Goal: Task Accomplishment & Management: Manage account settings

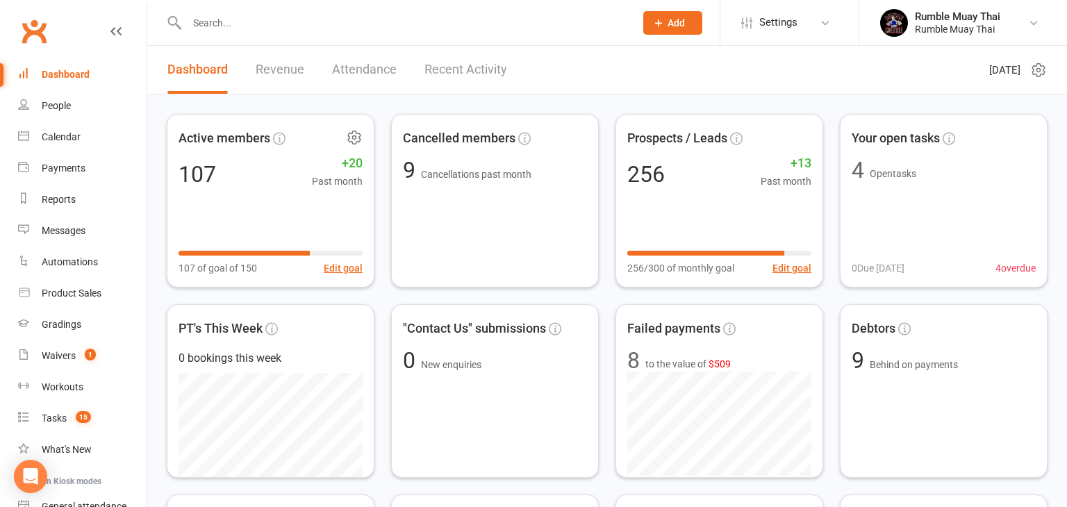
click at [337, 279] on div "Active members 107 +20 Past month 107 of goal of 150 Edit goal" at bounding box center [271, 201] width 208 height 174
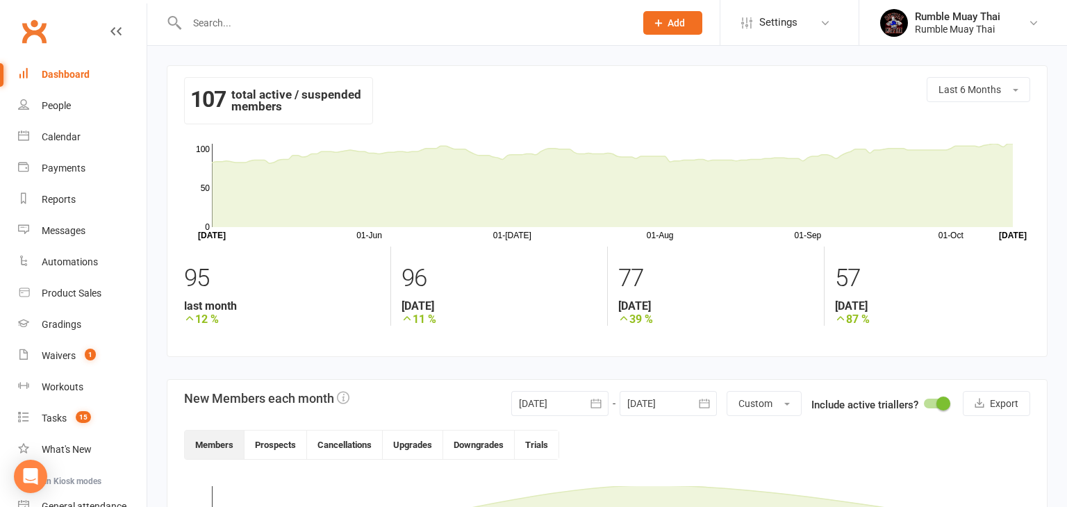
click at [52, 74] on div "Dashboard" at bounding box center [66, 74] width 48 height 11
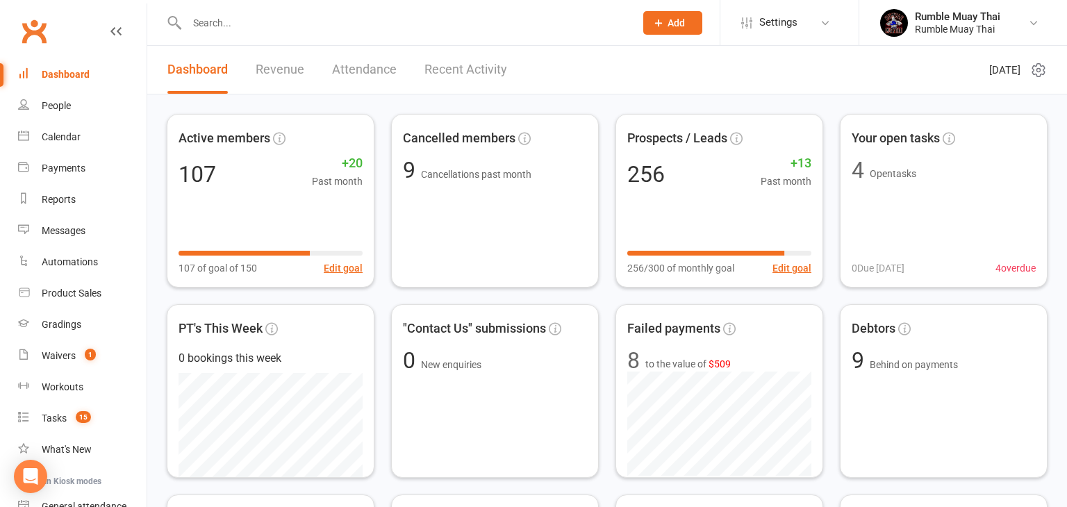
click at [267, 67] on link "Revenue" at bounding box center [280, 70] width 49 height 48
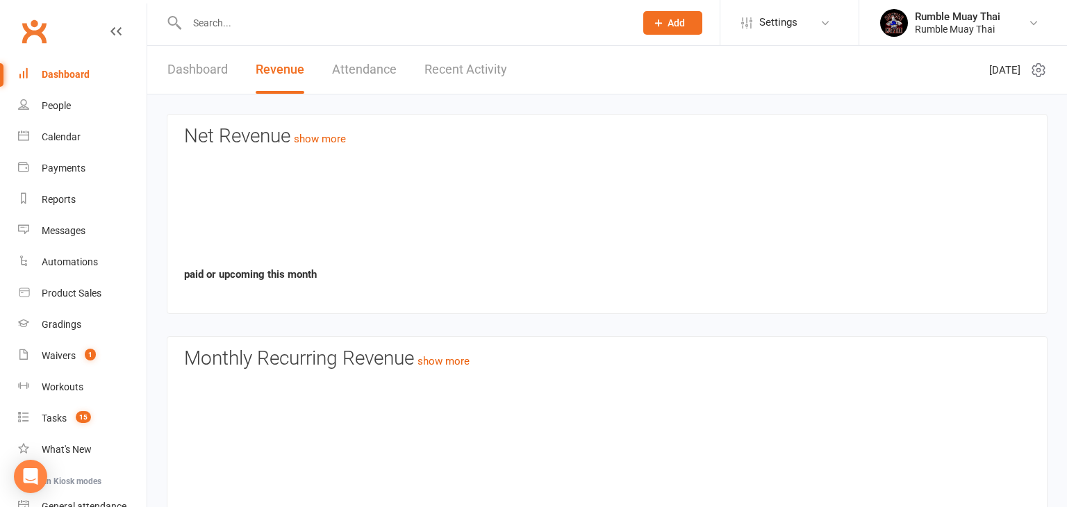
click at [267, 67] on link "Revenue" at bounding box center [280, 70] width 49 height 48
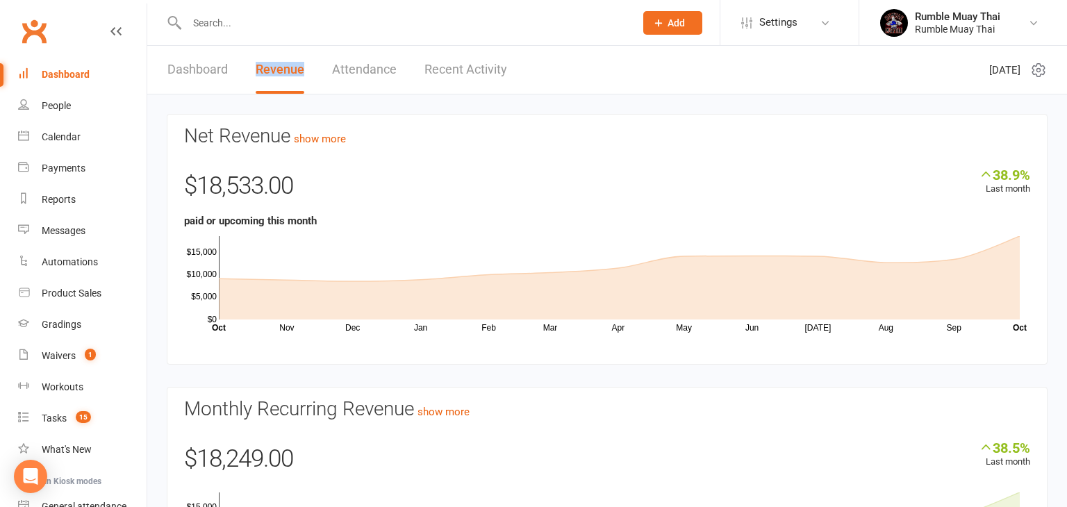
click at [188, 69] on link "Dashboard" at bounding box center [197, 70] width 60 height 48
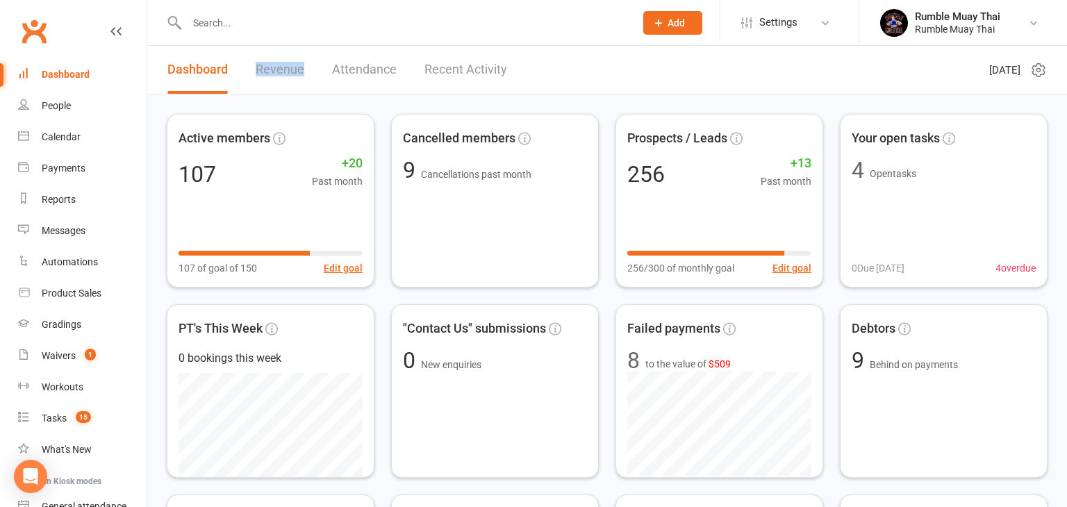
click at [188, 69] on link "Dashboard" at bounding box center [197, 70] width 60 height 48
click at [51, 106] on div "People" at bounding box center [56, 105] width 29 height 11
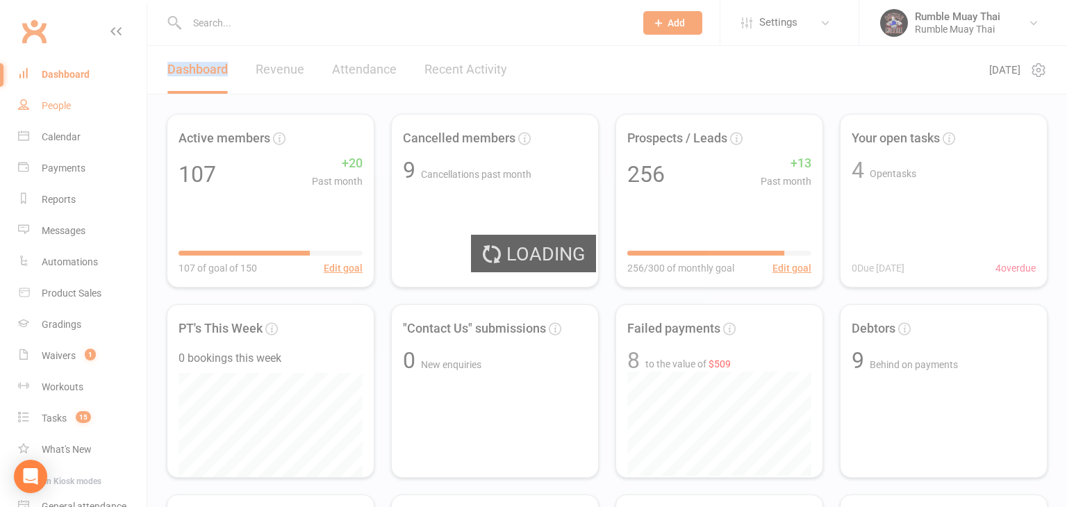
select select "100"
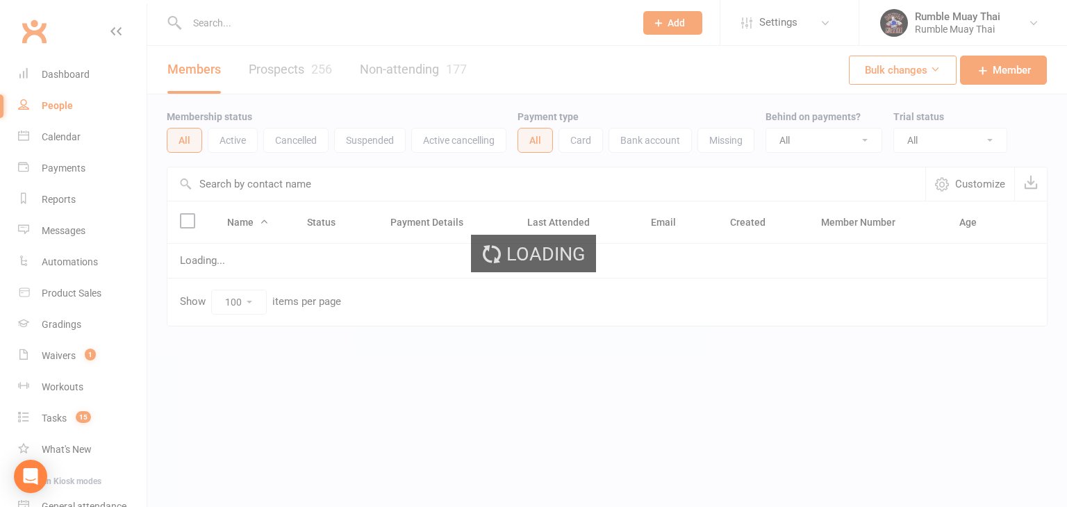
click at [51, 106] on div "People" at bounding box center [57, 105] width 31 height 11
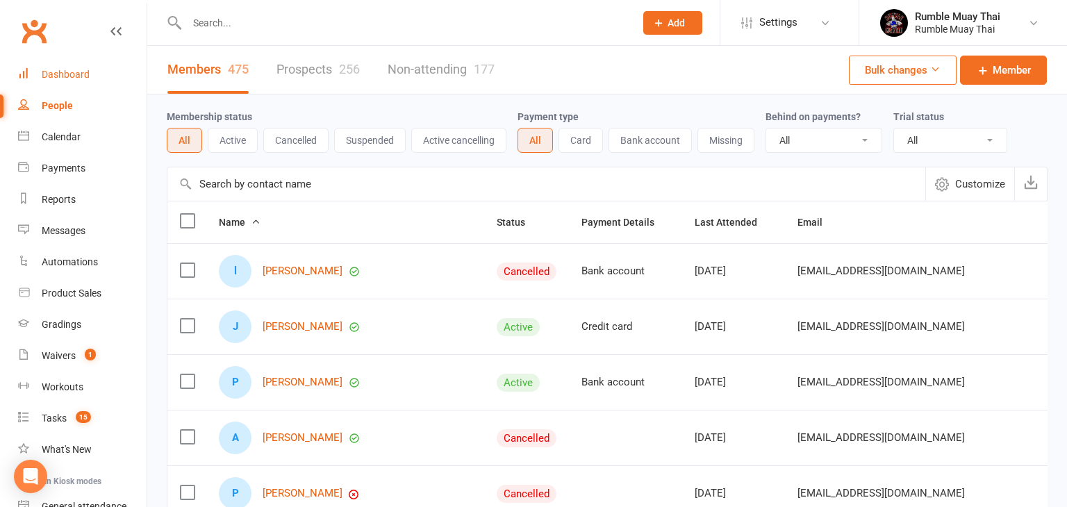
click at [58, 75] on div "Dashboard" at bounding box center [66, 74] width 48 height 11
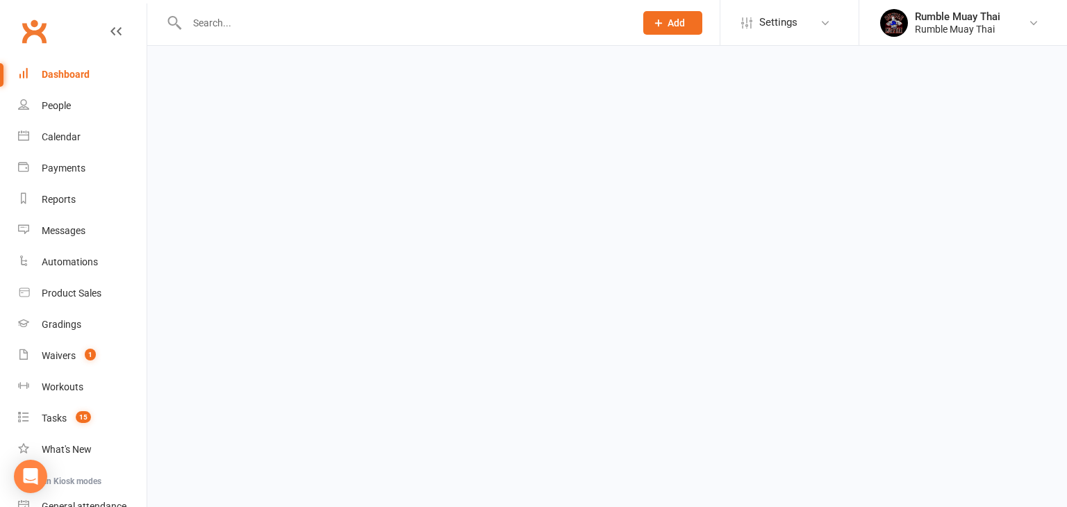
click at [58, 75] on div "Dashboard" at bounding box center [66, 74] width 48 height 11
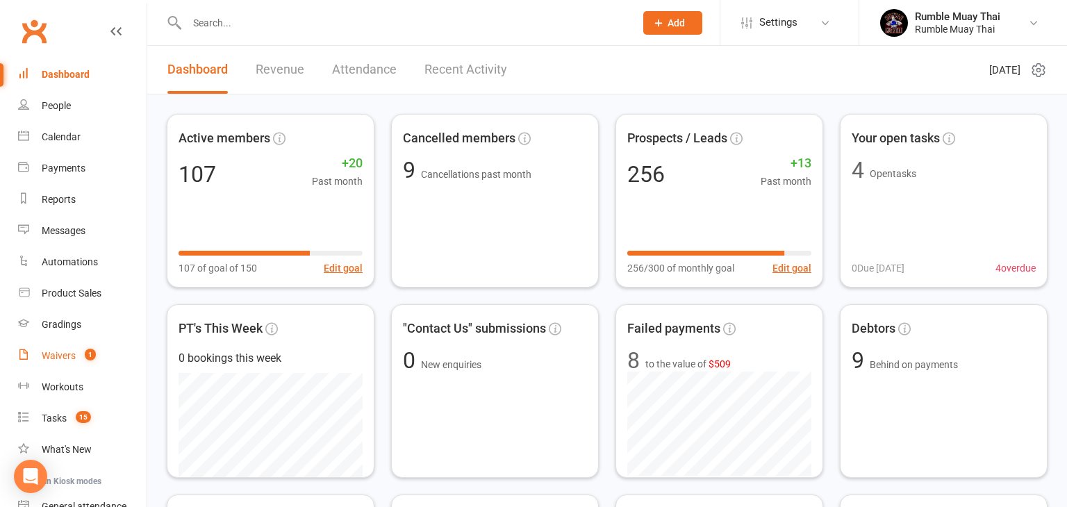
click at [55, 356] on div "Waivers" at bounding box center [59, 355] width 34 height 11
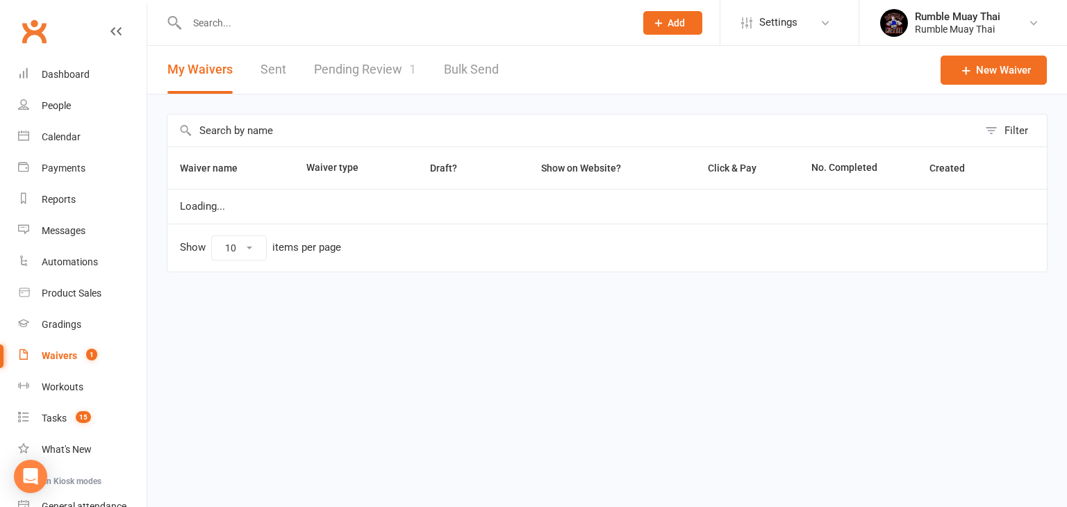
click at [55, 356] on div "Waivers" at bounding box center [59, 355] width 35 height 11
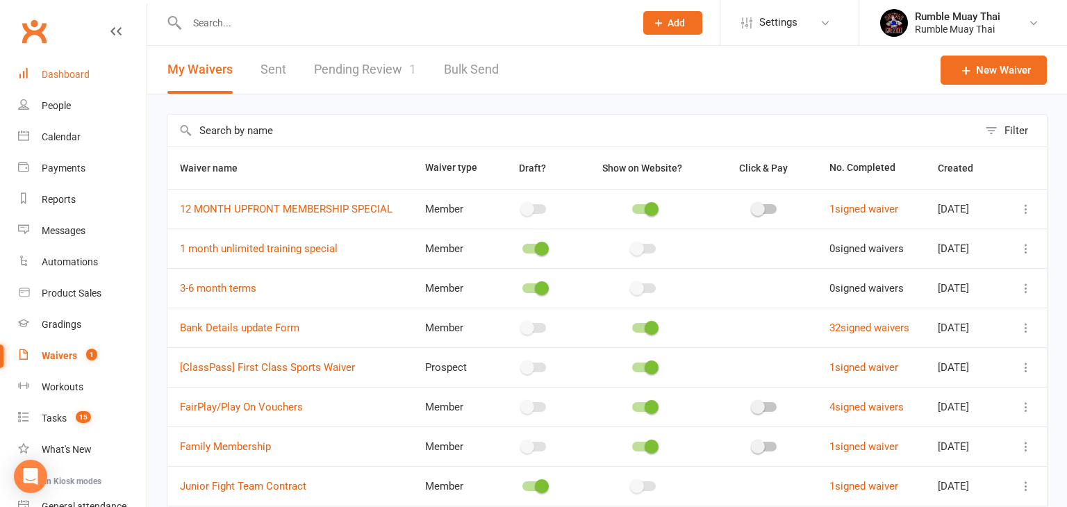
click at [61, 72] on div "Dashboard" at bounding box center [66, 74] width 48 height 11
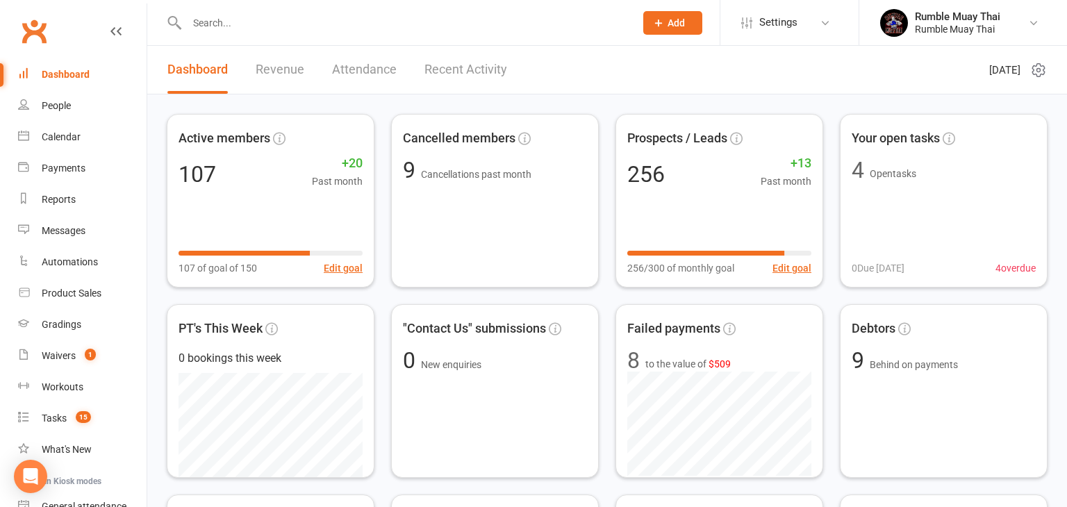
click at [60, 77] on div "Dashboard" at bounding box center [66, 74] width 48 height 11
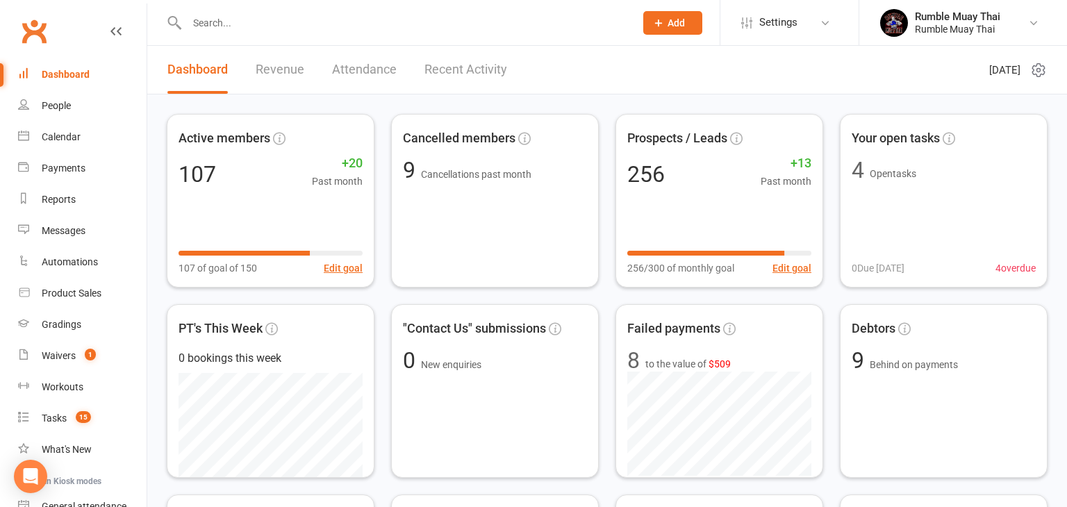
click at [60, 77] on div "Dashboard" at bounding box center [66, 74] width 48 height 11
click at [56, 110] on div "People" at bounding box center [56, 105] width 29 height 11
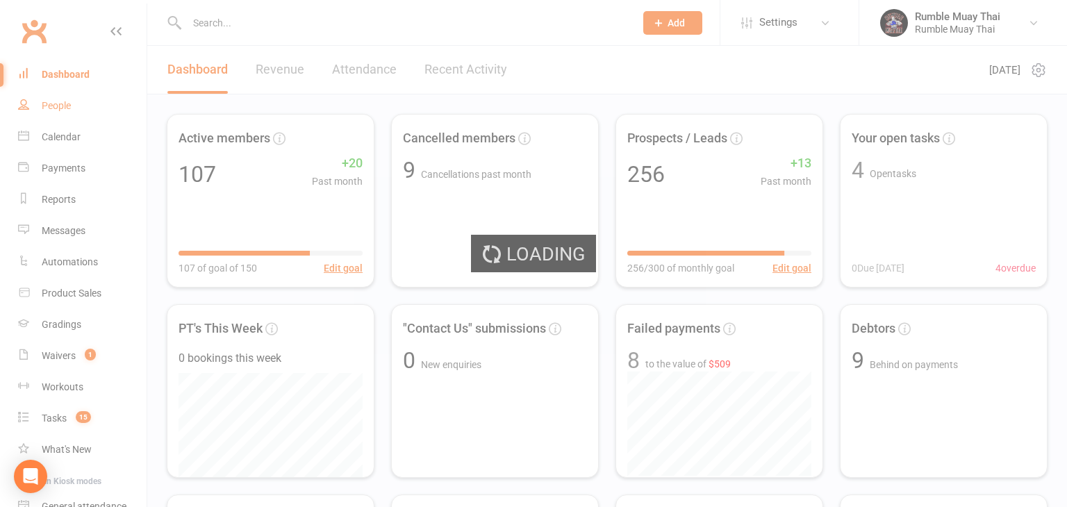
click at [56, 110] on div "Loading" at bounding box center [533, 253] width 1067 height 507
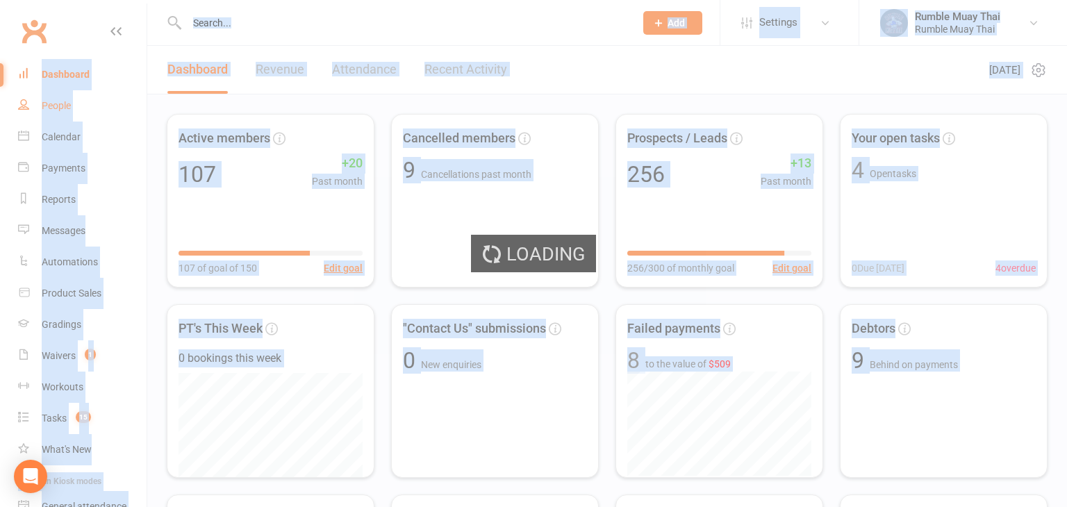
select select "100"
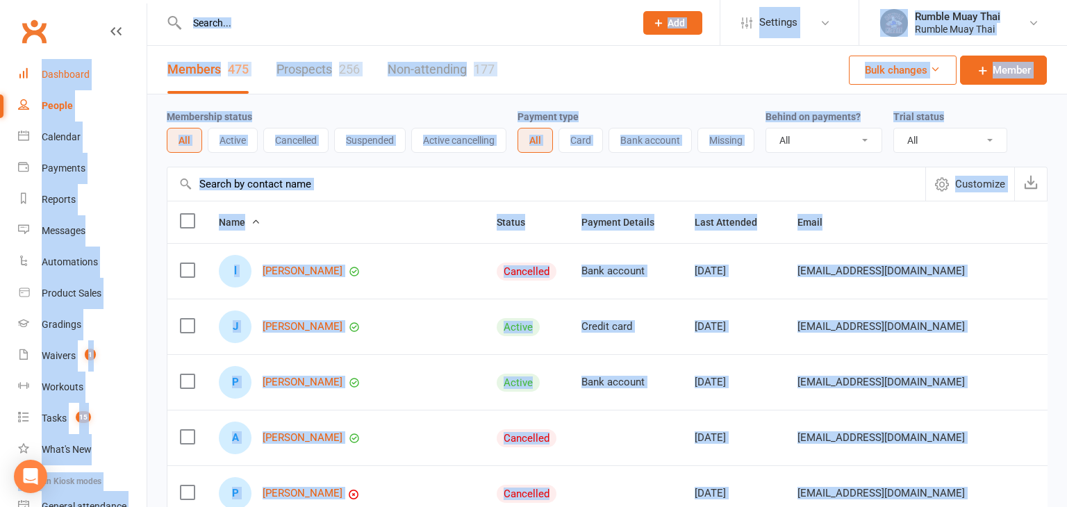
click at [60, 76] on div "Dashboard" at bounding box center [66, 74] width 48 height 11
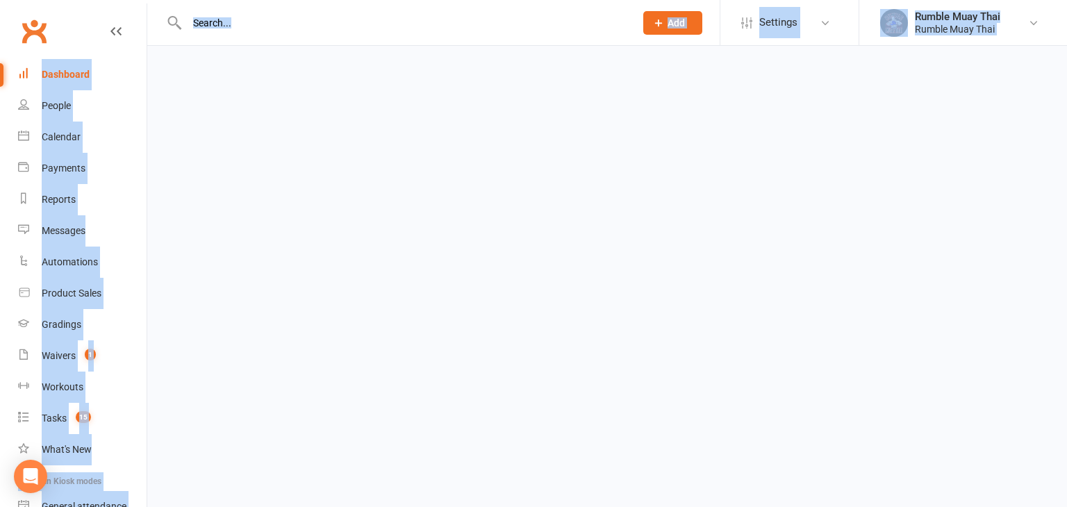
click at [60, 76] on div "Dashboard" at bounding box center [66, 74] width 48 height 11
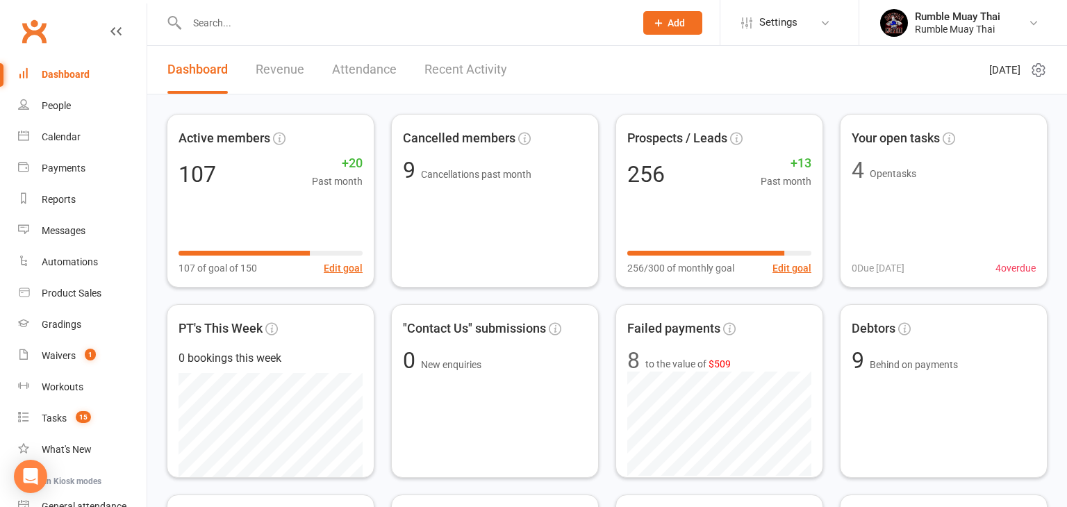
click at [257, 26] on input "text" at bounding box center [404, 22] width 442 height 19
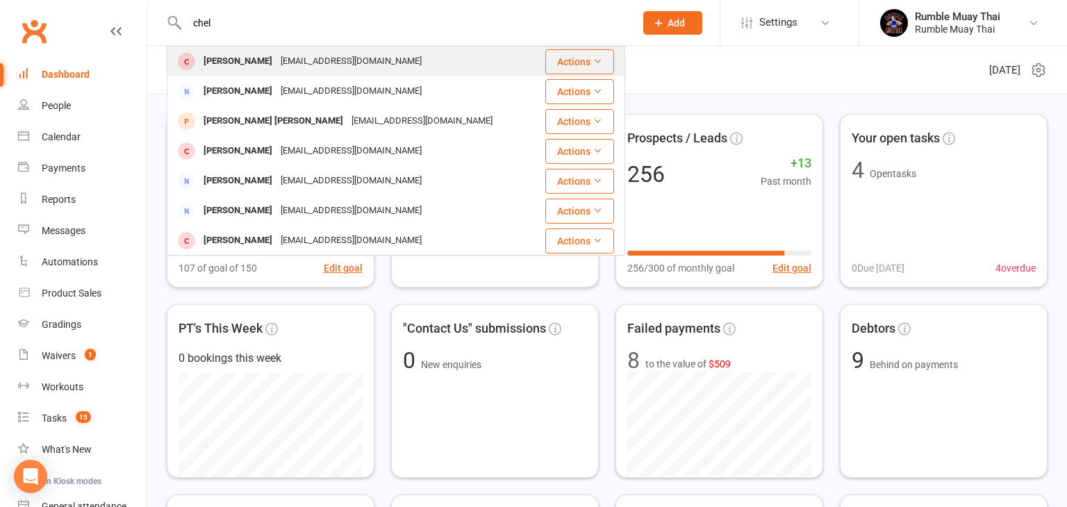
type input "chel"
click at [217, 63] on div "Chelsea Kayacan" at bounding box center [237, 61] width 77 height 20
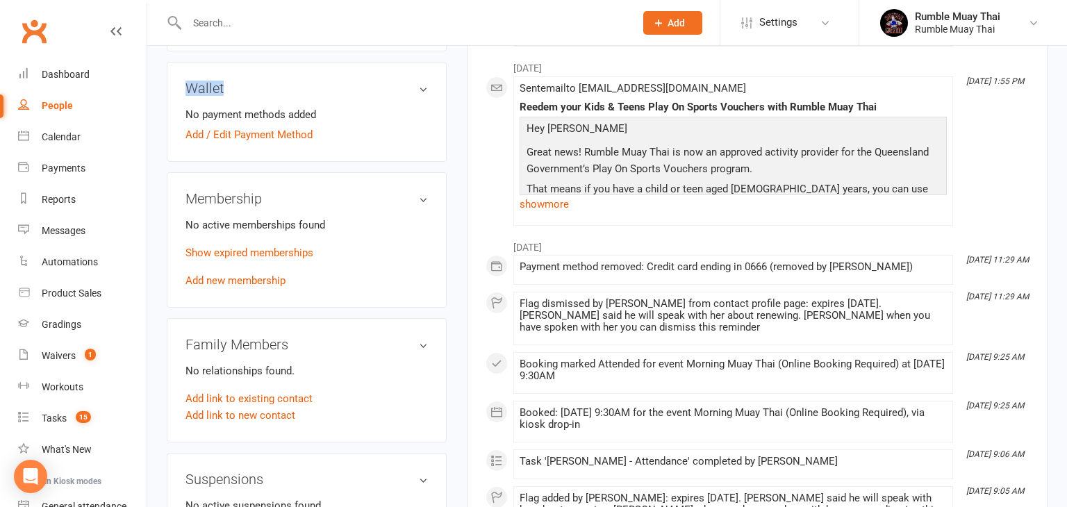
scroll to position [389, 0]
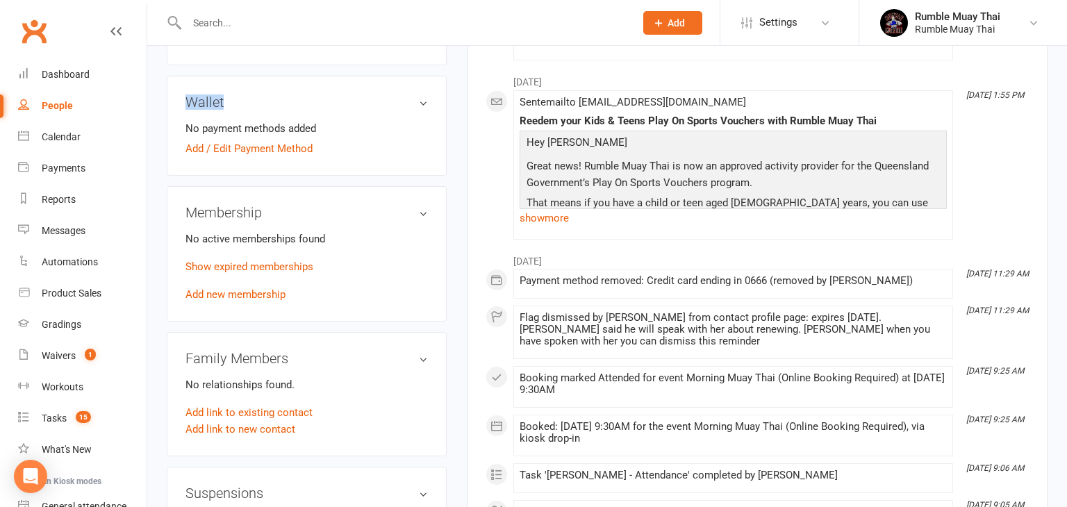
click at [421, 213] on h3 "Membership" at bounding box center [306, 212] width 242 height 15
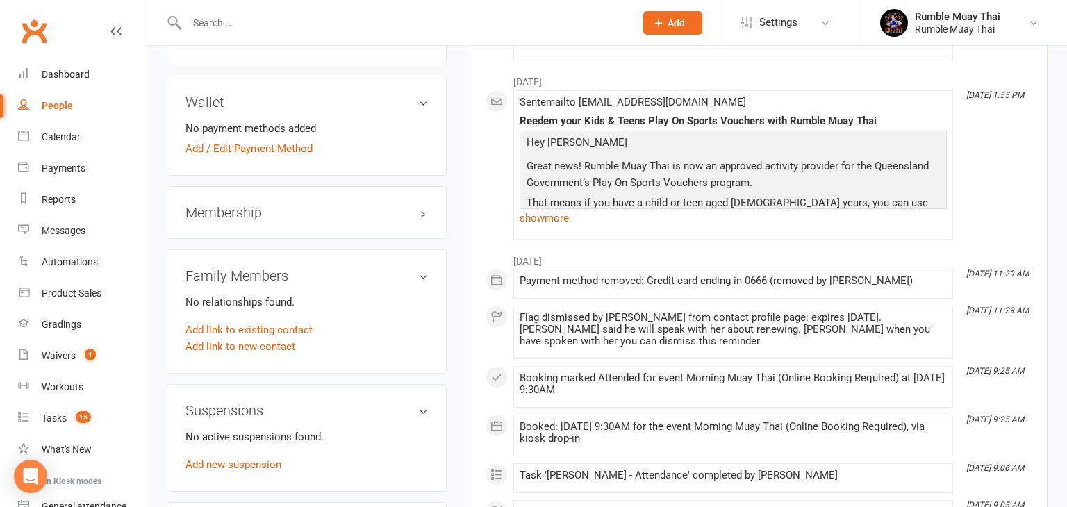
click at [421, 213] on h3 "Membership" at bounding box center [306, 212] width 242 height 15
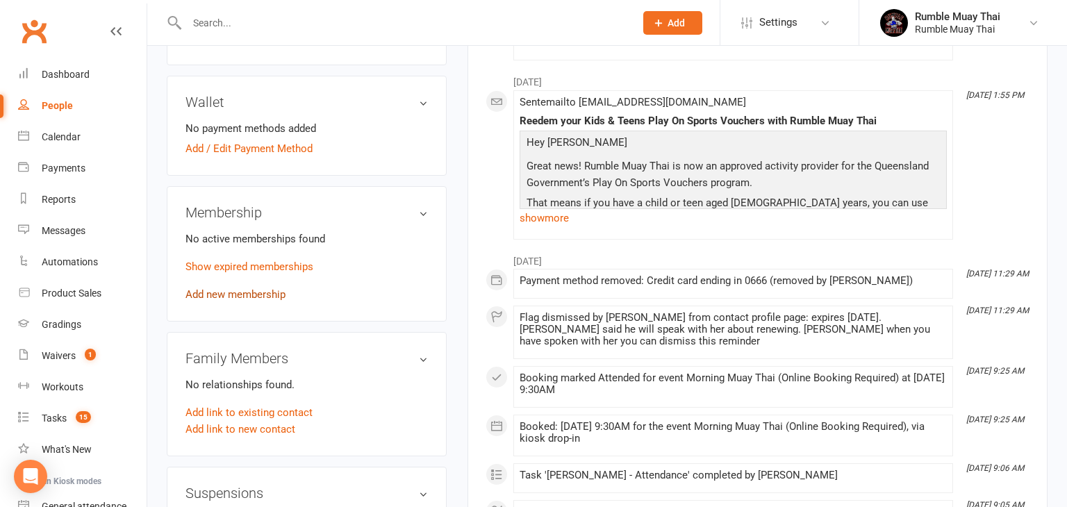
click at [259, 295] on link "Add new membership" at bounding box center [235, 294] width 100 height 13
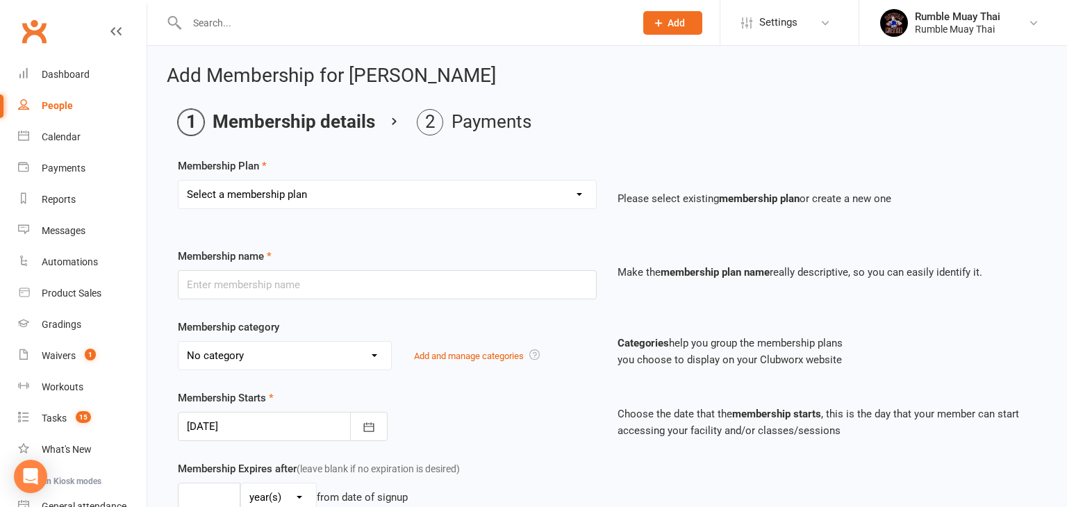
click at [579, 194] on select "Select a membership plan Create new Membership Plan Trial: $29 for 2 weeks of U…" at bounding box center [387, 195] width 417 height 28
select select "3"
click at [179, 181] on select "Select a membership plan Create new Membership Plan Trial: $29 for 2 weeks of U…" at bounding box center [387, 195] width 417 height 28
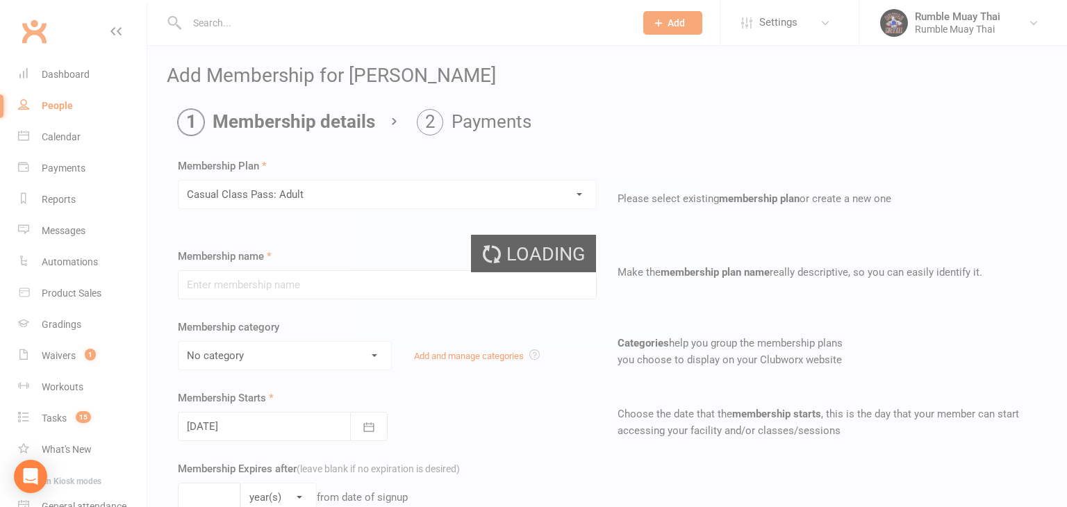
type input "Casual Class Pass: Adult"
select select "1"
type input "1"
select select "0"
type input "1"
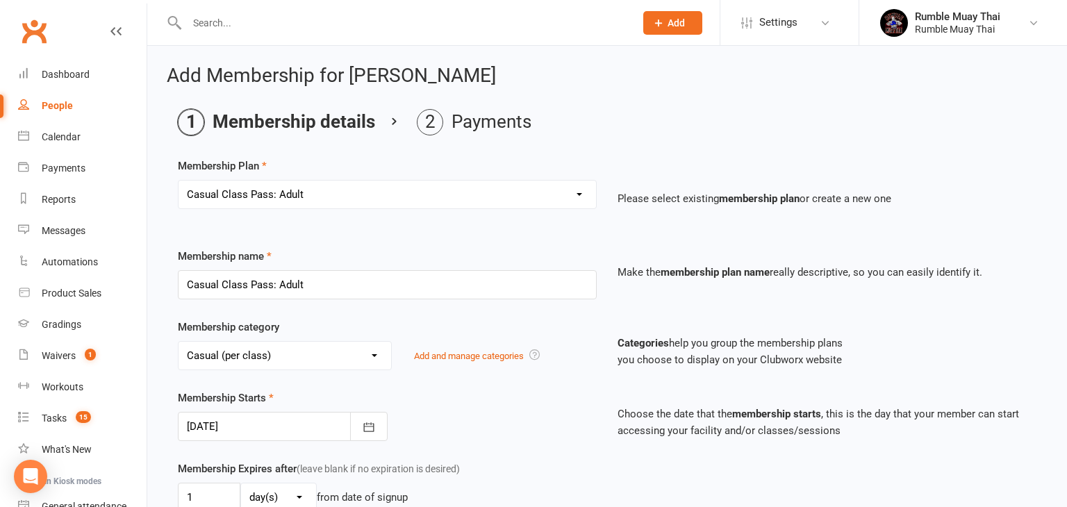
select select "4"
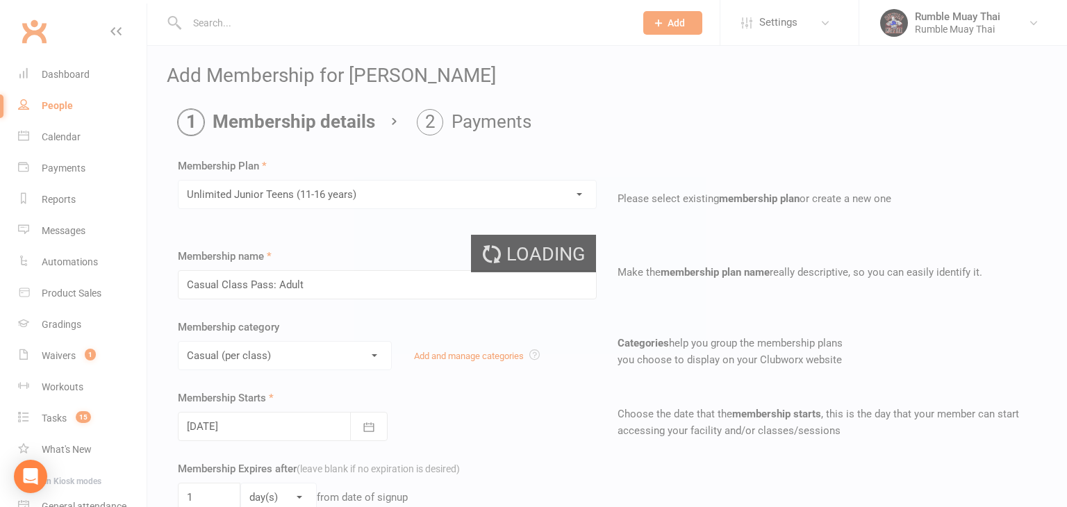
type input "Unlimited Junior Teens (11-16 years)"
select select "4"
type input "0"
select select "3"
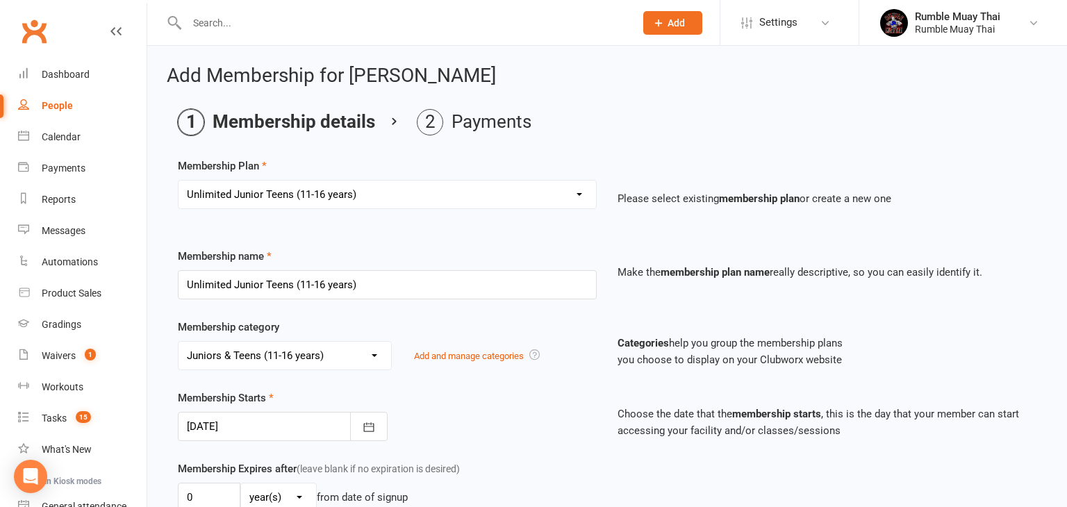
select select "5"
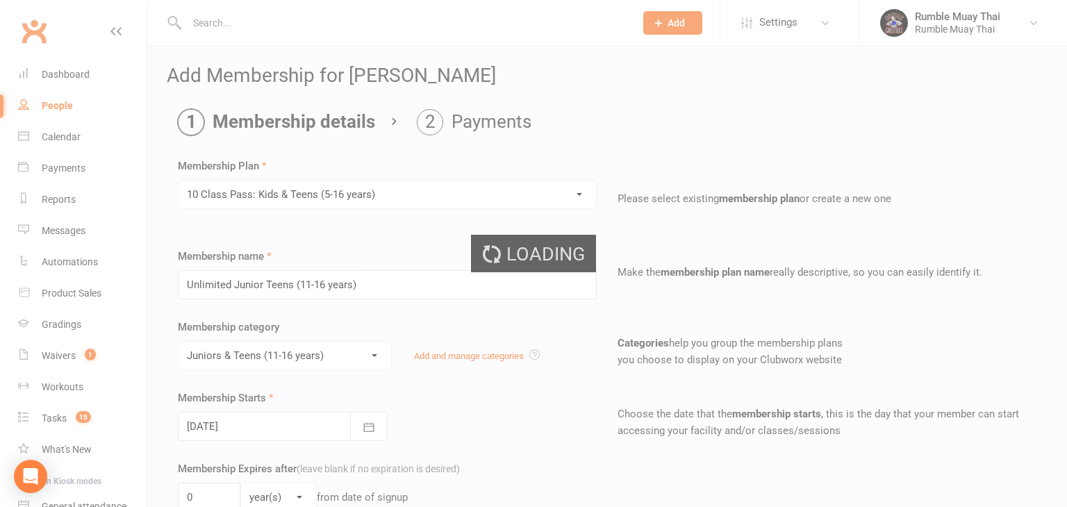
type input "10 Class Pass: Kids & Teens (5-16 years)"
select select "5"
type input "6"
select select "2"
type input "10"
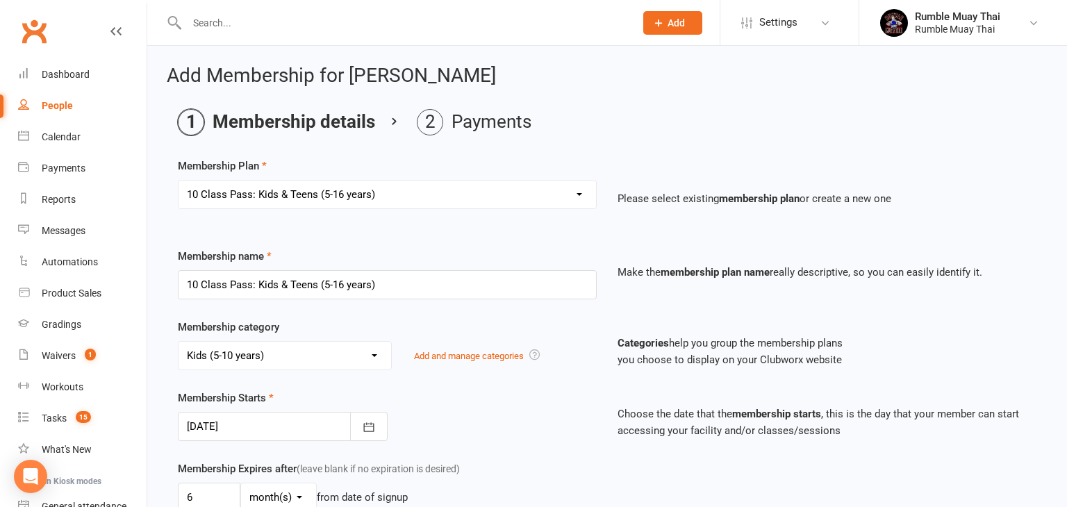
click at [579, 196] on select "Select a membership plan Create new Membership Plan Trial: $29 for 2 weeks of U…" at bounding box center [387, 195] width 417 height 28
select select "3"
click at [179, 181] on select "Select a membership plan Create new Membership Plan Trial: $29 for 2 weeks of U…" at bounding box center [387, 195] width 417 height 28
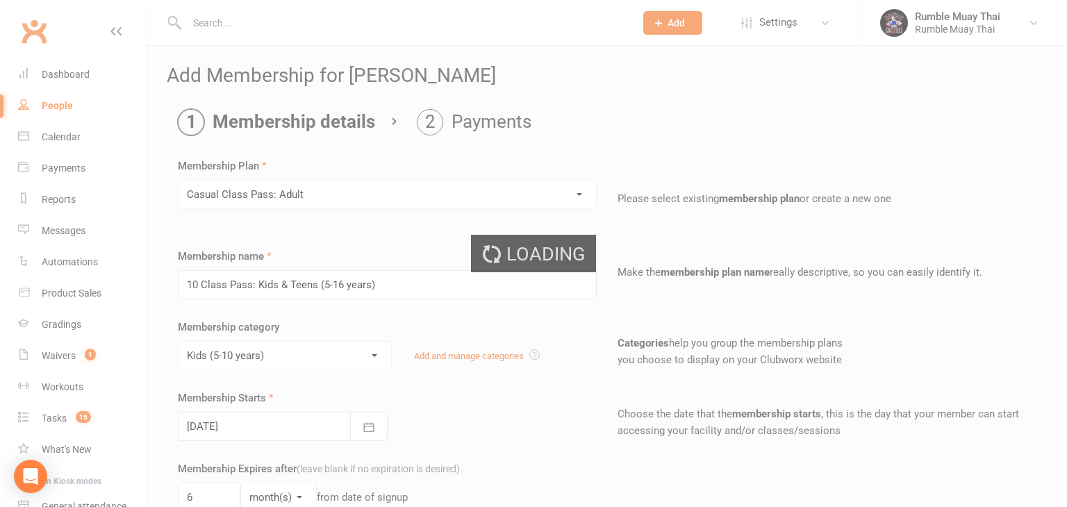
type input "Casual Class Pass: Adult"
select select "1"
type input "1"
select select "0"
type input "1"
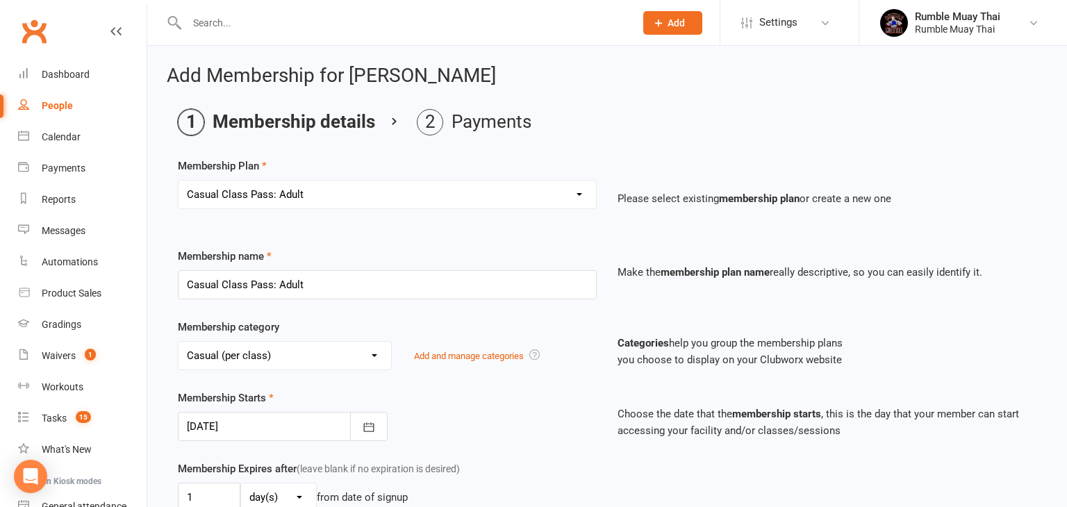
click at [581, 456] on div "Membership Starts 14 Oct 2025 October 2025 Sun Mon Tue Wed Thu Fri Sat 40 28 29…" at bounding box center [606, 425] width 879 height 71
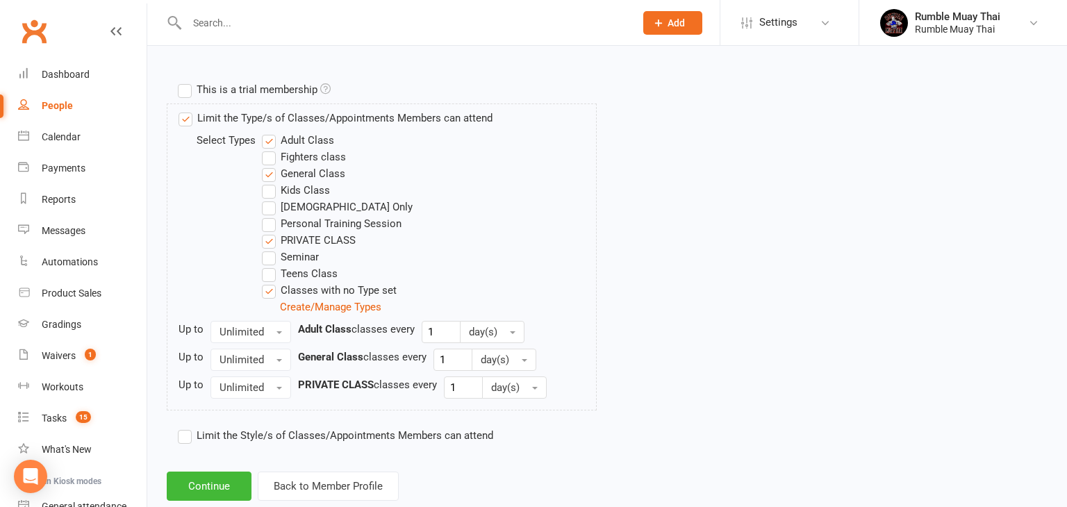
scroll to position [674, 0]
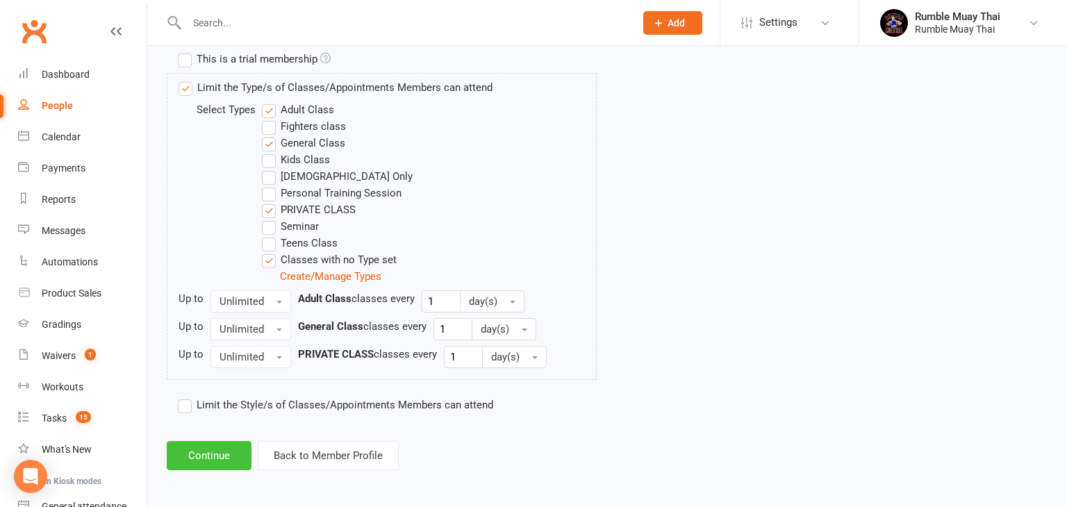
click at [214, 456] on button "Continue" at bounding box center [209, 455] width 85 height 29
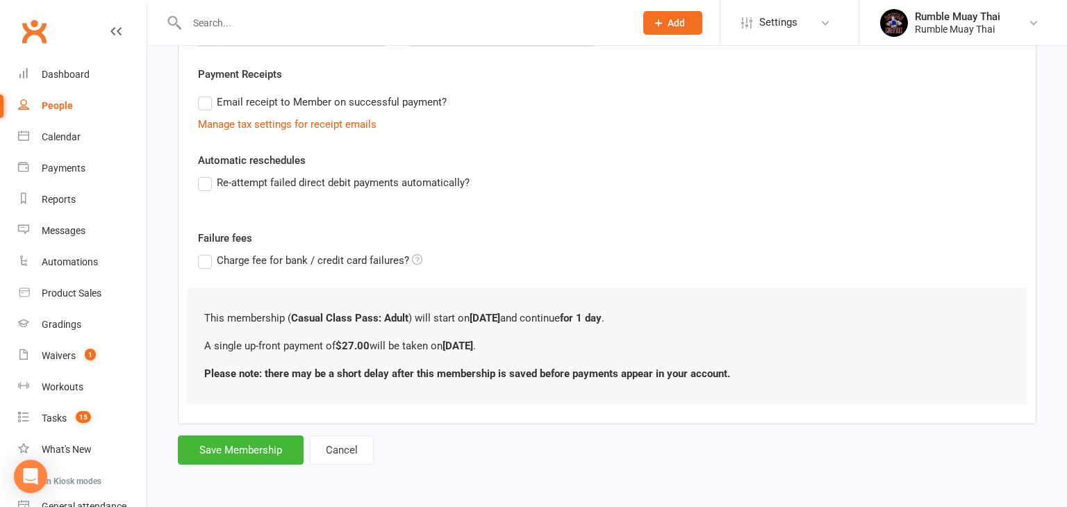
scroll to position [0, 0]
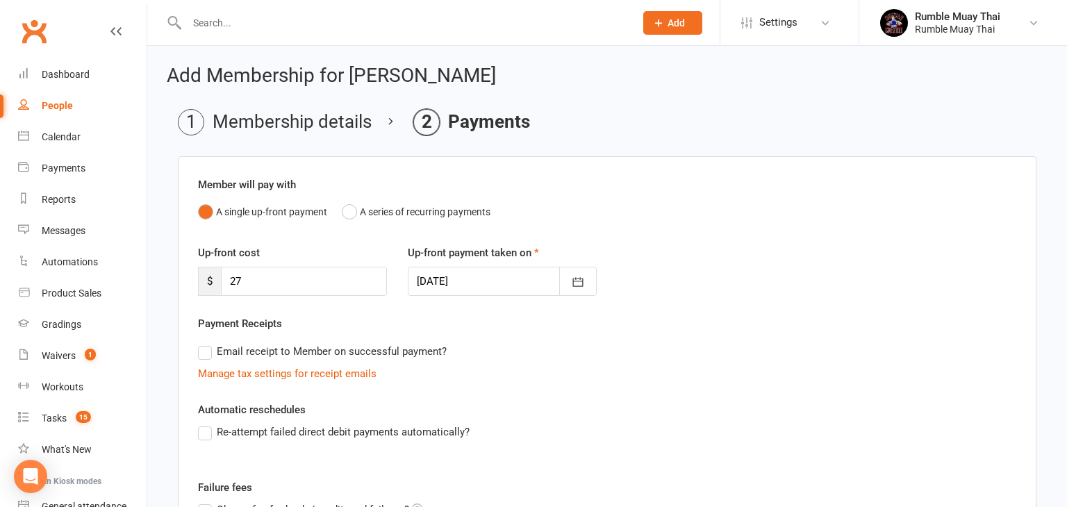
click at [163, 480] on div "Add Membership for Chelsea Kayacan Membership details Payments Member will pay …" at bounding box center [607, 391] width 920 height 690
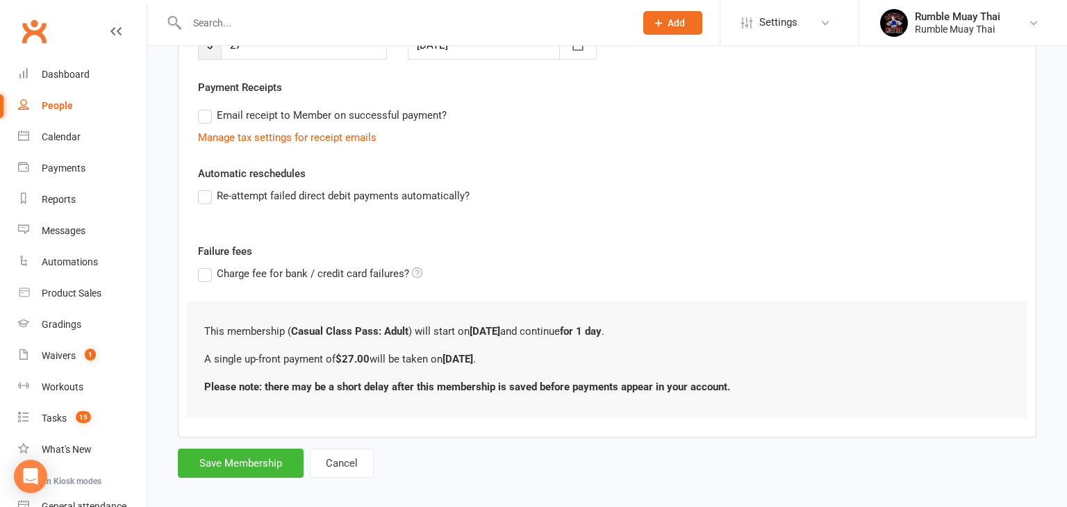
scroll to position [249, 0]
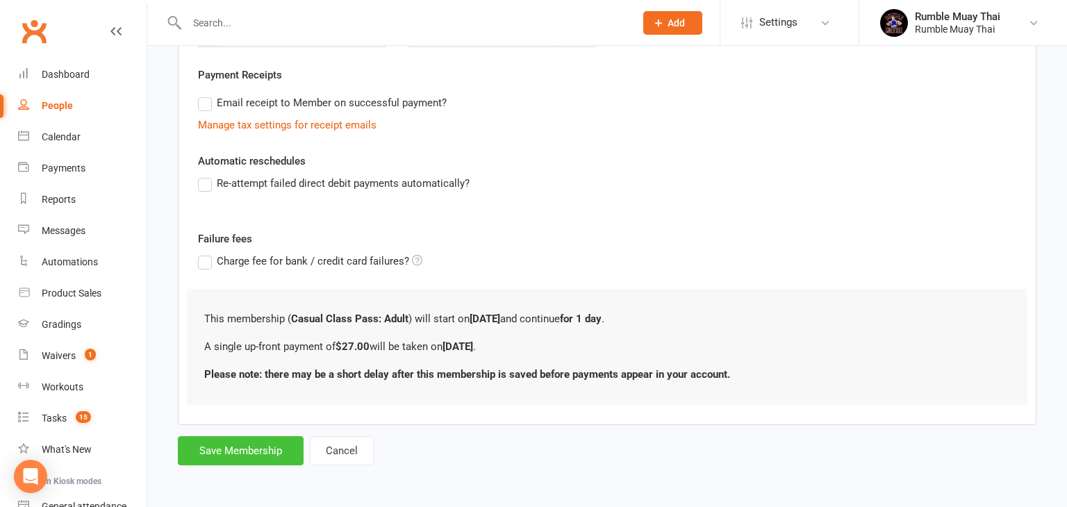
click at [235, 451] on button "Save Membership" at bounding box center [241, 450] width 126 height 29
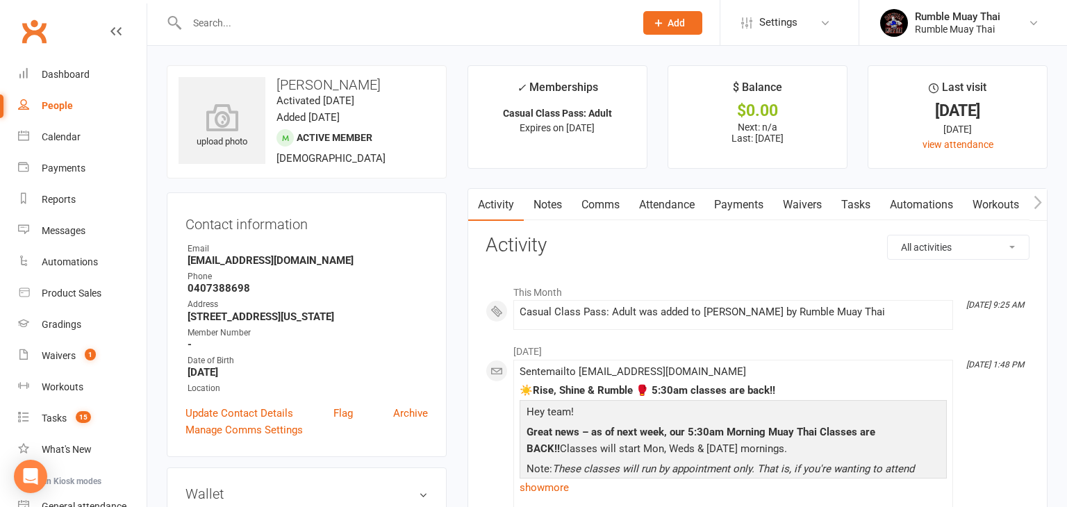
click at [298, 409] on div "Update Contact Details Flag Archive" at bounding box center [306, 413] width 242 height 17
click at [63, 75] on div "Dashboard" at bounding box center [66, 74] width 48 height 11
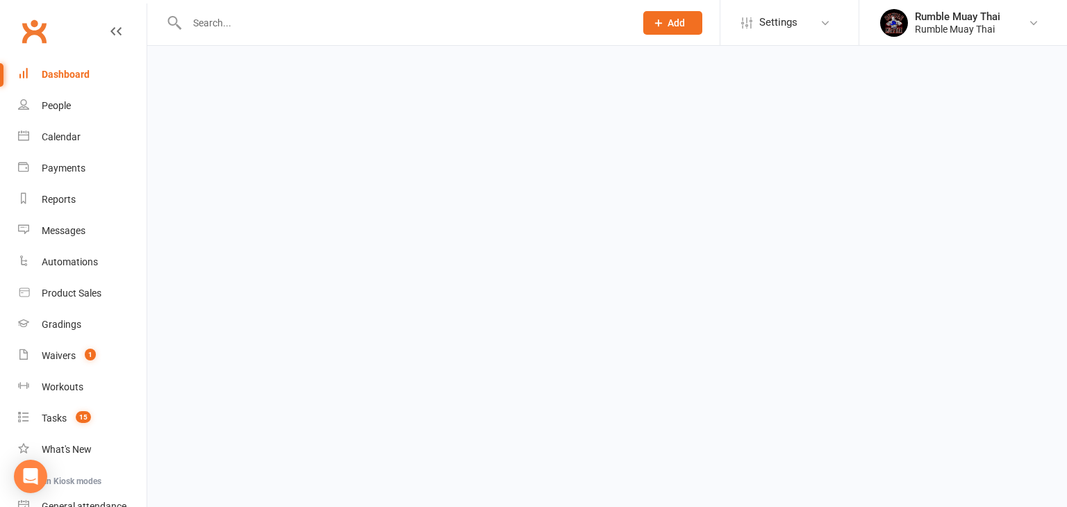
click at [63, 75] on div "Dashboard" at bounding box center [66, 74] width 48 height 11
click at [78, 72] on div "Dashboard" at bounding box center [66, 74] width 48 height 11
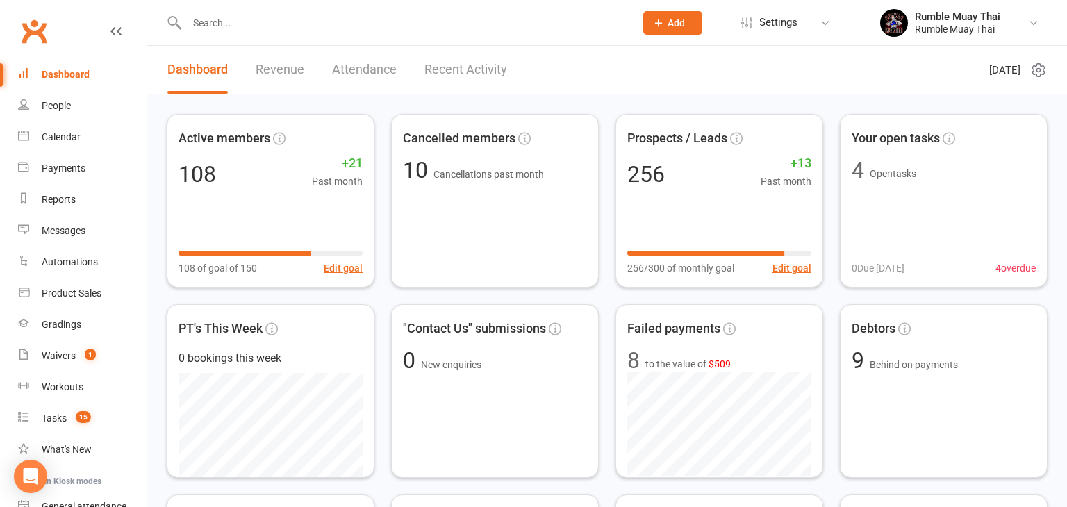
click at [208, 27] on input "text" at bounding box center [404, 22] width 442 height 19
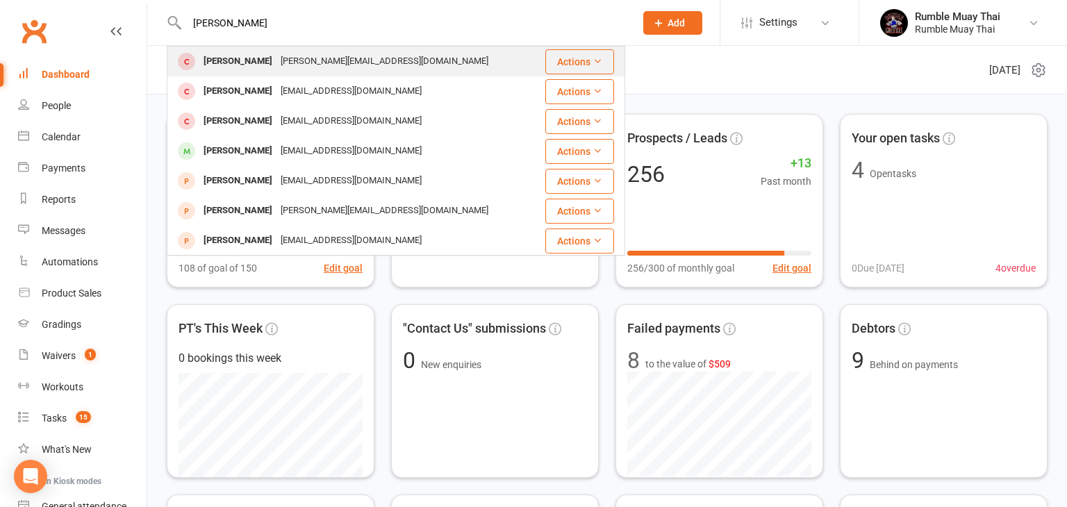
type input "[PERSON_NAME]"
click at [243, 63] on div "[PERSON_NAME]" at bounding box center [237, 61] width 77 height 20
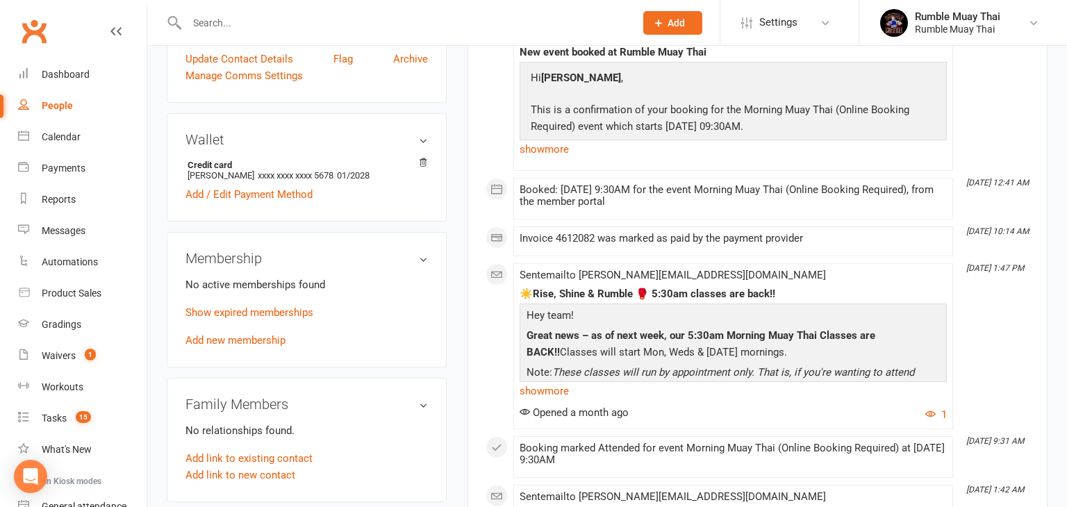
scroll to position [417, 0]
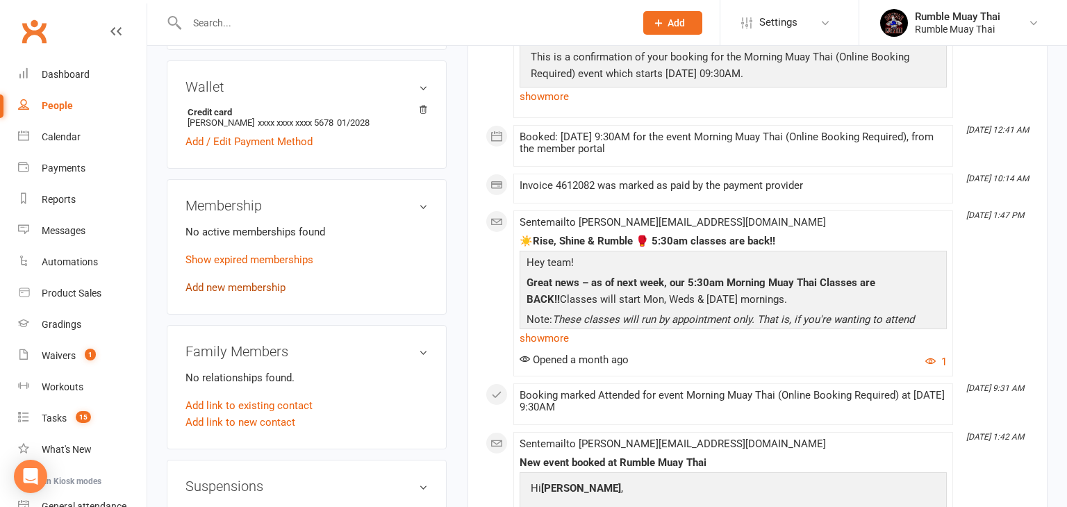
click at [222, 281] on link "Add new membership" at bounding box center [235, 287] width 100 height 13
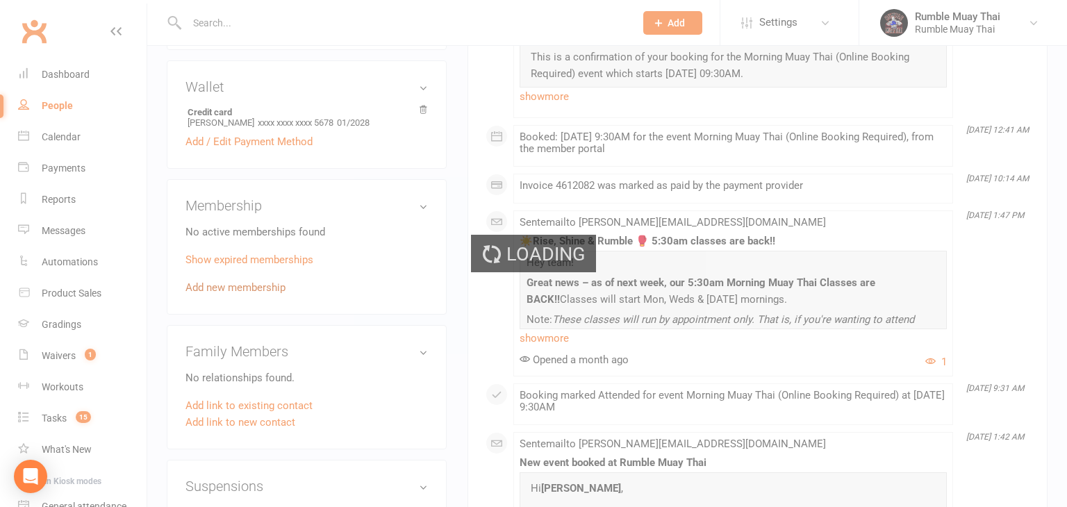
click at [222, 274] on div "Loading" at bounding box center [533, 253] width 1067 height 507
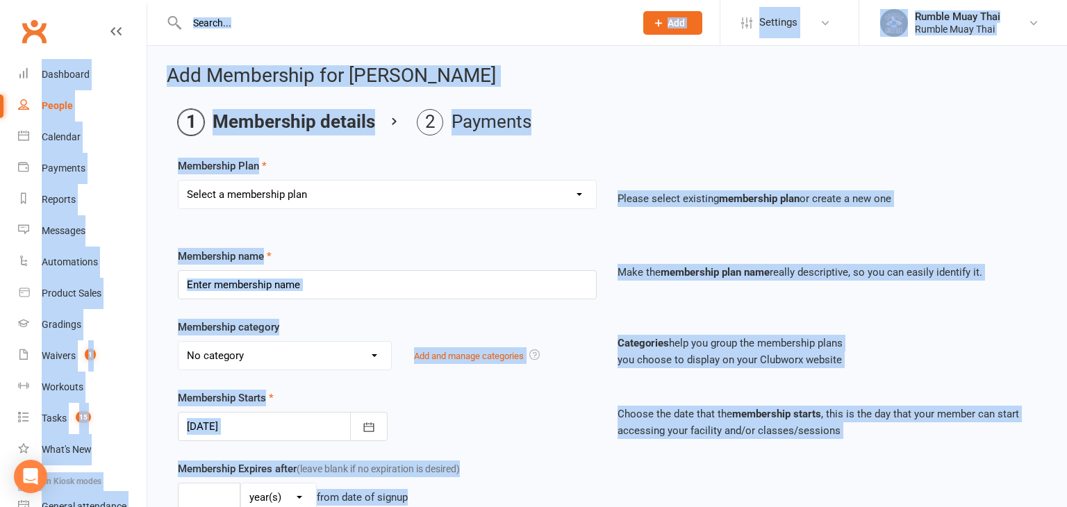
click at [578, 196] on select "Select a membership plan Create new Membership Plan Trial: $29 for 2 weeks of U…" at bounding box center [387, 195] width 417 height 28
select select "3"
click at [179, 181] on select "Select a membership plan Create new Membership Plan Trial: $29 for 2 weeks of U…" at bounding box center [387, 195] width 417 height 28
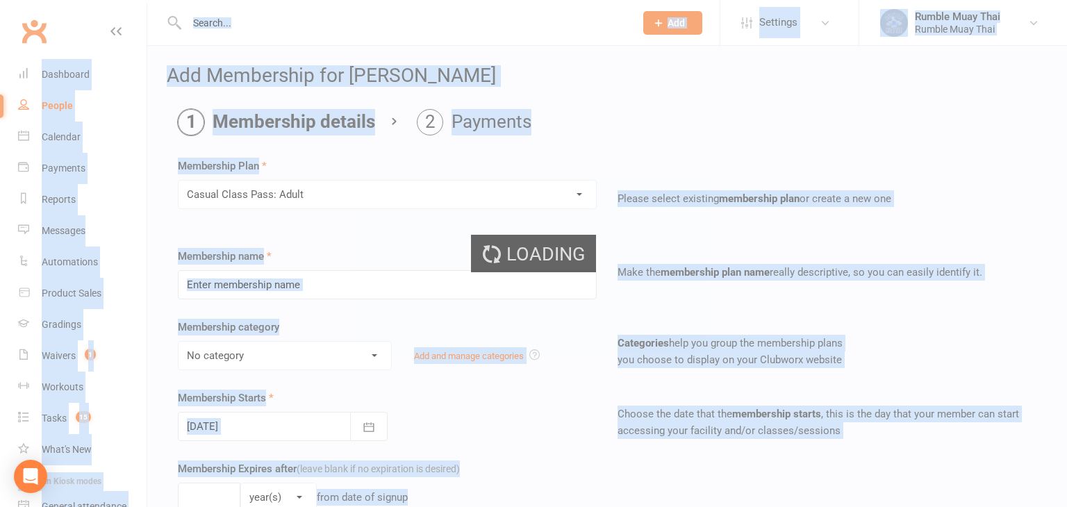
type input "Casual Class Pass: Adult"
select select "1"
type input "1"
select select "0"
type input "1"
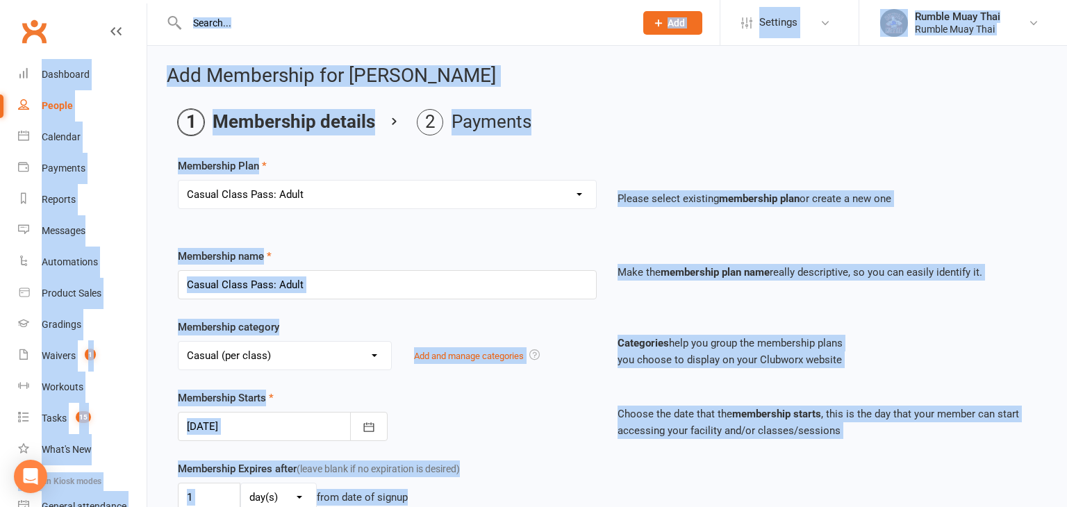
click at [557, 428] on div "Membership Starts [DATE] [DATE] Sun Mon Tue Wed Thu Fri Sat 40 28 29 30 01 02 0…" at bounding box center [387, 415] width 440 height 51
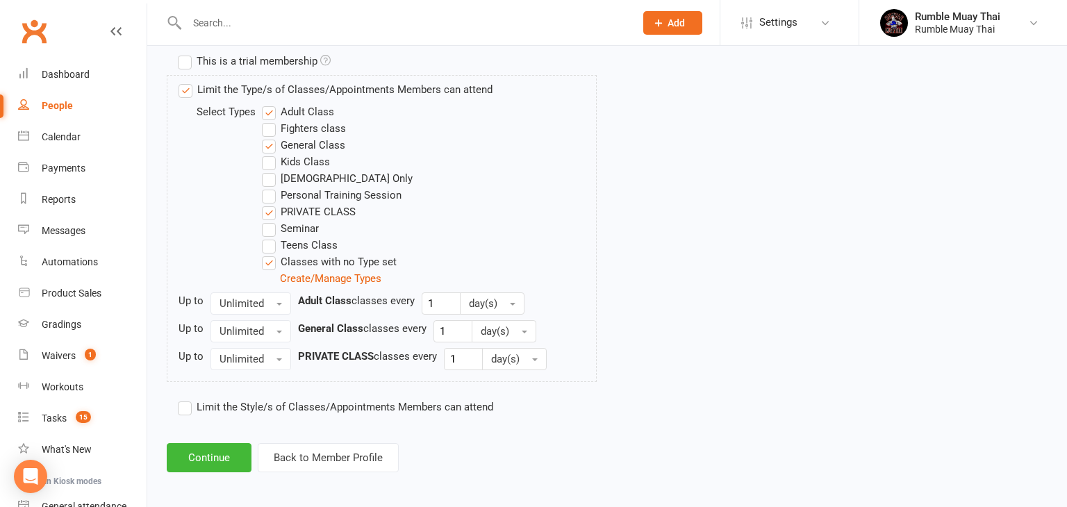
scroll to position [674, 0]
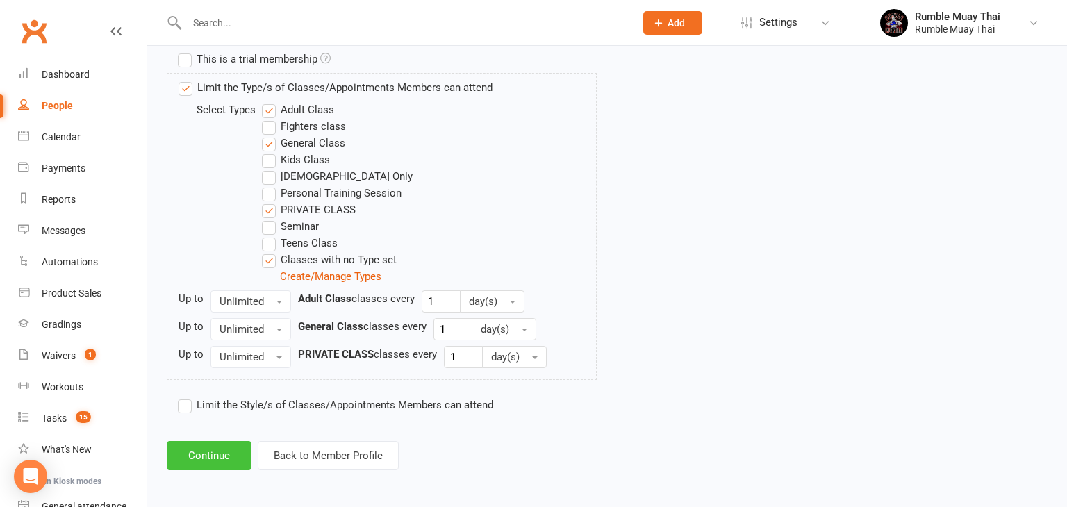
click at [206, 451] on button "Continue" at bounding box center [209, 455] width 85 height 29
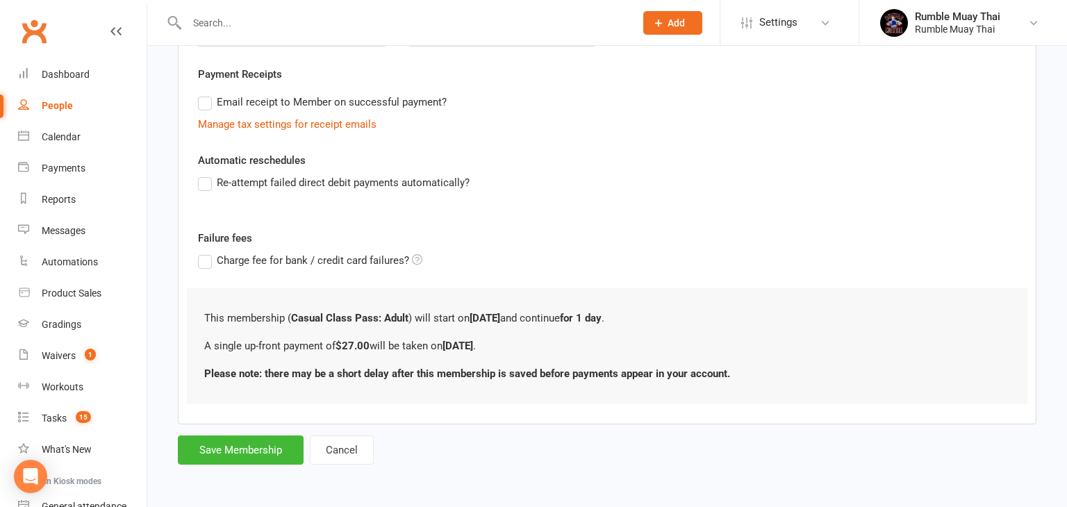
scroll to position [0, 0]
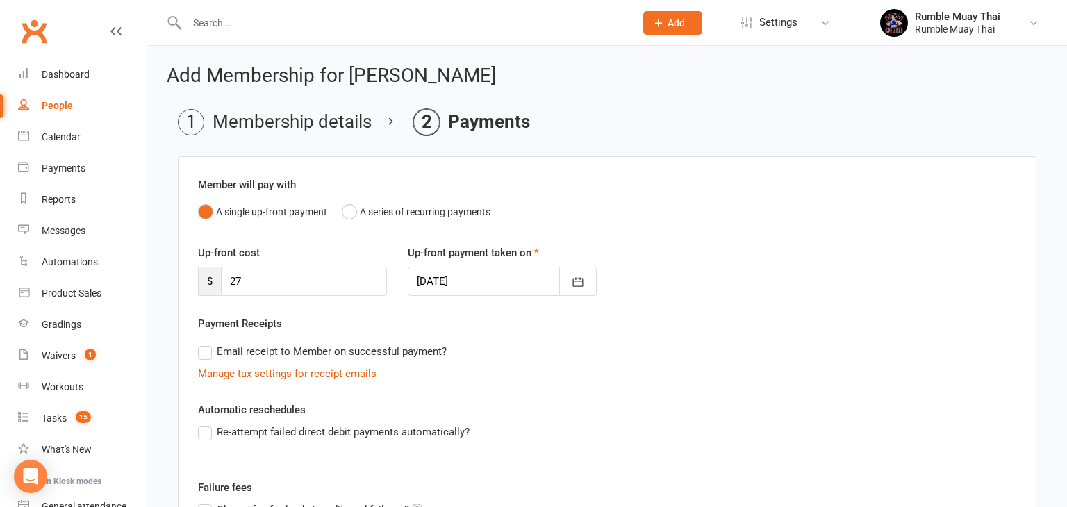
click at [164, 467] on div "Add Membership for [PERSON_NAME] Membership details Payments Member will pay wi…" at bounding box center [607, 391] width 920 height 690
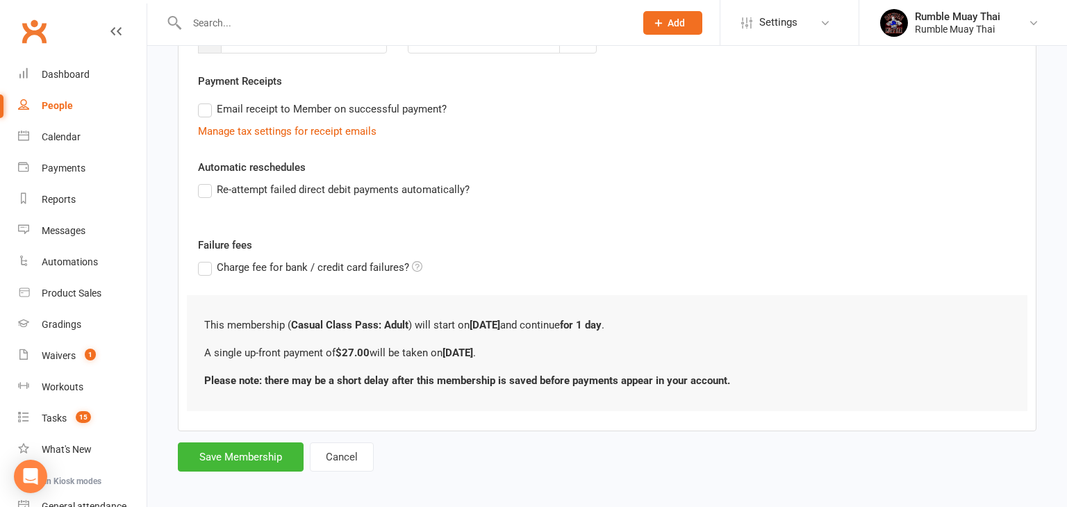
scroll to position [249, 0]
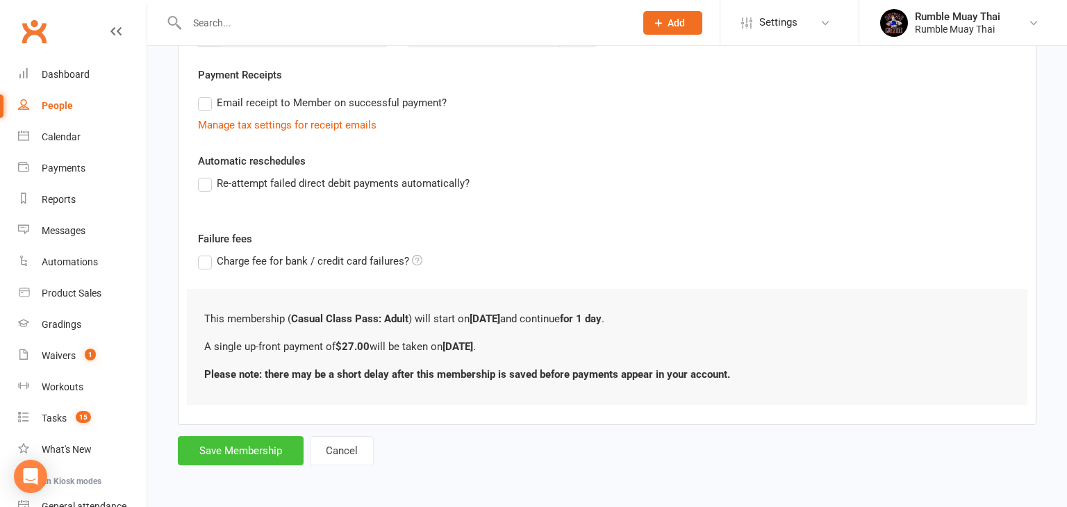
click at [248, 451] on button "Save Membership" at bounding box center [241, 450] width 126 height 29
click at [248, 451] on form "Member will pay with A single up-front payment A series of recurring payments U…" at bounding box center [607, 187] width 859 height 558
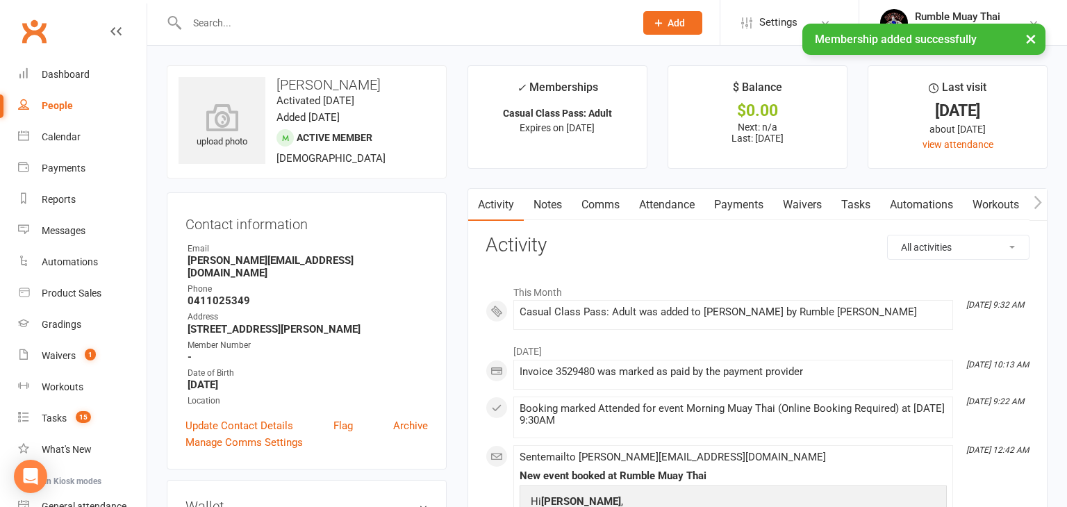
click at [224, 22] on input "text" at bounding box center [404, 22] width 442 height 19
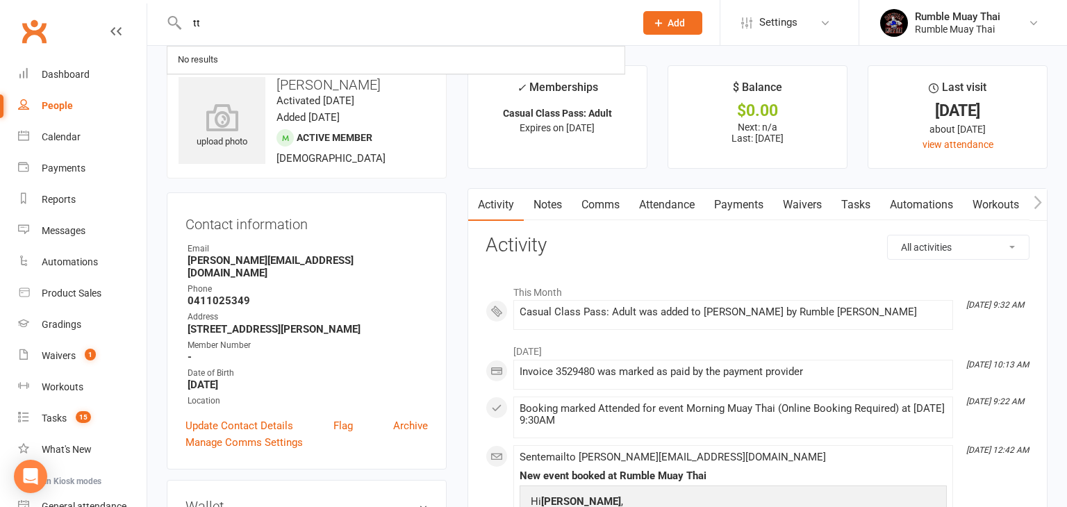
type input "t"
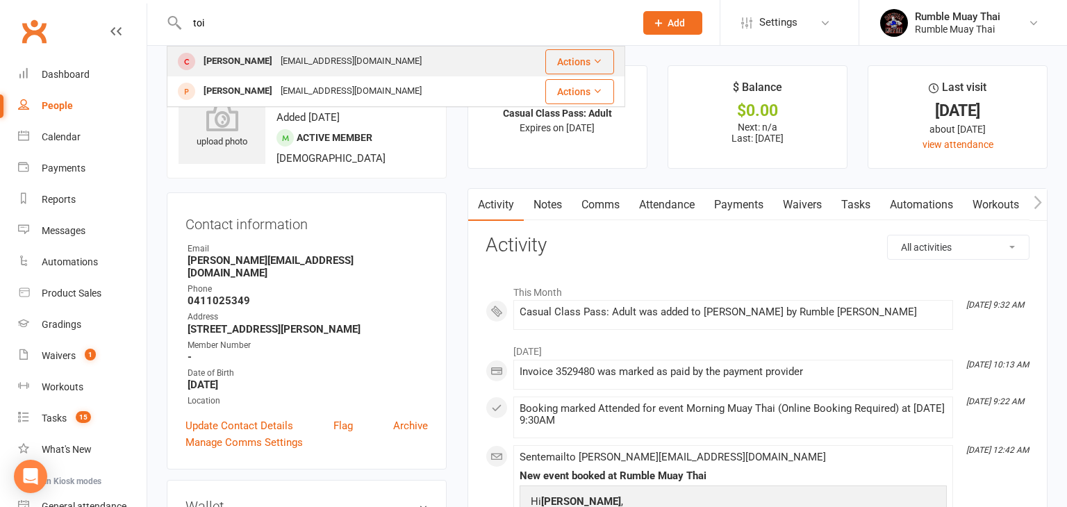
type input "toi"
click at [219, 61] on div "[PERSON_NAME]" at bounding box center [237, 61] width 77 height 20
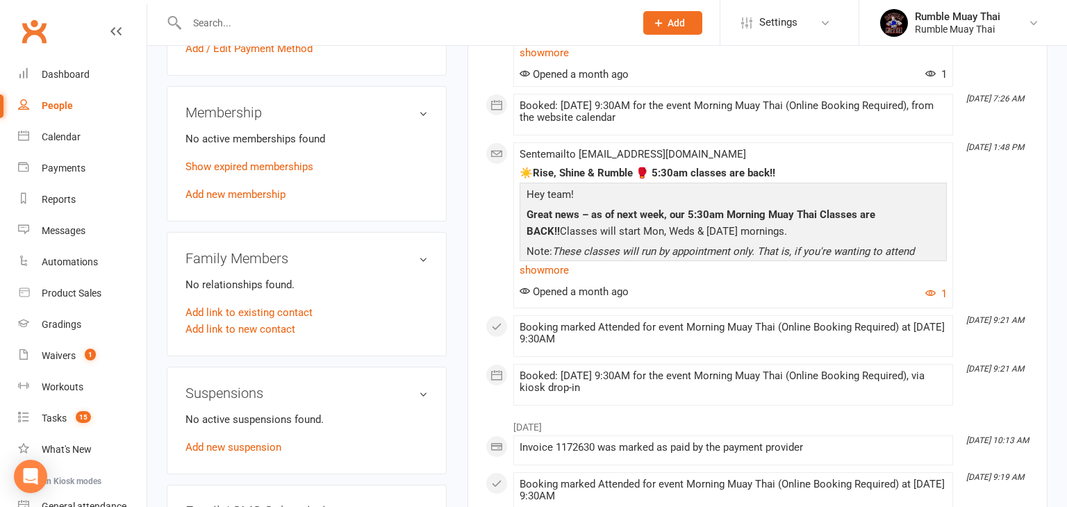
scroll to position [500, 0]
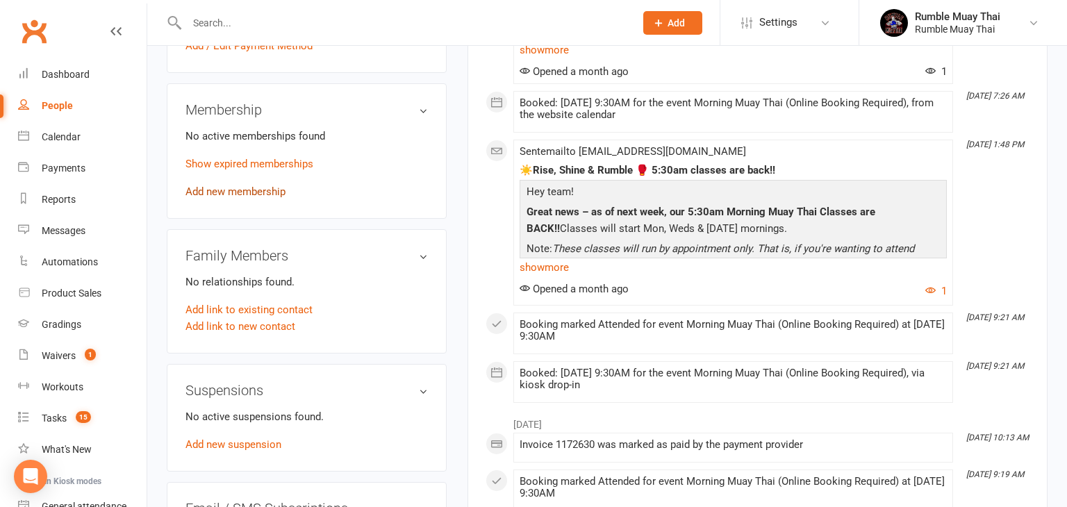
click at [247, 190] on link "Add new membership" at bounding box center [235, 191] width 100 height 13
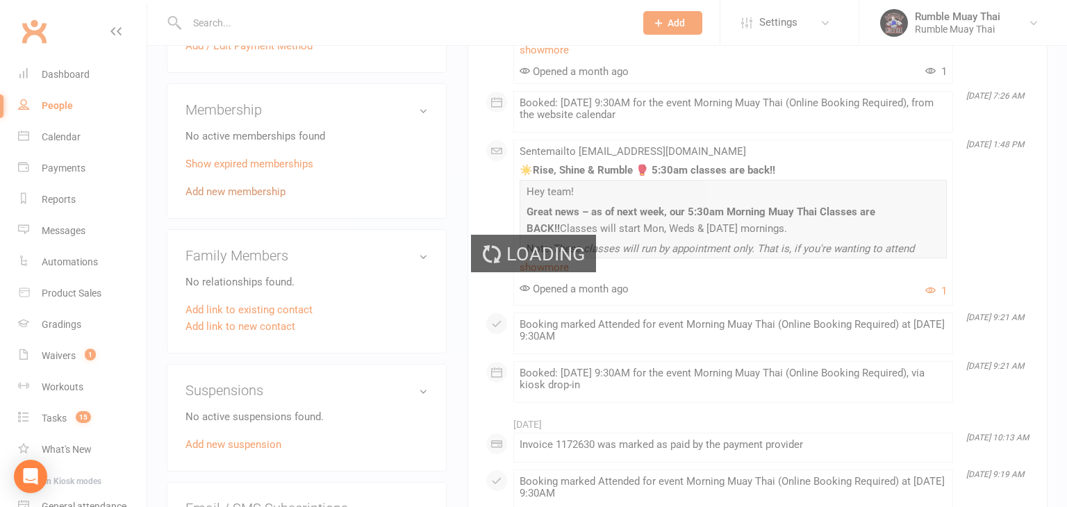
click at [247, 190] on div "Loading" at bounding box center [533, 253] width 1067 height 507
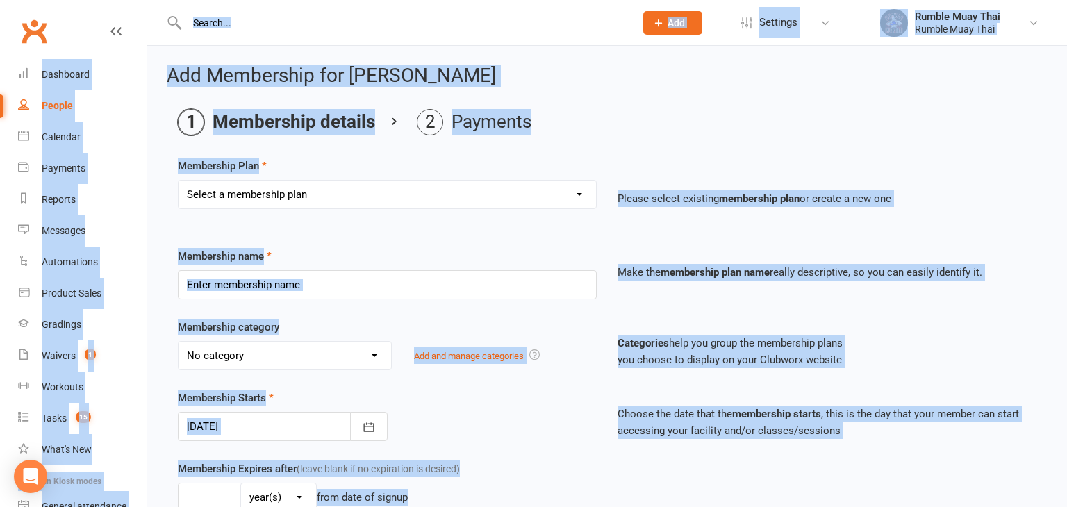
click at [507, 423] on div "Membership Starts [DATE] [DATE] Sun Mon Tue Wed Thu Fri Sat 40 28 29 30 01 02 0…" at bounding box center [387, 415] width 440 height 51
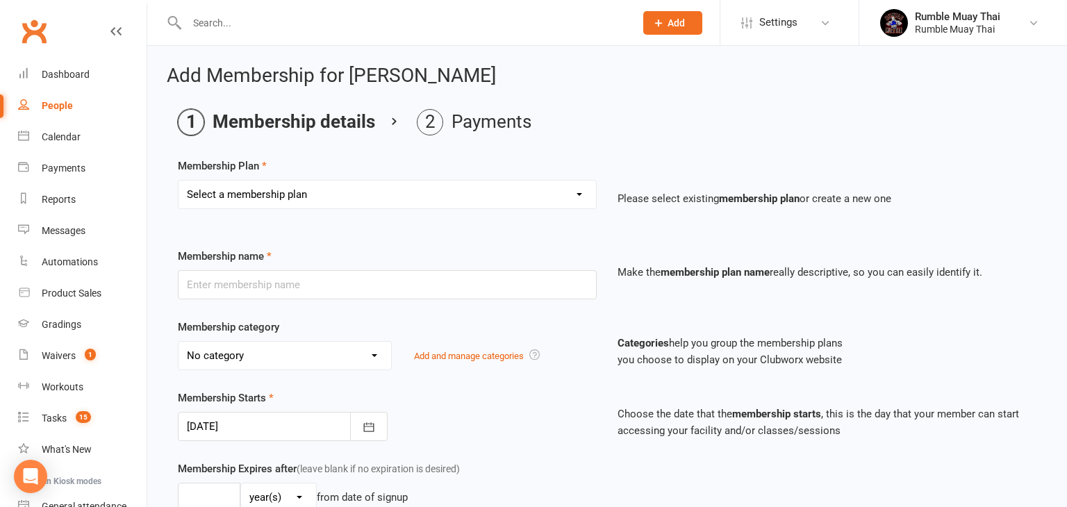
click at [579, 193] on select "Select a membership plan Create new Membership Plan Trial: $29 for 2 weeks of U…" at bounding box center [387, 195] width 417 height 28
select select "3"
click at [179, 181] on select "Select a membership plan Create new Membership Plan Trial: $29 for 2 weeks of U…" at bounding box center [387, 195] width 417 height 28
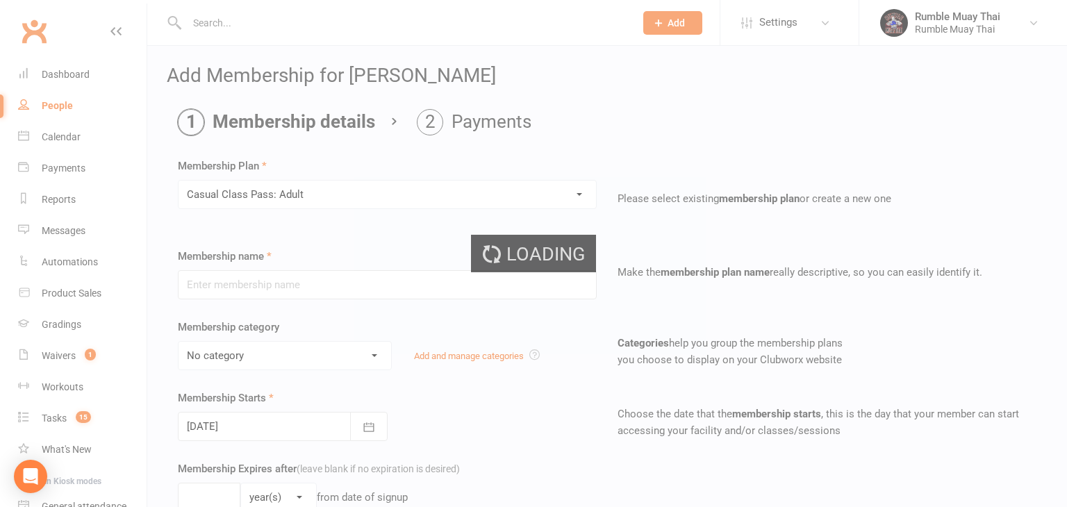
type input "Casual Class Pass: Adult"
select select "1"
type input "1"
select select "0"
type input "1"
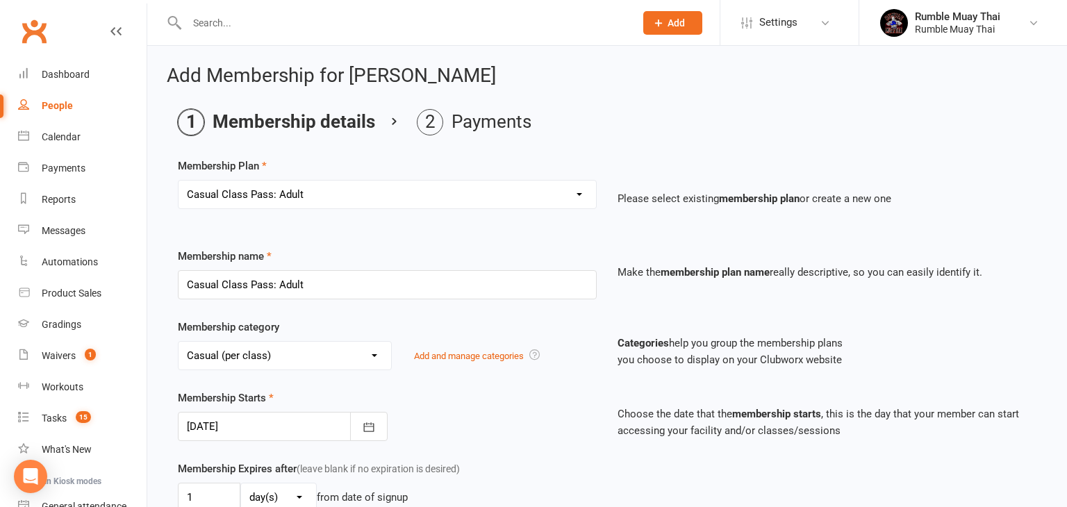
click at [563, 402] on div "Membership Starts 14 Oct 2025 October 2025 Sun Mon Tue Wed Thu Fri Sat 40 28 29…" at bounding box center [387, 415] width 440 height 51
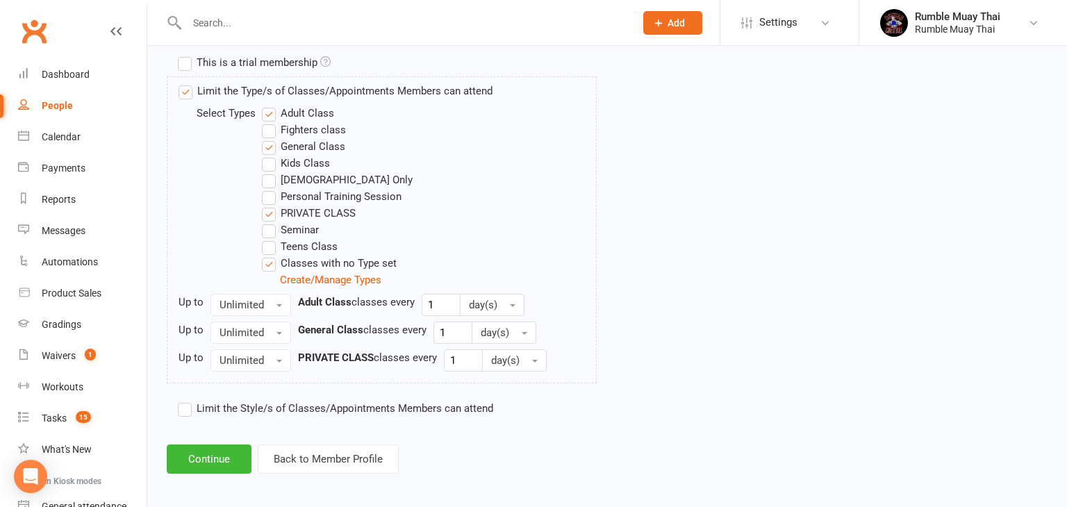
scroll to position [674, 0]
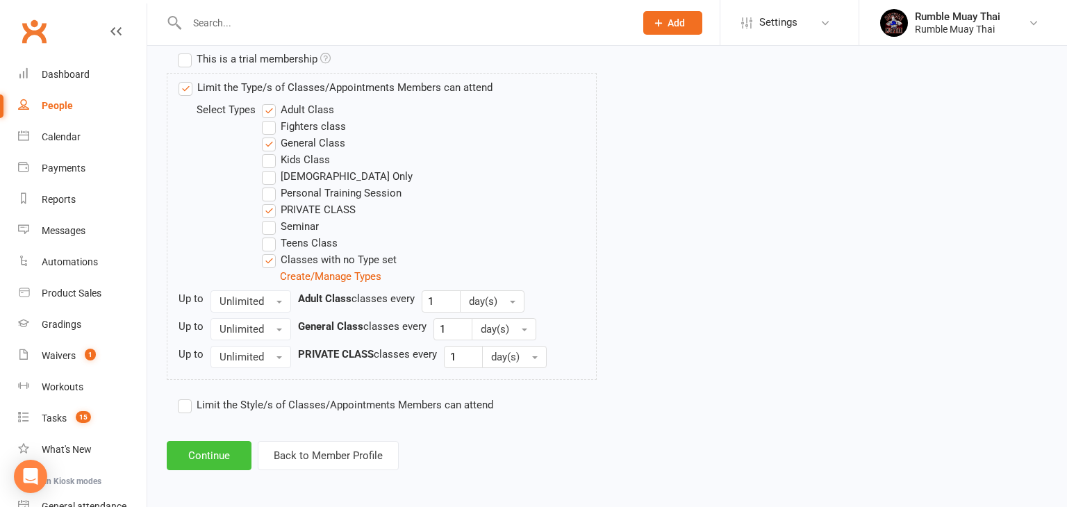
click at [205, 453] on button "Continue" at bounding box center [209, 455] width 85 height 29
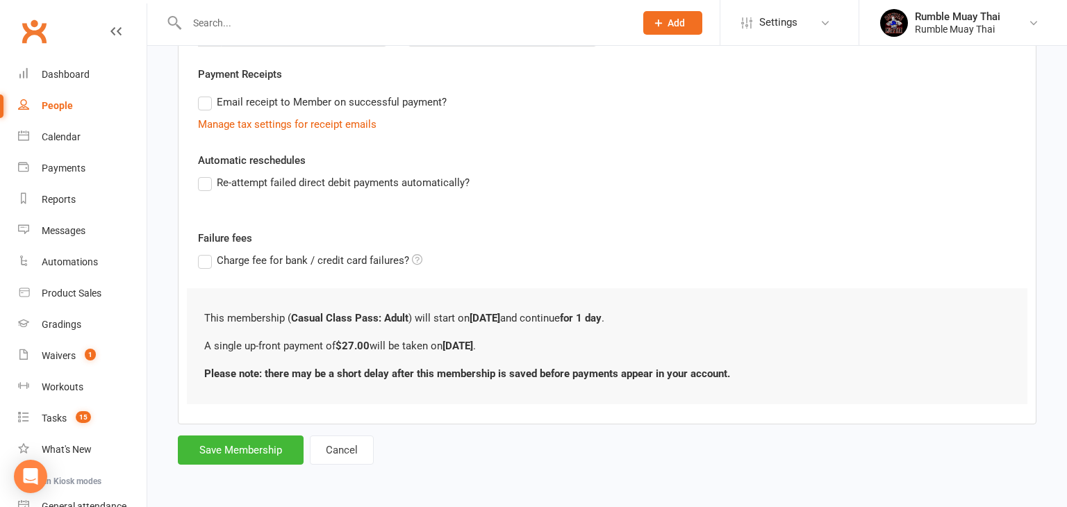
scroll to position [0, 0]
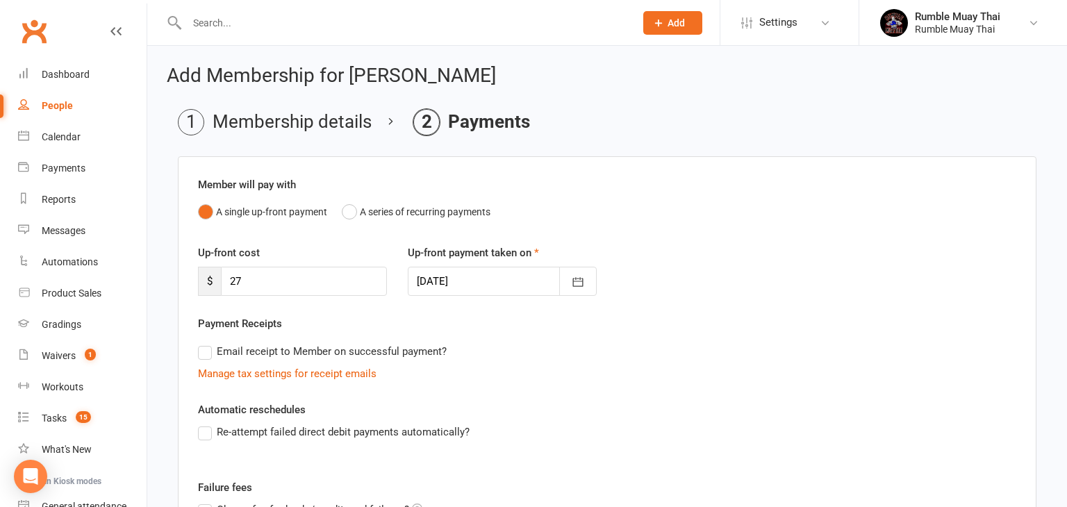
click at [160, 470] on div "Add Membership for Toia Karaka Membership details Payments Member will pay with…" at bounding box center [607, 391] width 920 height 690
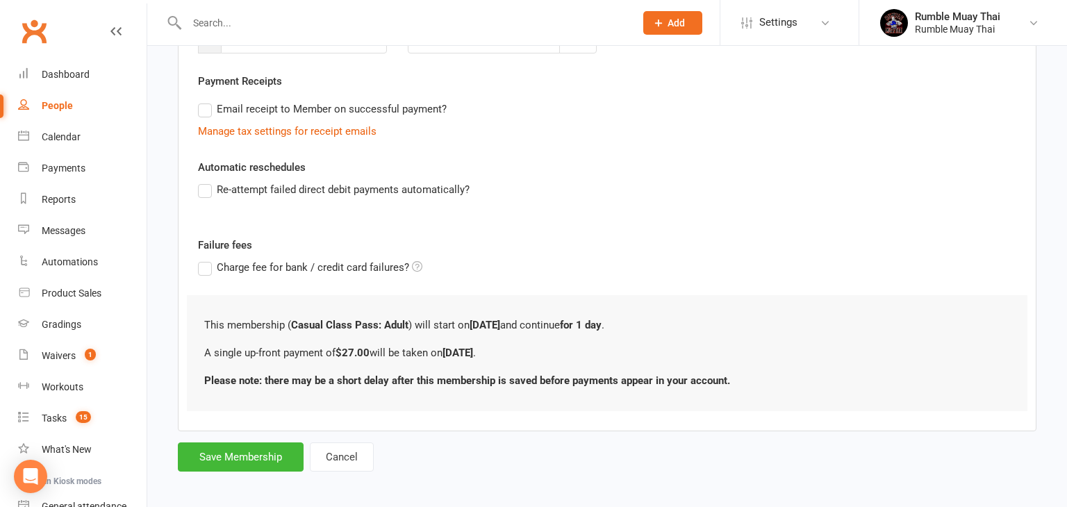
scroll to position [249, 0]
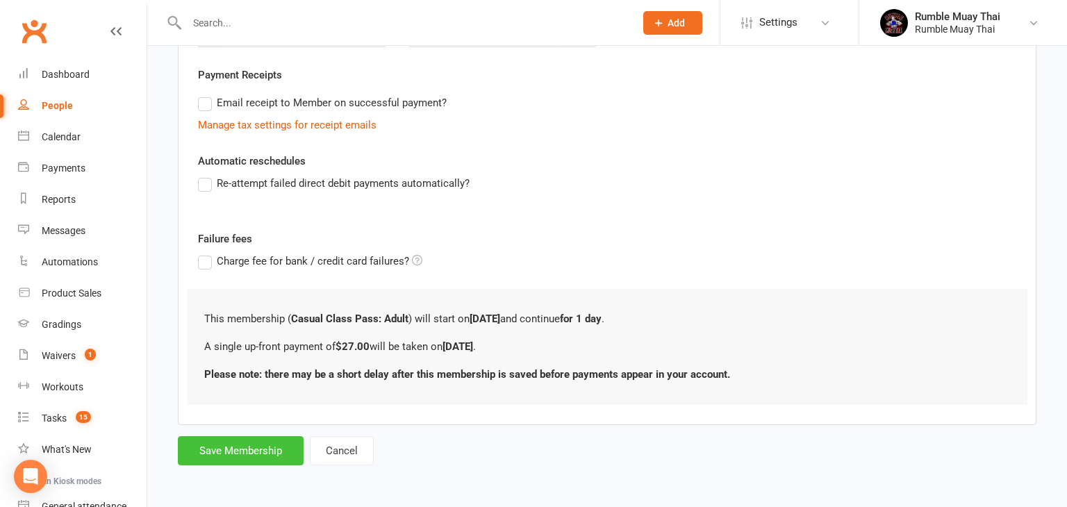
click at [233, 452] on button "Save Membership" at bounding box center [241, 450] width 126 height 29
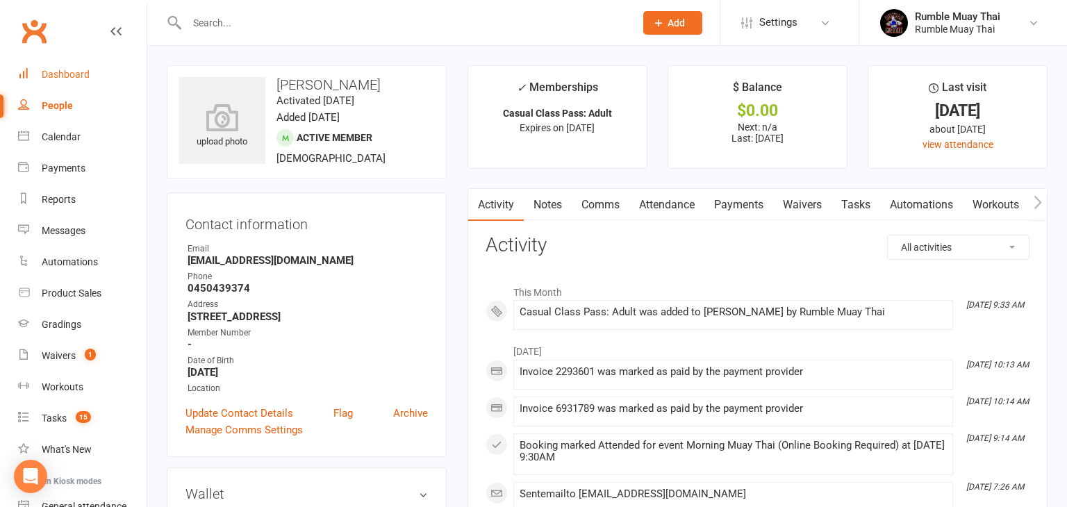
click at [65, 74] on div "Dashboard" at bounding box center [66, 74] width 48 height 11
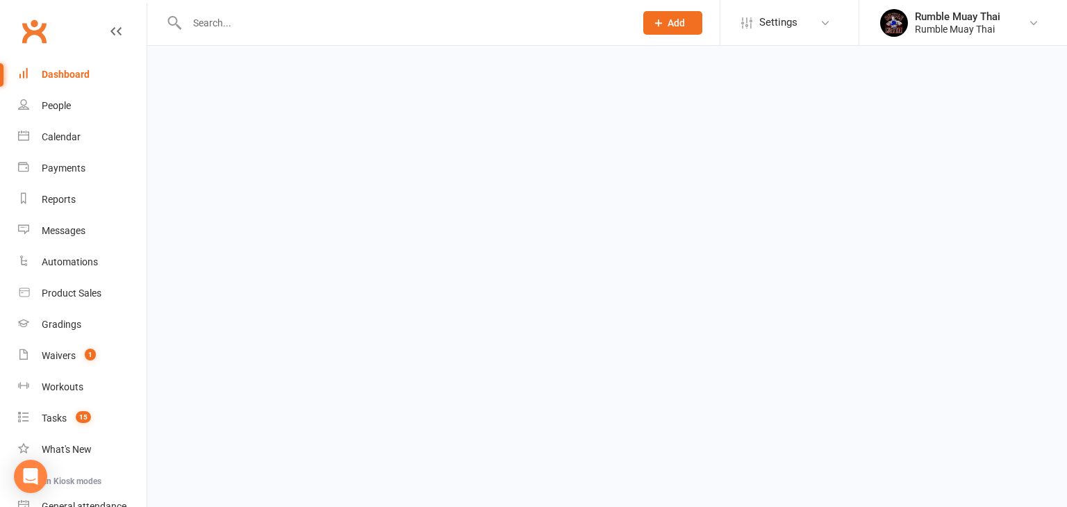
click at [65, 74] on div "Dashboard" at bounding box center [66, 74] width 48 height 11
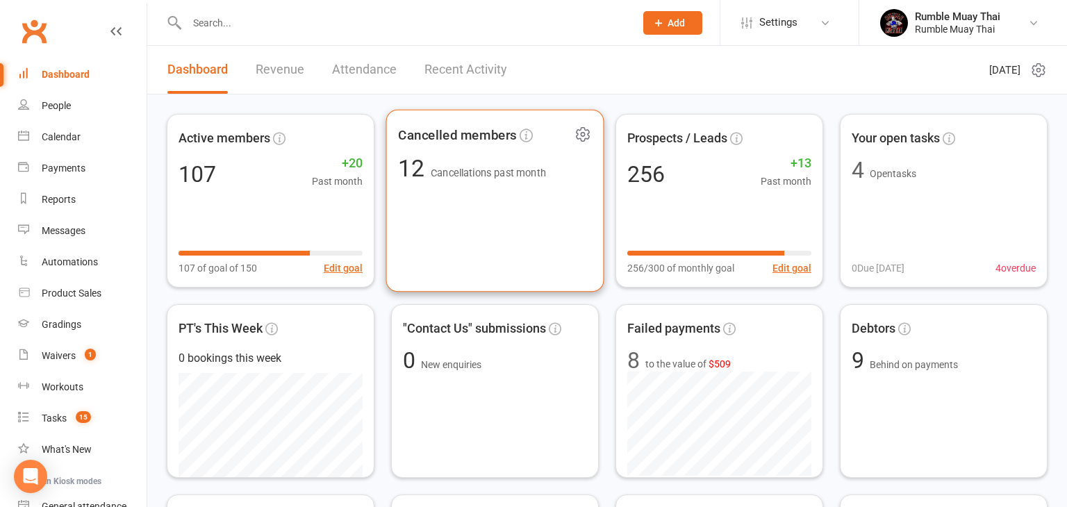
click at [473, 178] on span "Cancellations past month" at bounding box center [489, 173] width 116 height 12
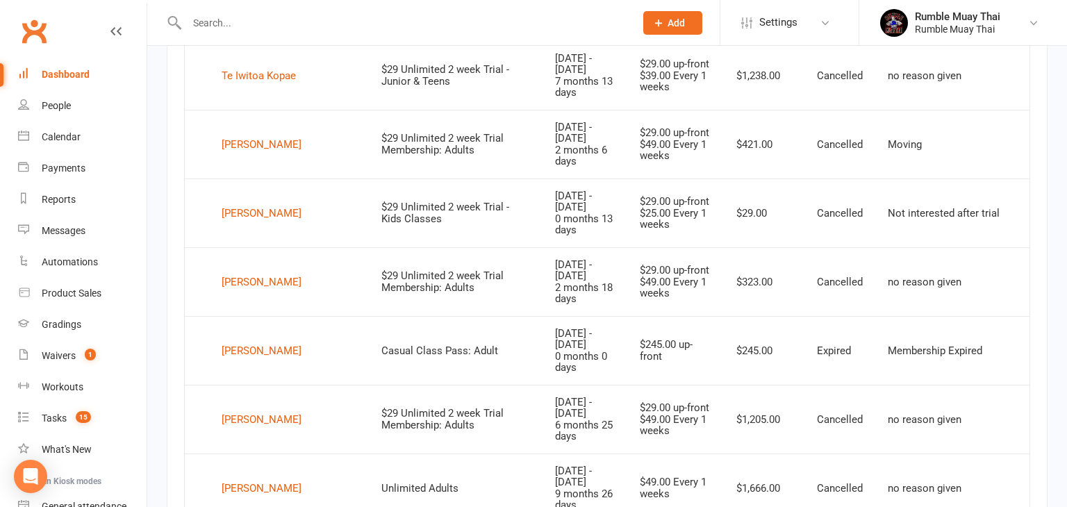
scroll to position [1149, 0]
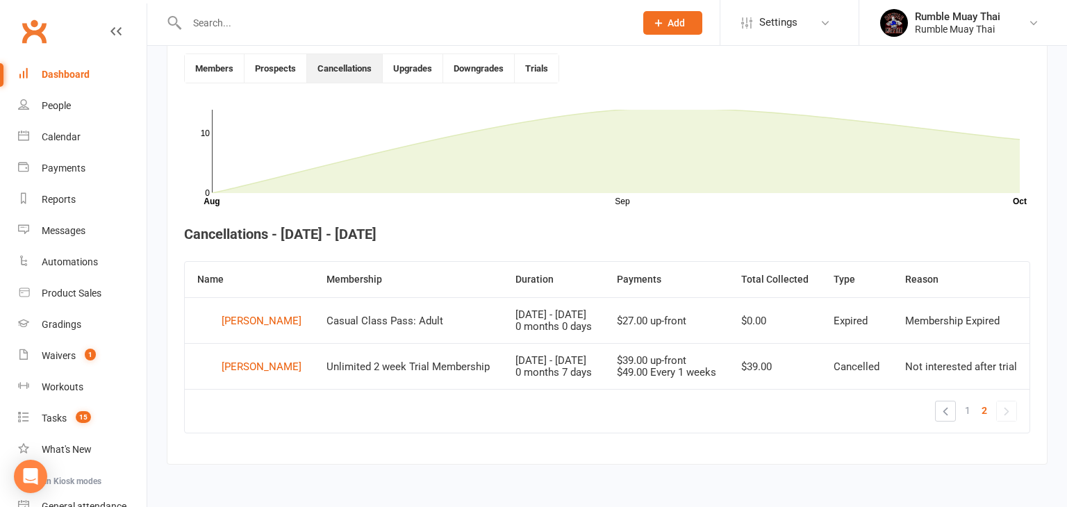
scroll to position [406, 0]
click at [154, 380] on div "107 total active / suspended members Last 6 Months 01-Jun 01-Jul 01-Aug 01-Sep …" at bounding box center [607, 79] width 920 height 815
click at [56, 78] on div "Dashboard" at bounding box center [66, 74] width 48 height 11
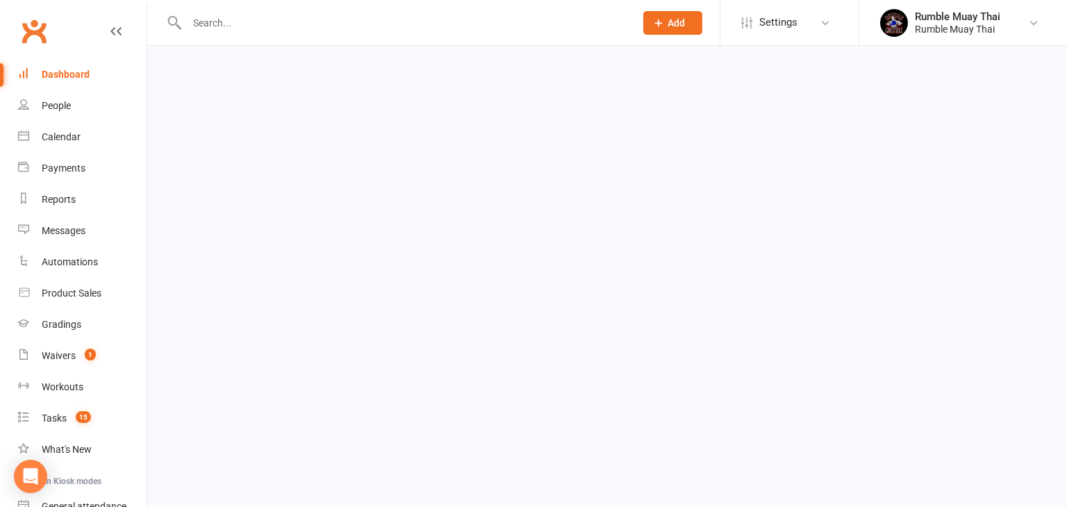
click at [56, 78] on div "Dashboard" at bounding box center [66, 74] width 48 height 11
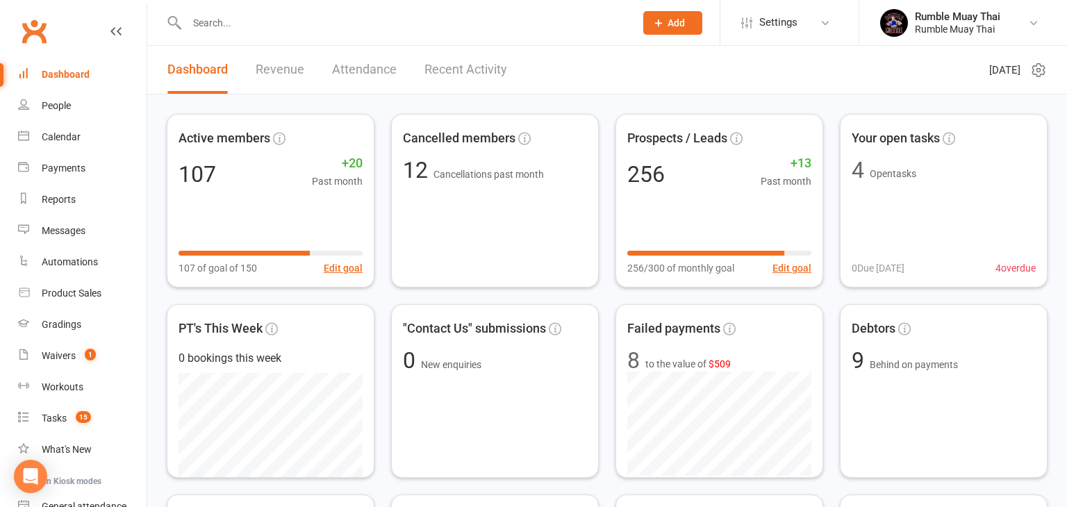
click at [270, 69] on link "Revenue" at bounding box center [280, 70] width 49 height 48
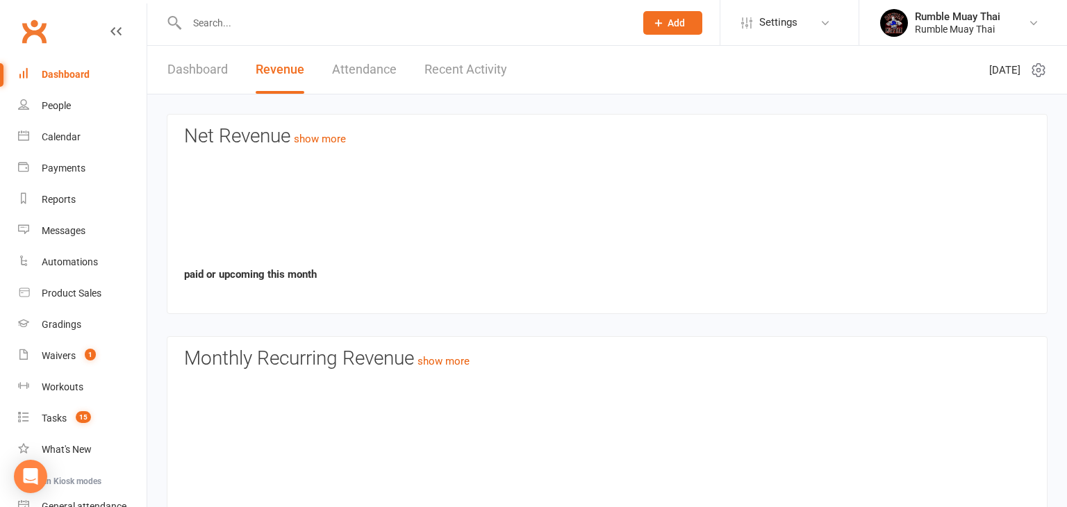
click at [270, 69] on link "Revenue" at bounding box center [280, 70] width 49 height 48
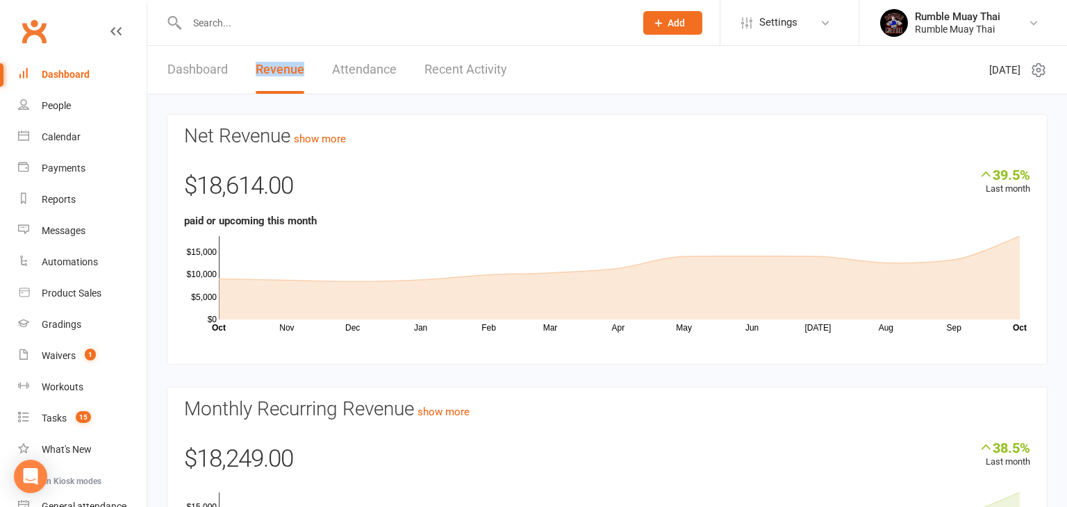
click at [197, 72] on link "Dashboard" at bounding box center [197, 70] width 60 height 48
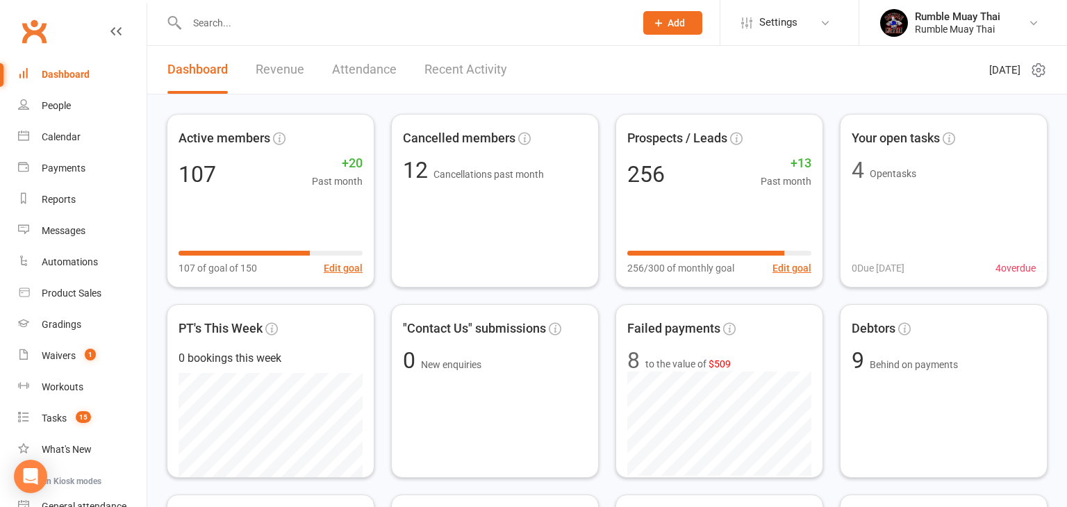
click at [277, 71] on link "Revenue" at bounding box center [280, 70] width 49 height 48
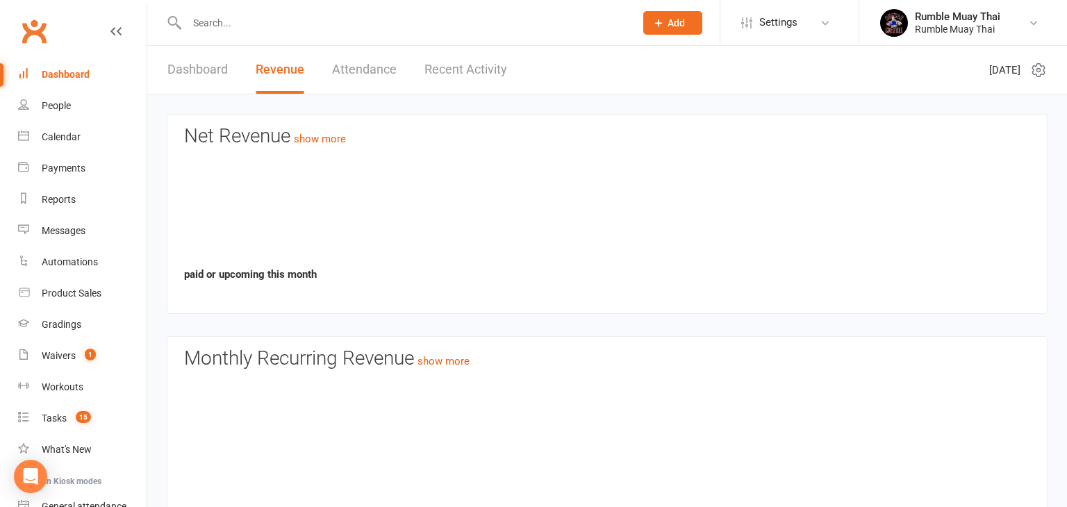
click at [277, 71] on link "Revenue" at bounding box center [280, 70] width 49 height 48
click at [192, 70] on link "Dashboard" at bounding box center [197, 70] width 60 height 48
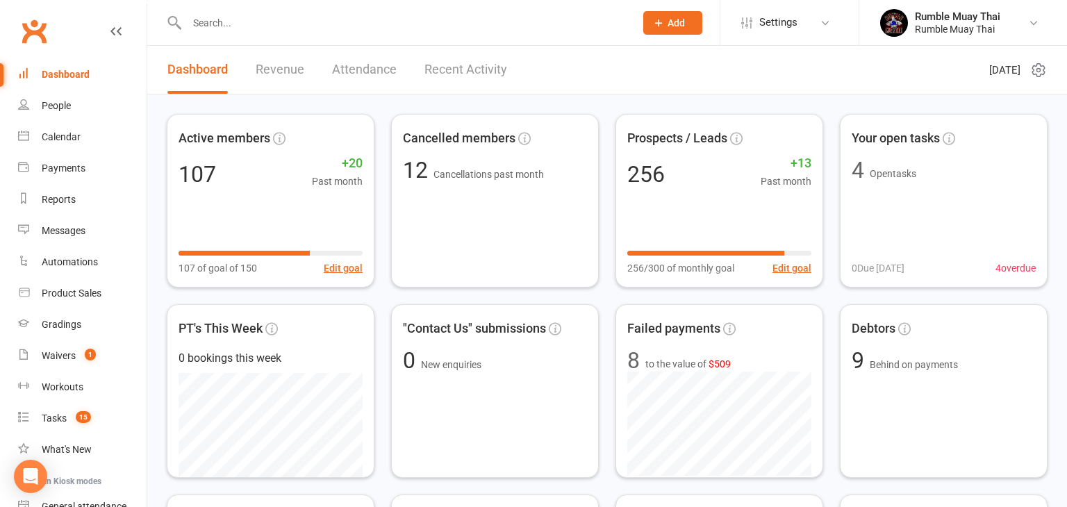
click at [192, 70] on link "Dashboard" at bounding box center [197, 70] width 60 height 48
click at [279, 72] on link "Revenue" at bounding box center [280, 70] width 49 height 48
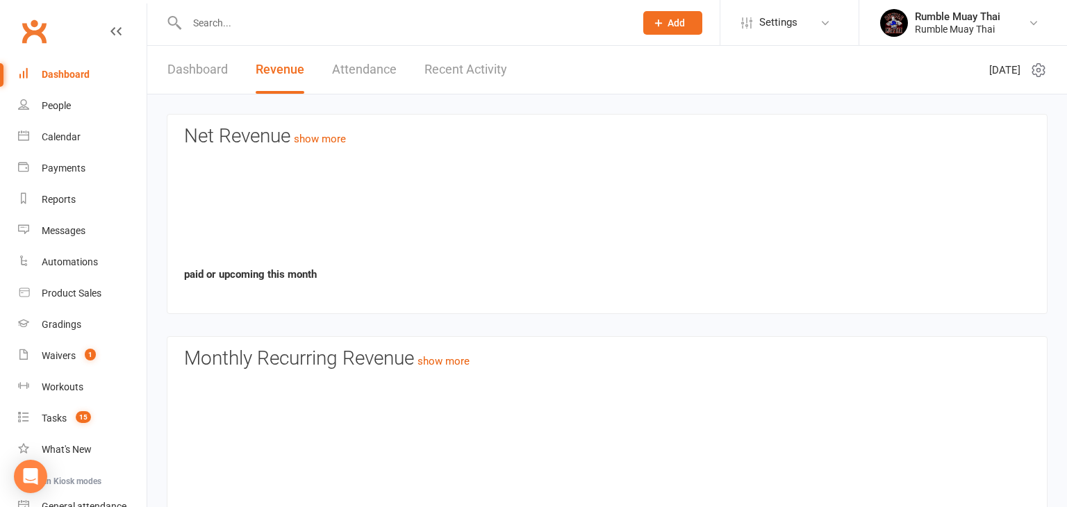
click at [279, 72] on link "Revenue" at bounding box center [280, 70] width 49 height 48
click at [187, 69] on link "Dashboard" at bounding box center [197, 70] width 60 height 48
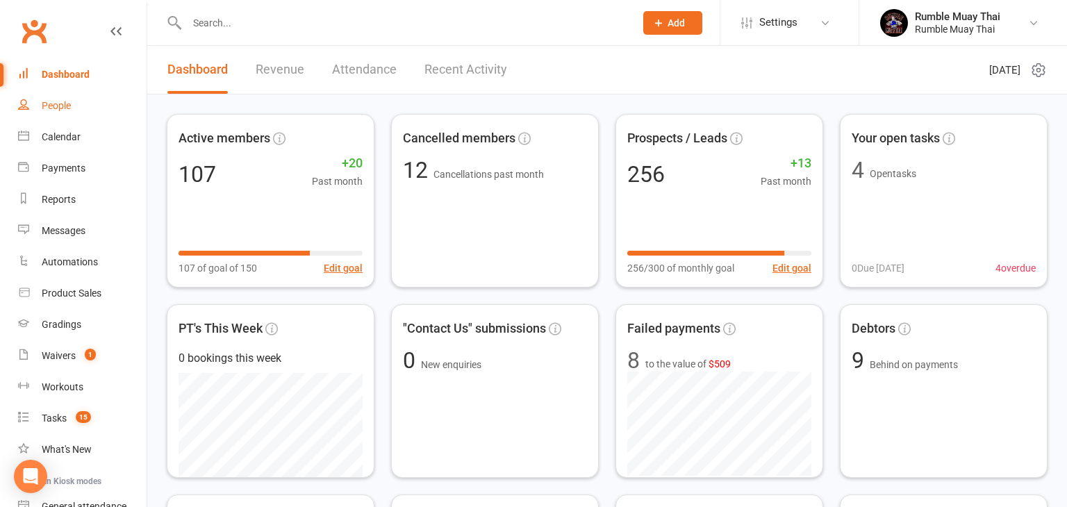
click at [53, 108] on div "People" at bounding box center [56, 105] width 29 height 11
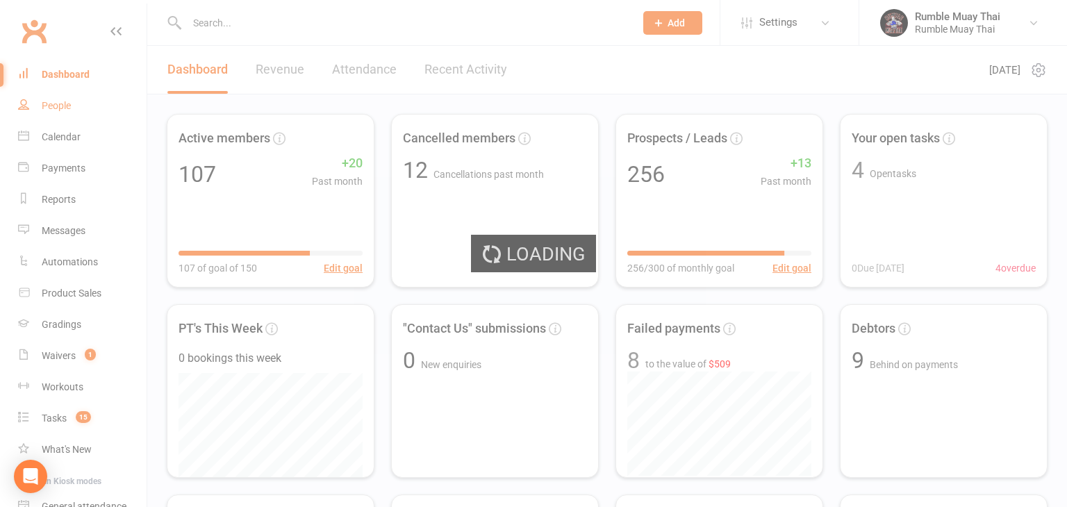
click at [53, 108] on div "Loading" at bounding box center [533, 253] width 1067 height 507
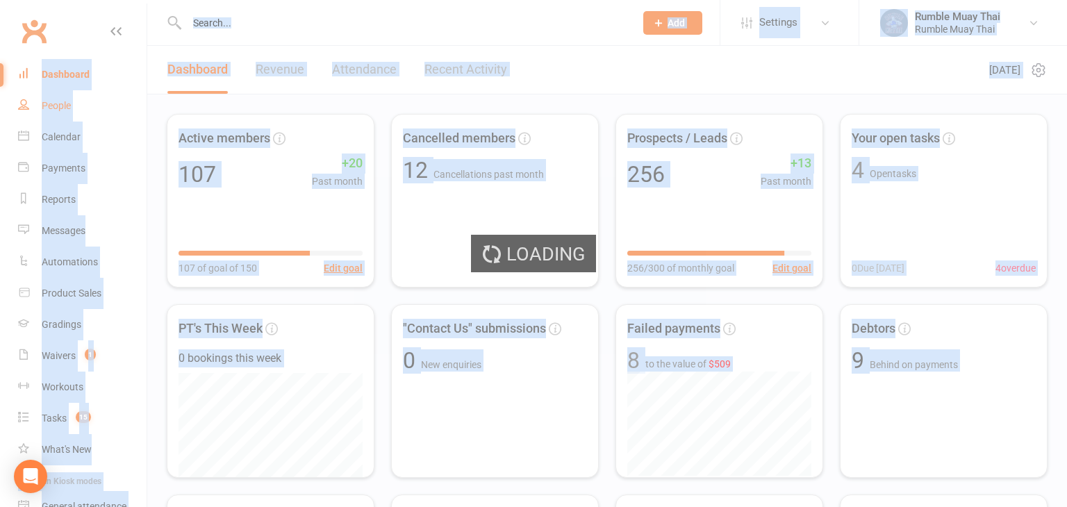
select select "100"
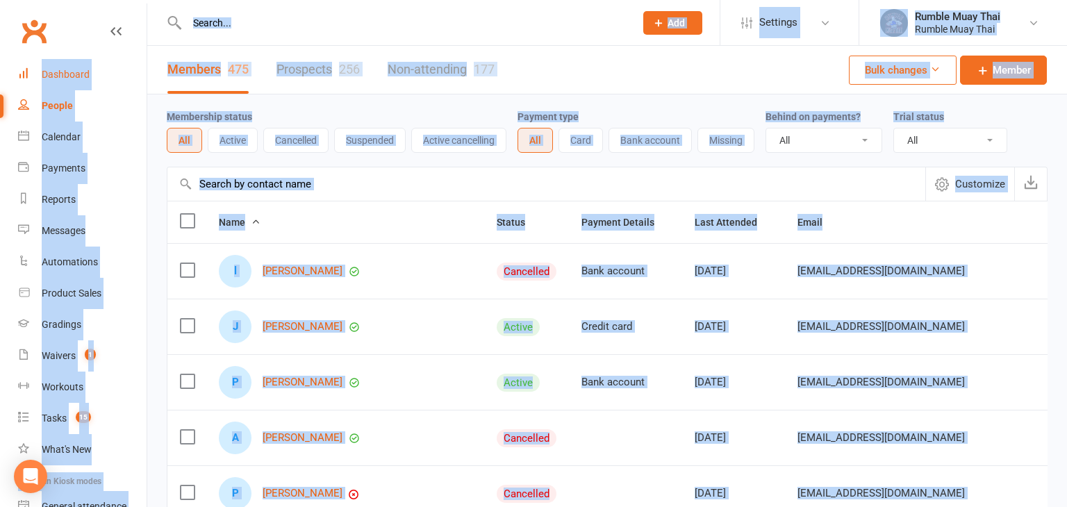
click at [65, 74] on div "Dashboard" at bounding box center [66, 74] width 48 height 11
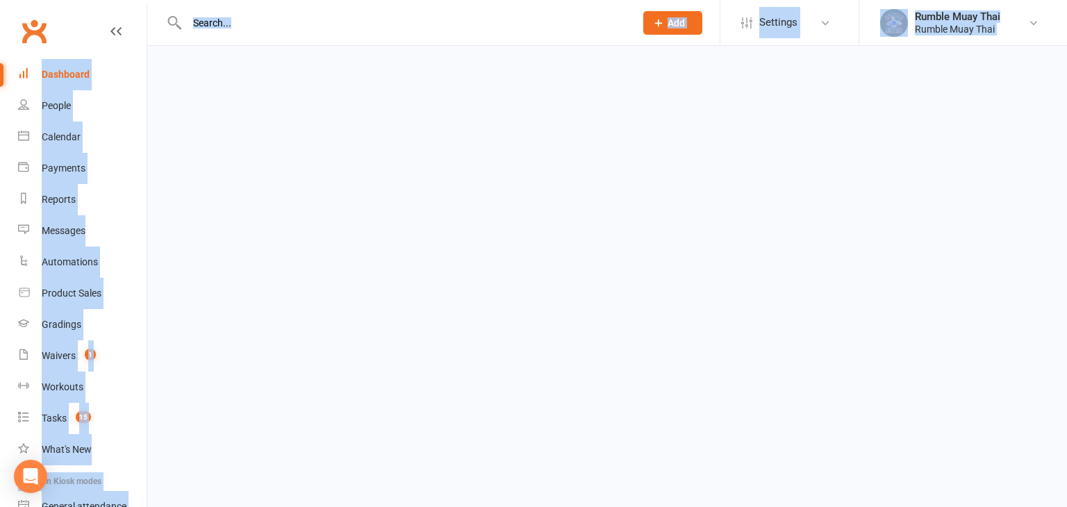
click at [65, 74] on div "Dashboard" at bounding box center [66, 74] width 48 height 11
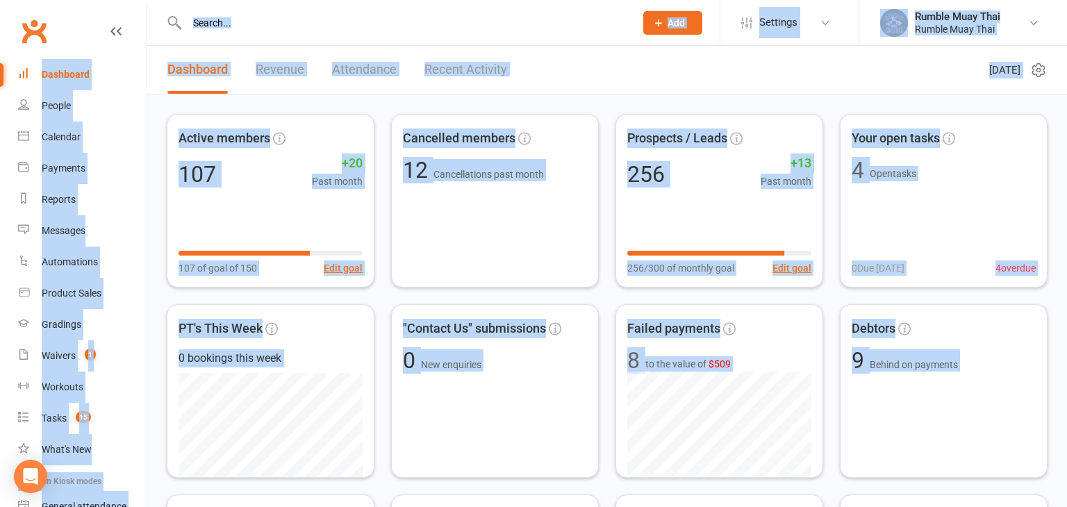
click at [65, 74] on div "Dashboard" at bounding box center [66, 74] width 48 height 11
click at [59, 107] on div "People" at bounding box center [56, 105] width 29 height 11
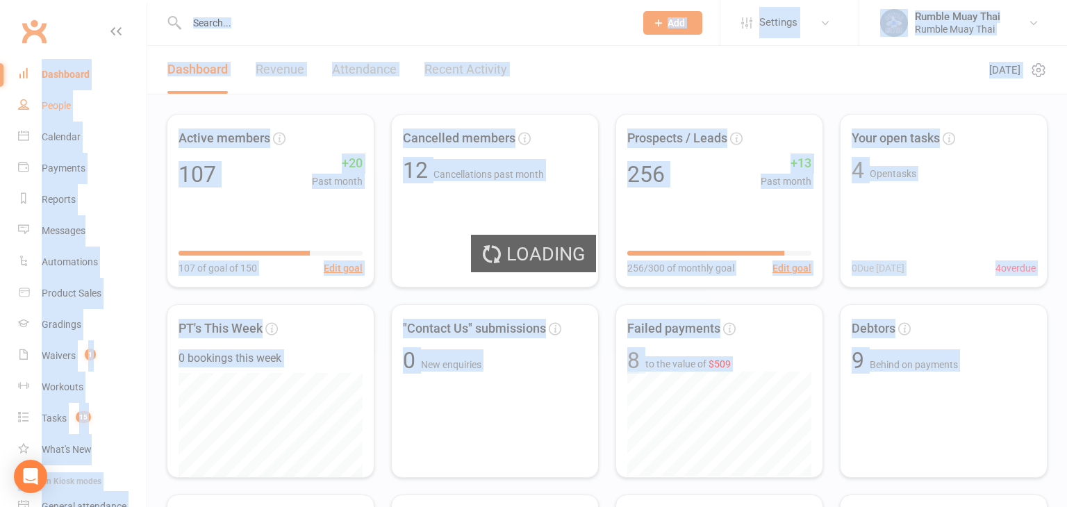
click at [59, 107] on div "Loading" at bounding box center [533, 253] width 1067 height 507
select select "100"
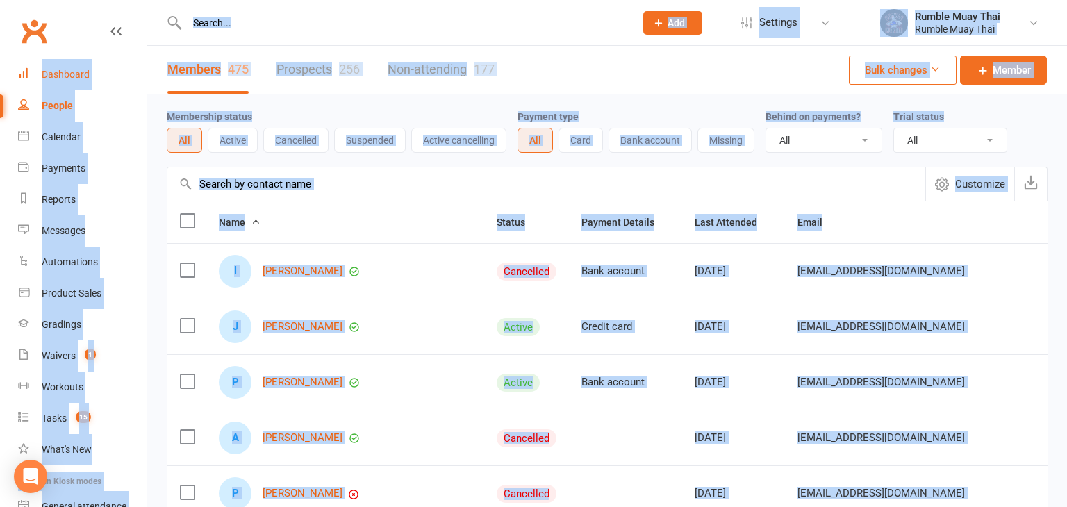
click at [63, 74] on div "Dashboard" at bounding box center [66, 74] width 48 height 11
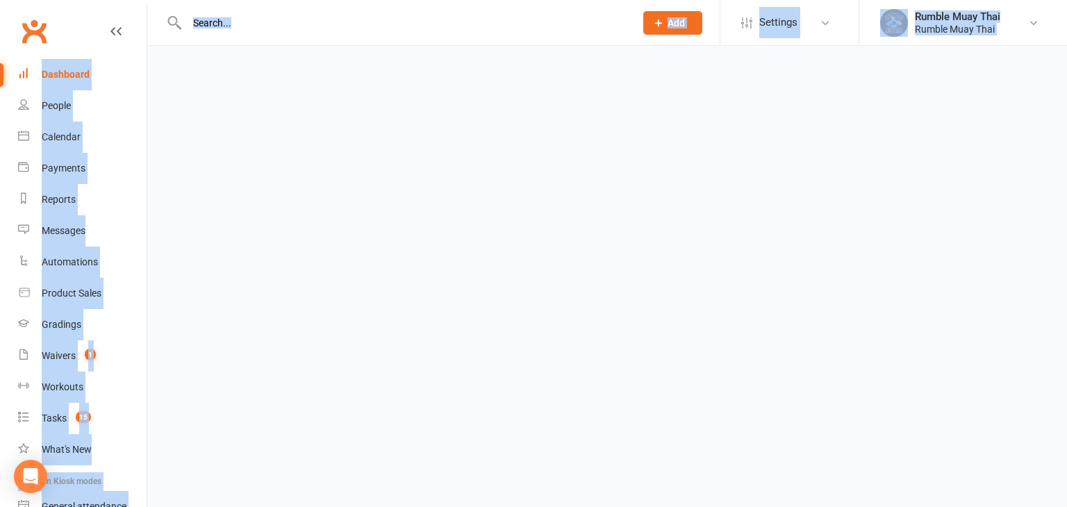
click at [63, 74] on div "Dashboard" at bounding box center [66, 74] width 48 height 11
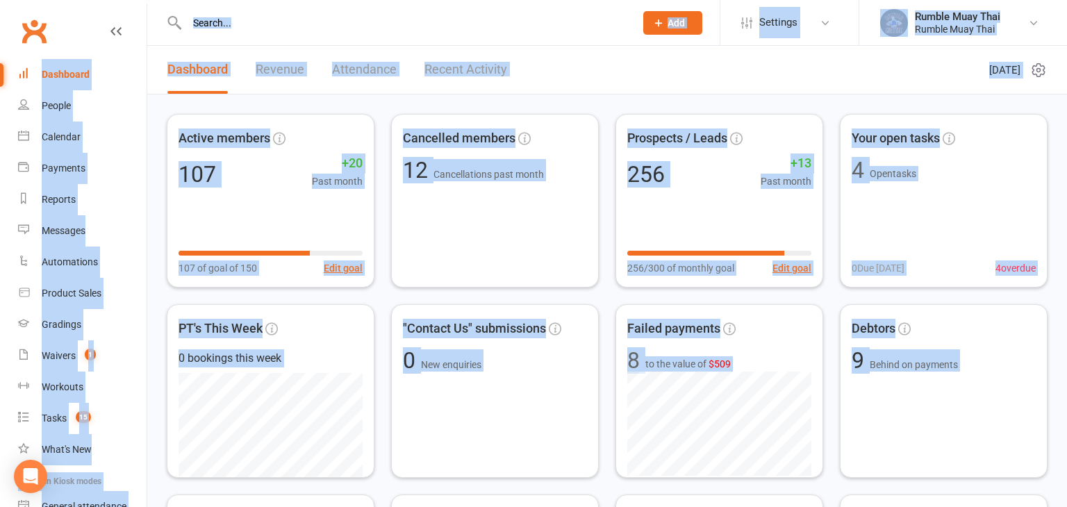
click at [274, 72] on link "Revenue" at bounding box center [280, 70] width 49 height 48
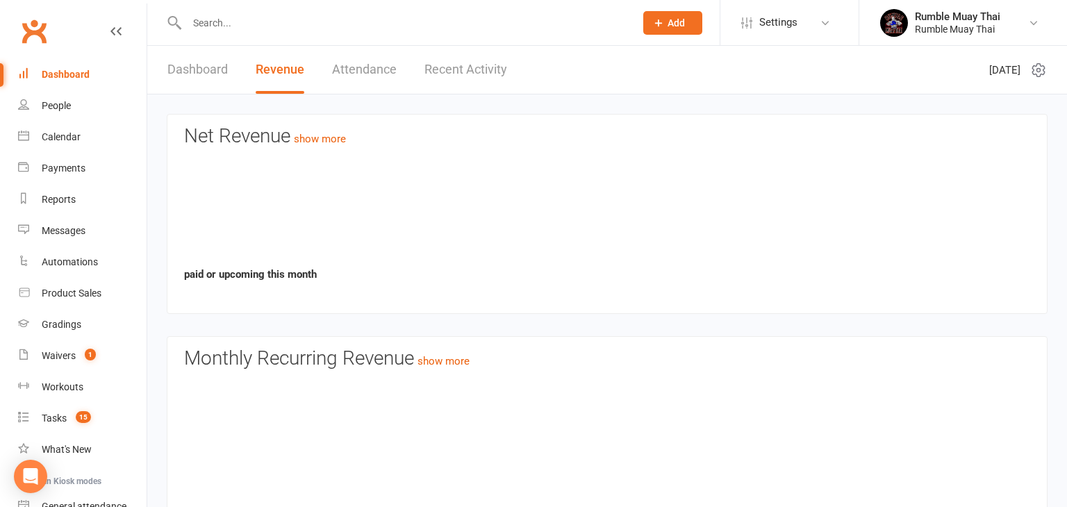
click at [274, 72] on link "Revenue" at bounding box center [280, 70] width 49 height 48
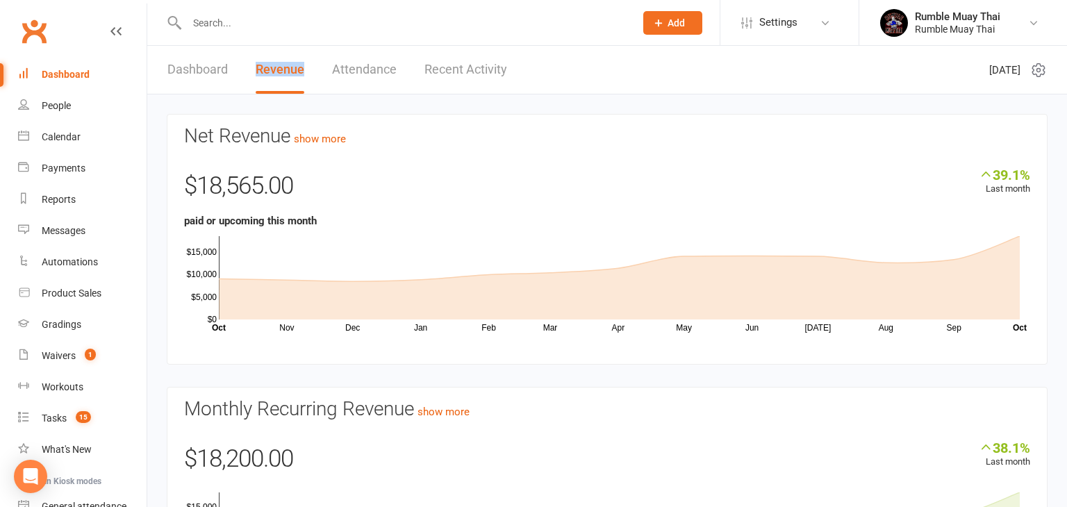
click at [185, 69] on link "Dashboard" at bounding box center [197, 70] width 60 height 48
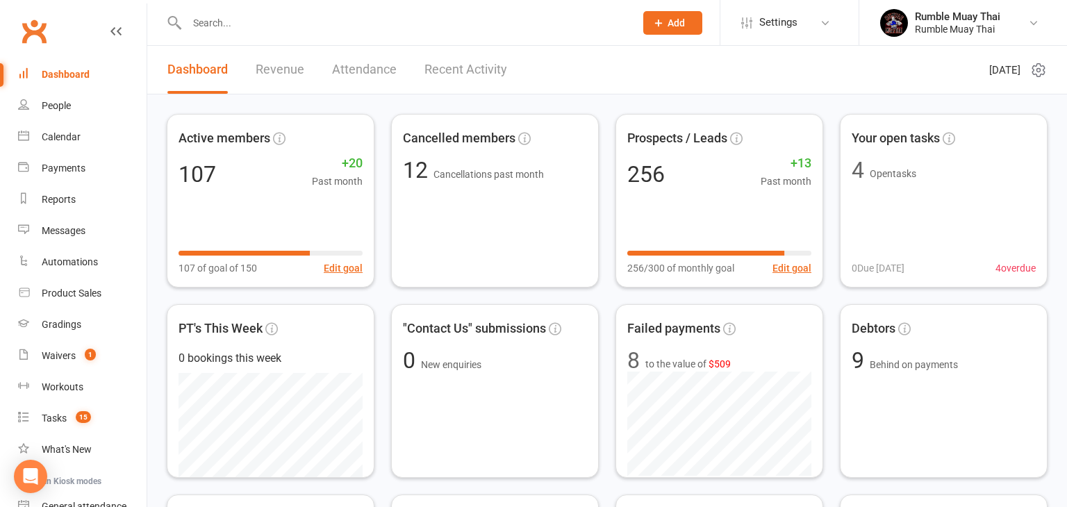
click at [185, 69] on link "Dashboard" at bounding box center [197, 70] width 60 height 48
click at [58, 110] on div "People" at bounding box center [56, 105] width 29 height 11
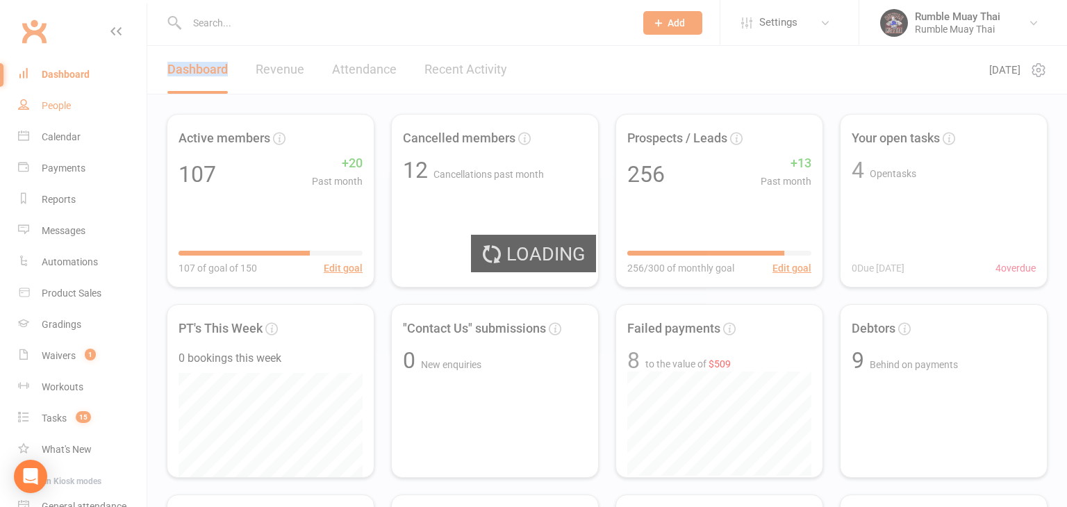
click at [58, 110] on div "Loading" at bounding box center [533, 253] width 1067 height 507
select select "100"
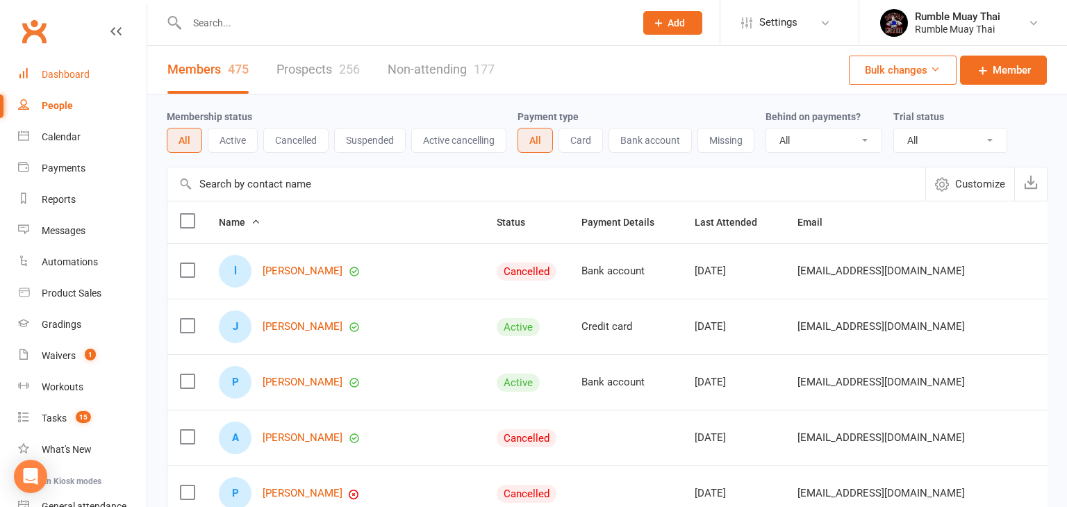
click at [61, 71] on div "Dashboard" at bounding box center [66, 74] width 48 height 11
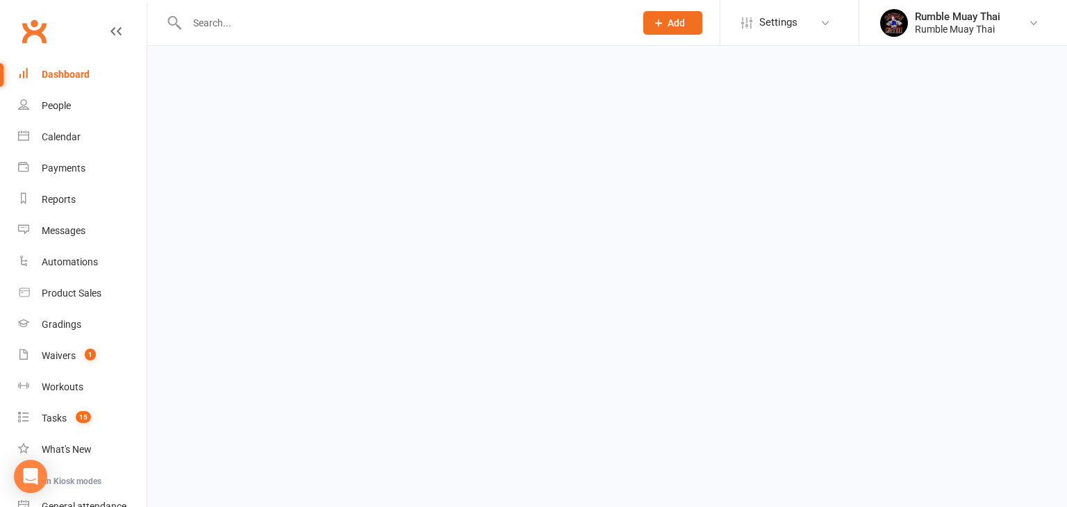
click at [61, 71] on div "Dashboard" at bounding box center [66, 74] width 48 height 11
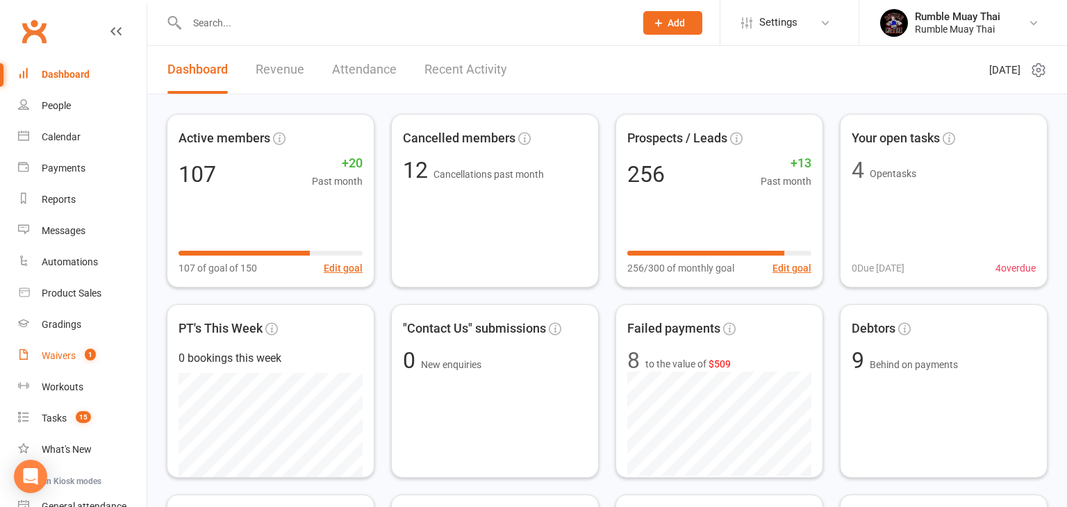
click at [58, 358] on div "Waivers" at bounding box center [59, 355] width 34 height 11
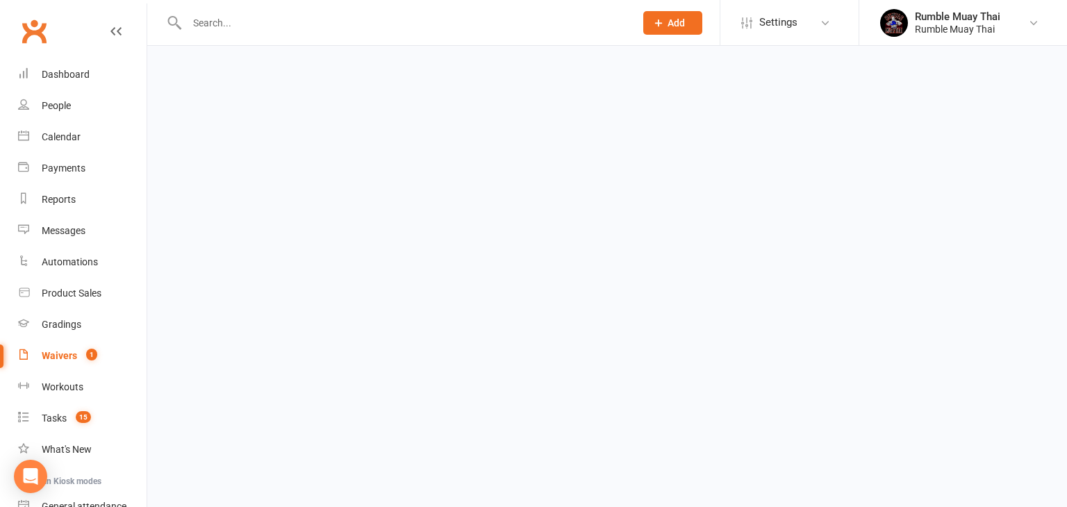
click at [58, 358] on div "Waivers" at bounding box center [59, 355] width 35 height 11
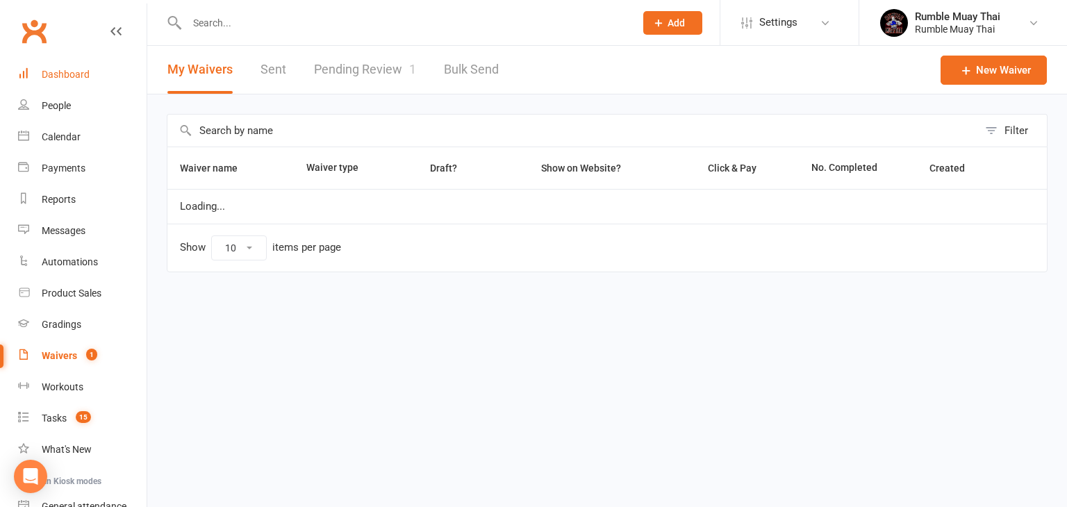
click at [69, 74] on div "Dashboard" at bounding box center [66, 74] width 48 height 11
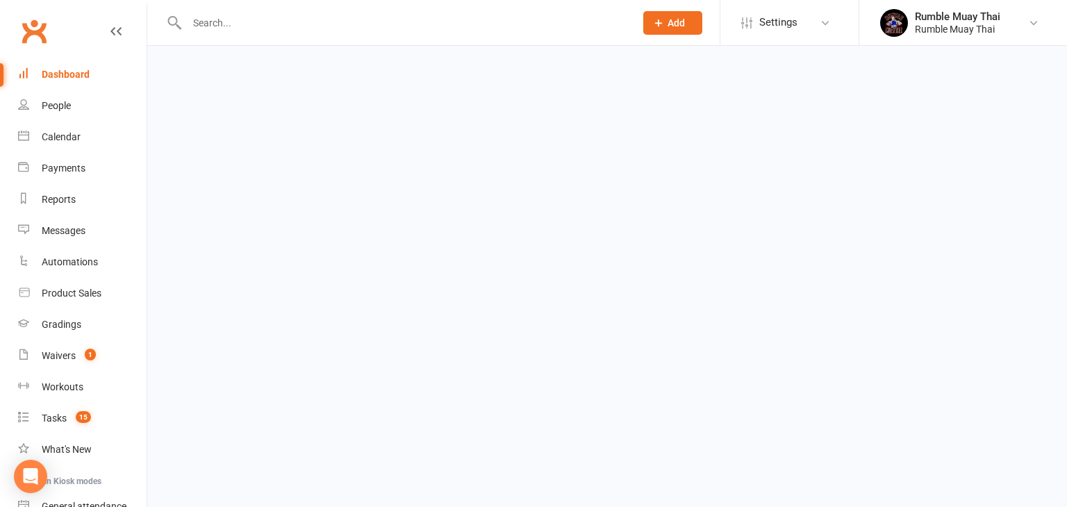
click at [69, 74] on div "Dashboard" at bounding box center [66, 74] width 48 height 11
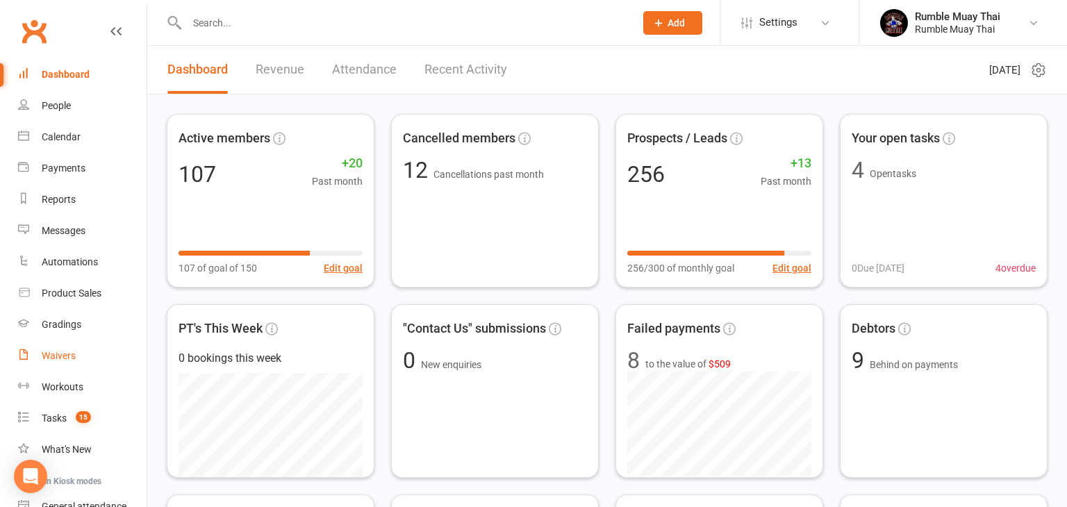
click at [53, 360] on div "Waivers" at bounding box center [59, 355] width 34 height 11
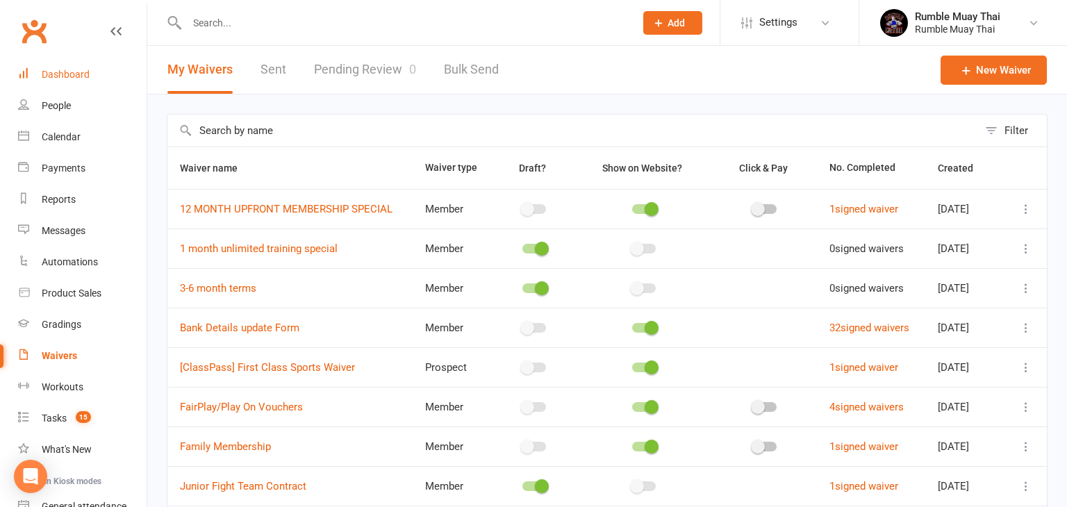
click at [58, 75] on div "Dashboard" at bounding box center [66, 74] width 48 height 11
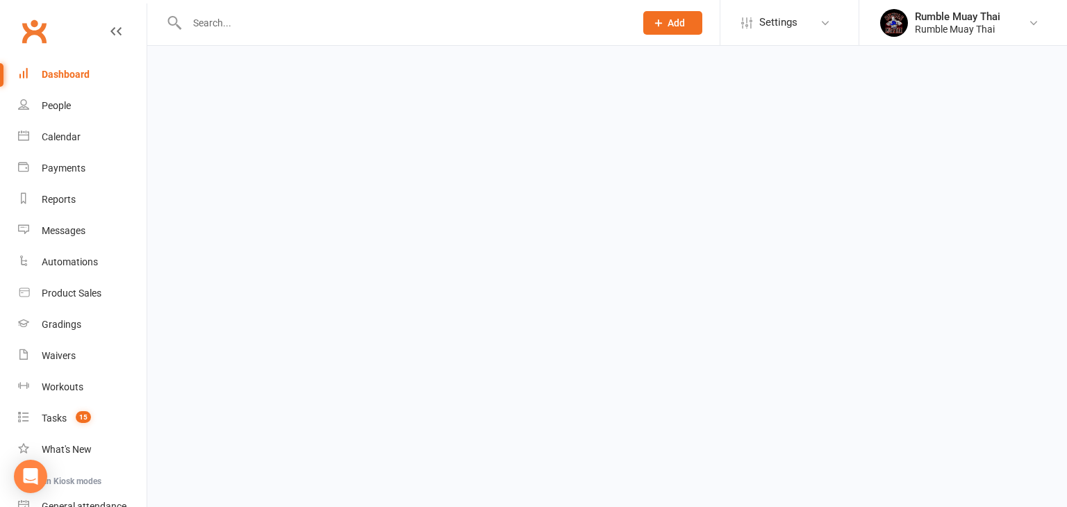
click at [58, 75] on div "Dashboard" at bounding box center [66, 74] width 48 height 11
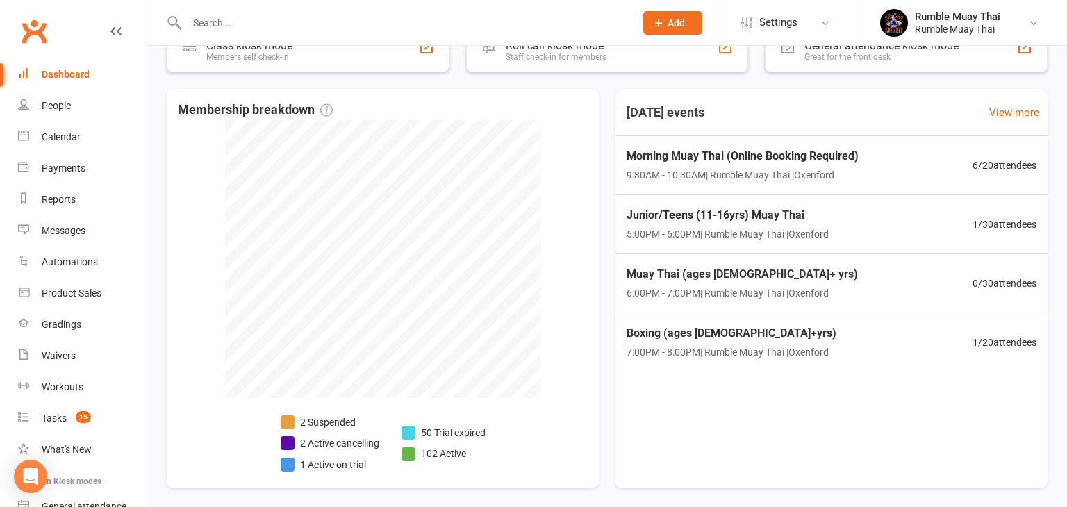
scroll to position [658, 0]
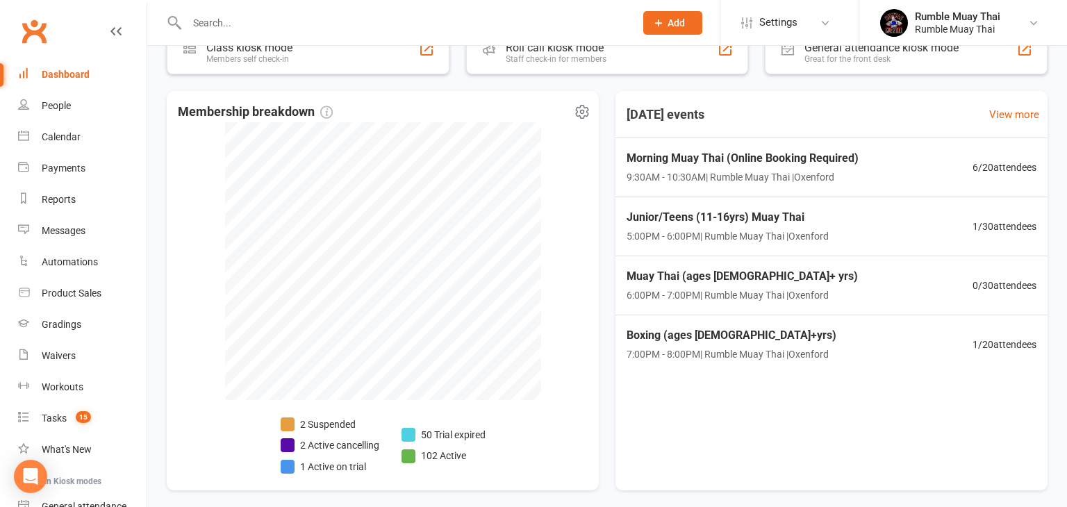
click at [307, 447] on li "2 Active cancelling" at bounding box center [330, 445] width 99 height 15
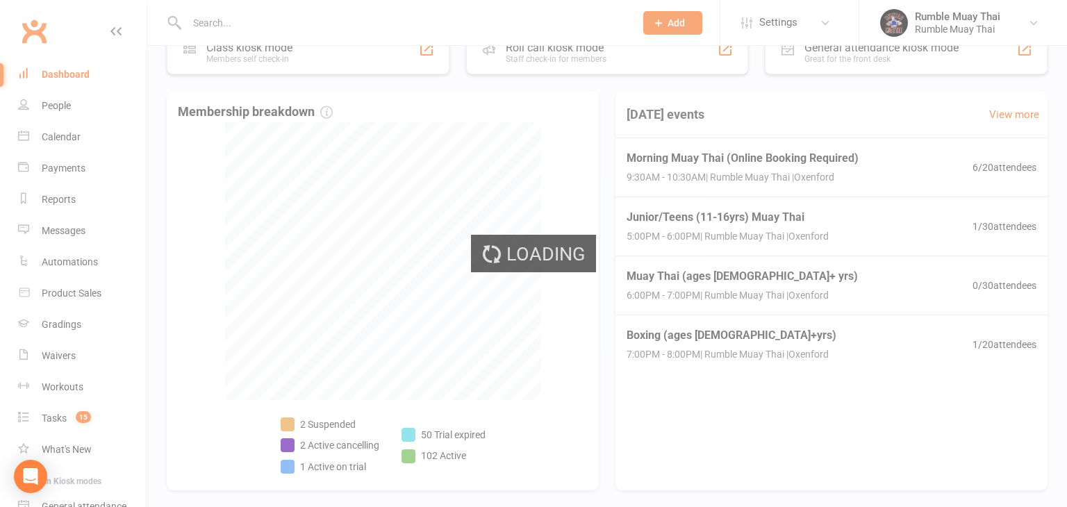
click at [307, 447] on div "Loading" at bounding box center [533, 253] width 1067 height 507
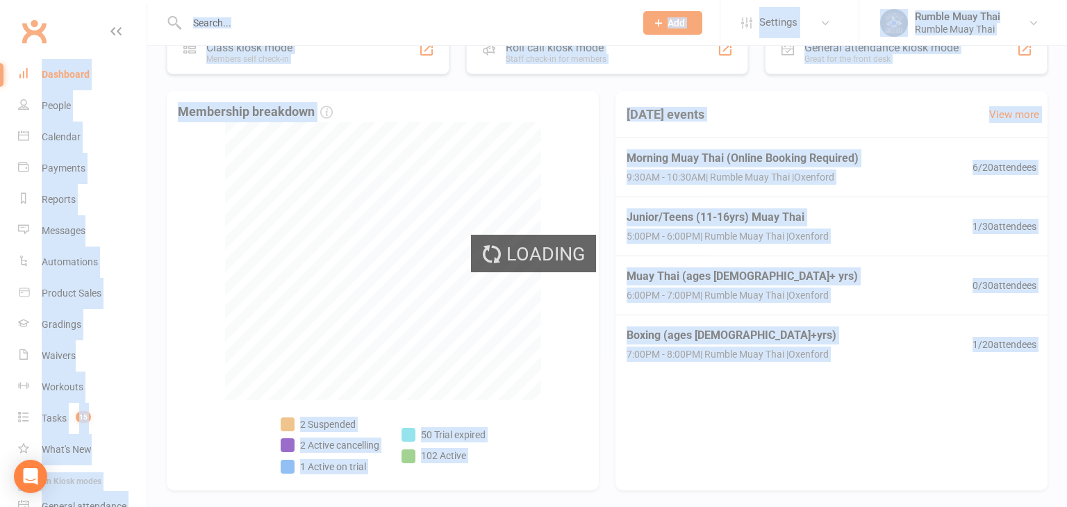
select select "no_trial"
select select "100"
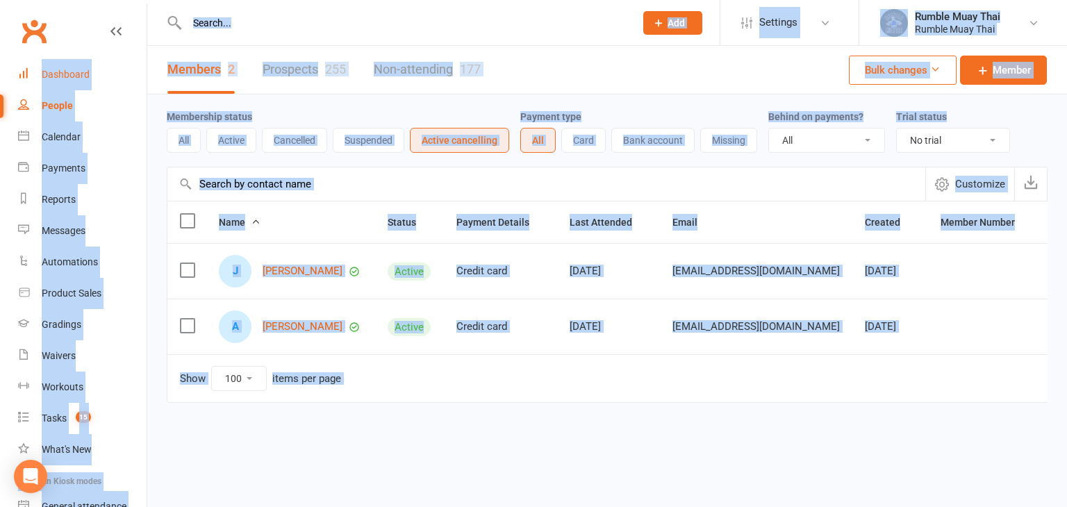
click at [66, 76] on div "Dashboard" at bounding box center [66, 74] width 48 height 11
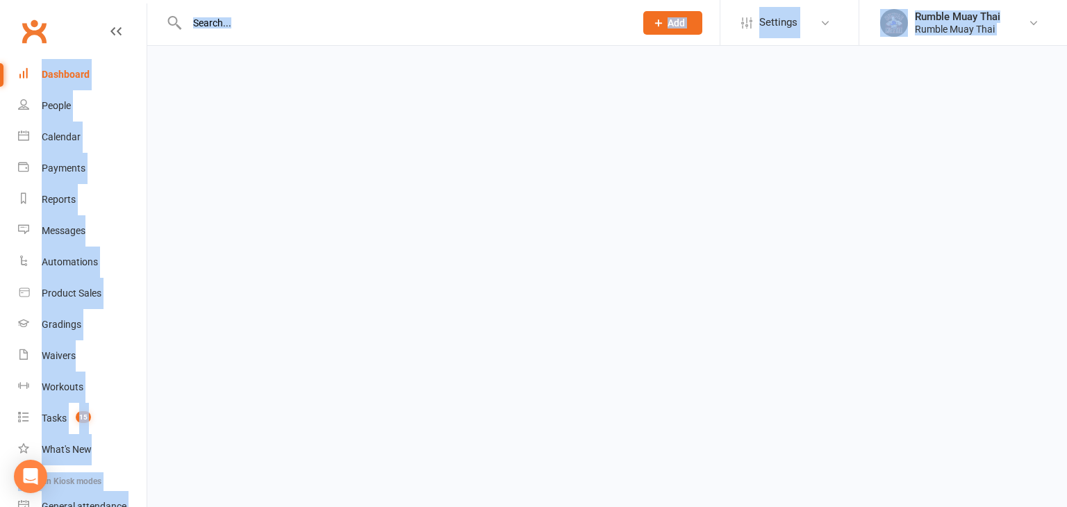
click at [66, 76] on div "Dashboard" at bounding box center [66, 74] width 48 height 11
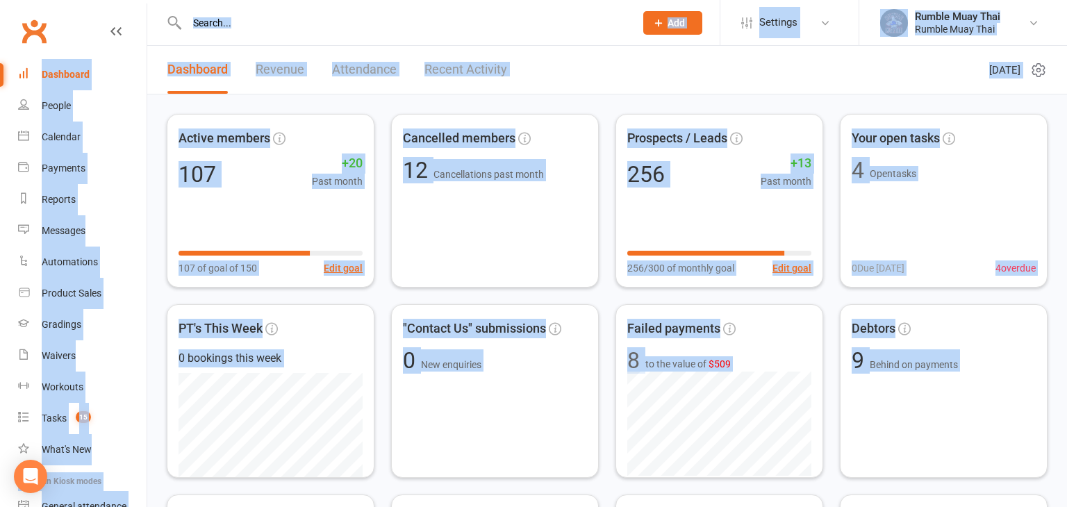
click at [279, 72] on link "Revenue" at bounding box center [280, 70] width 49 height 48
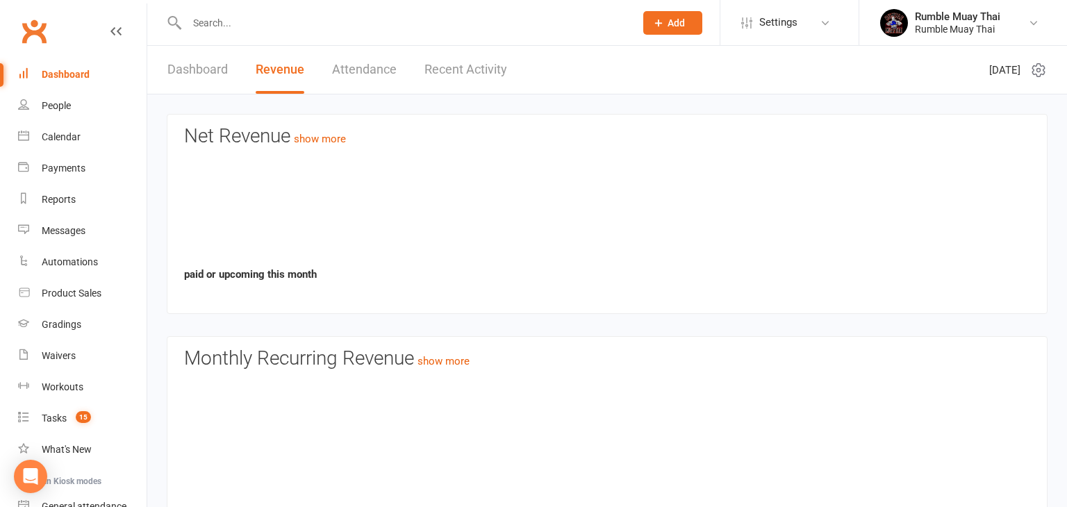
click at [279, 72] on link "Revenue" at bounding box center [280, 70] width 49 height 48
click at [187, 69] on link "Dashboard" at bounding box center [197, 70] width 60 height 48
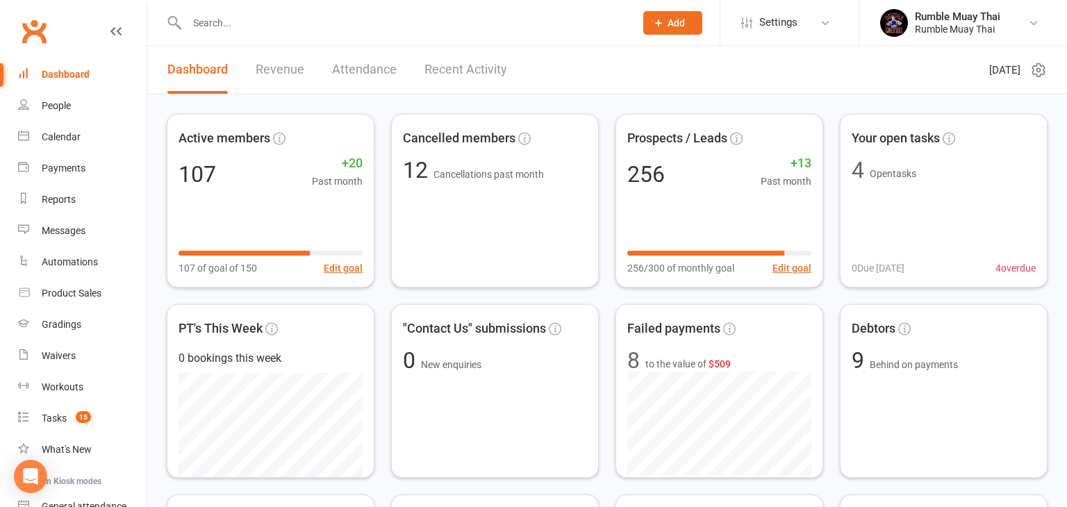
click at [187, 69] on link "Dashboard" at bounding box center [197, 70] width 60 height 48
click at [278, 69] on link "Revenue" at bounding box center [280, 70] width 49 height 48
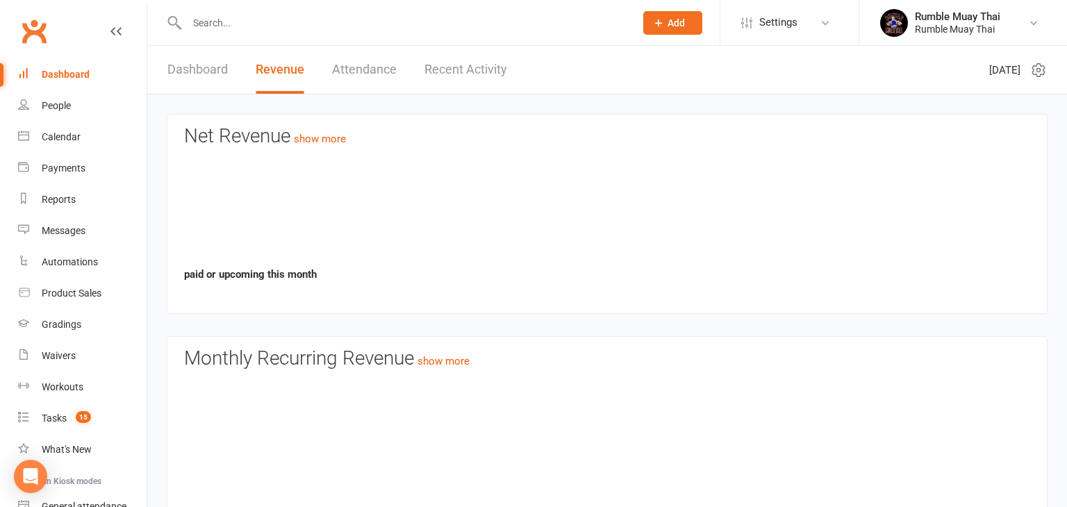
click at [278, 69] on link "Revenue" at bounding box center [280, 70] width 49 height 48
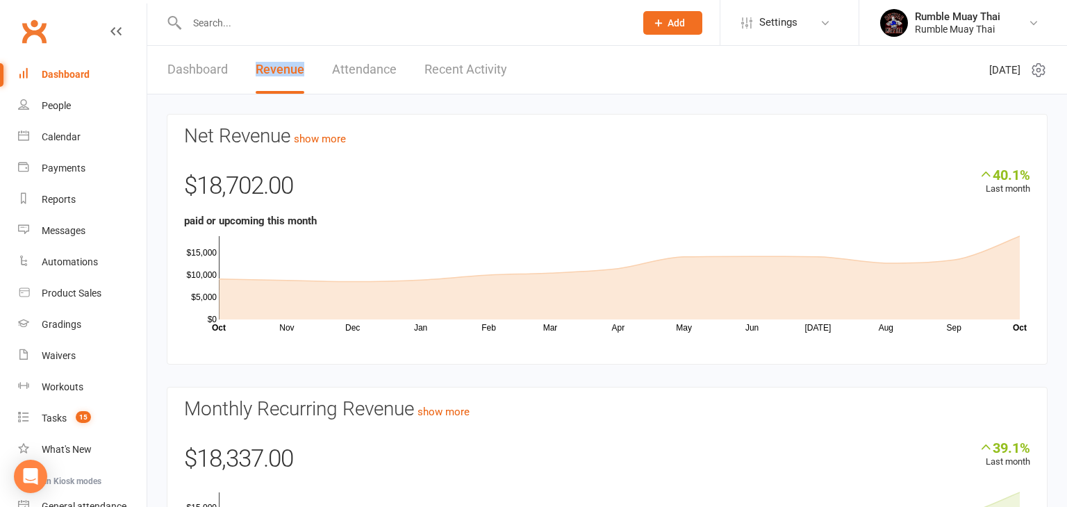
click at [179, 67] on link "Dashboard" at bounding box center [197, 70] width 60 height 48
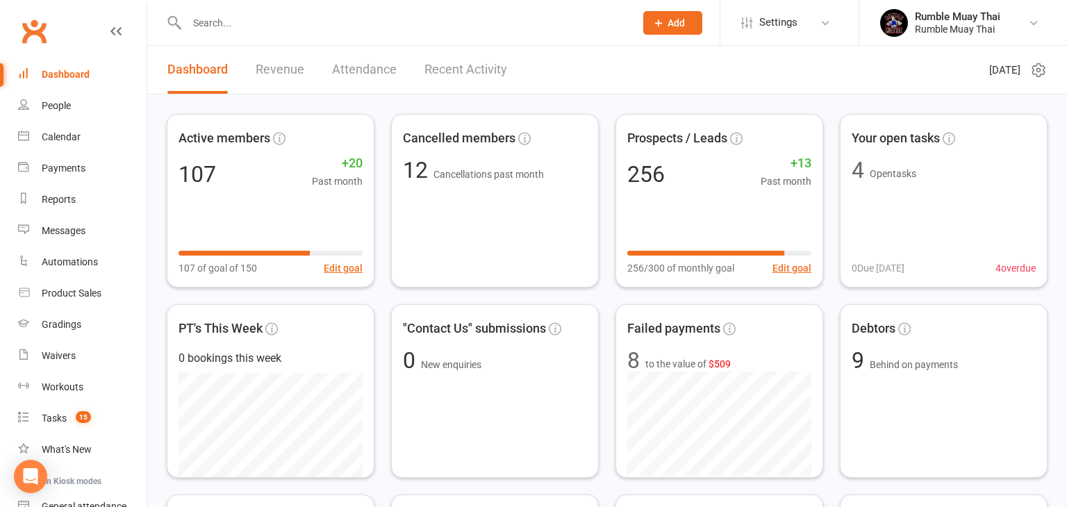
click at [179, 67] on link "Dashboard" at bounding box center [197, 70] width 60 height 48
click at [381, 440] on div "Active members 107 +20 Past month 107 of goal of 150 Edit goal Cancelled member…" at bounding box center [607, 391] width 881 height 554
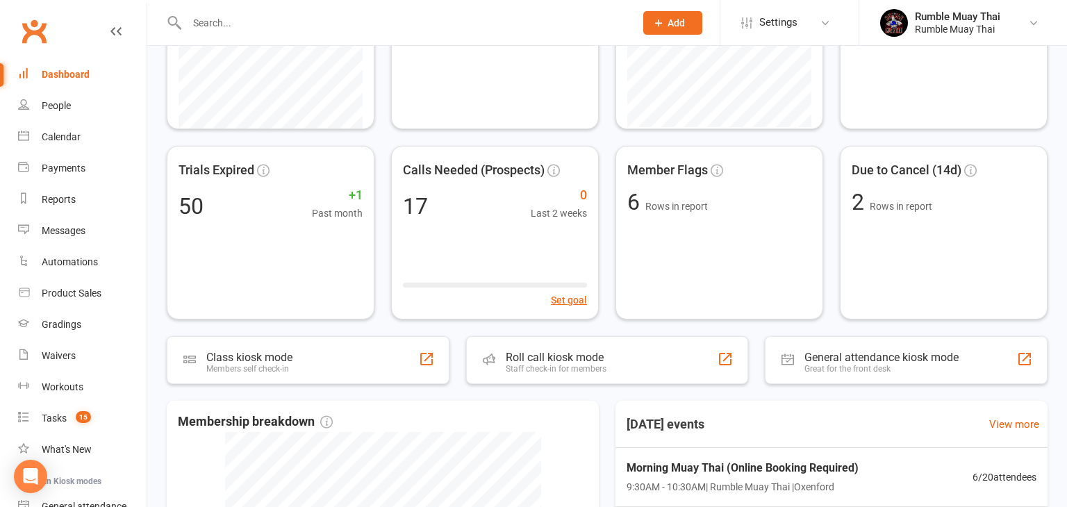
scroll to position [361, 0]
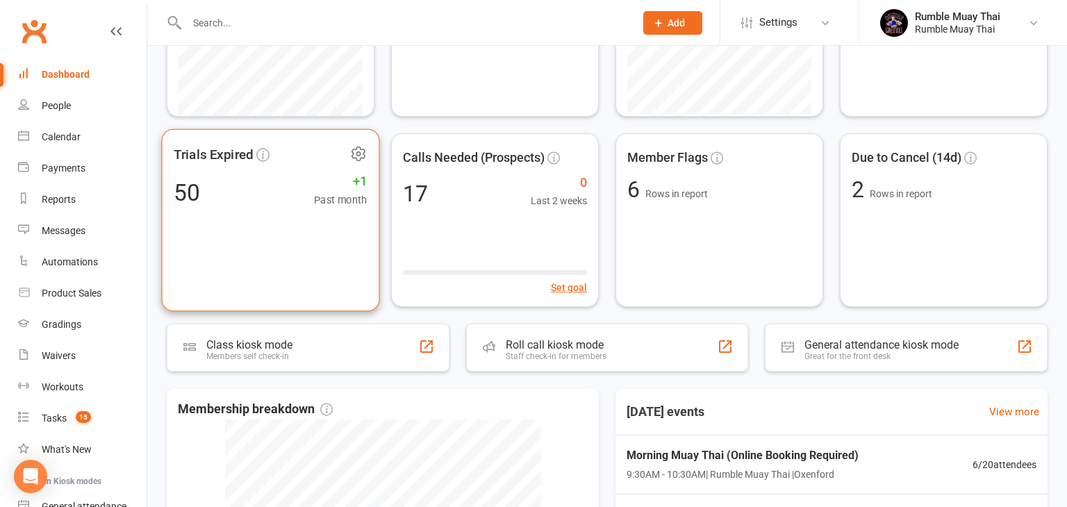
click at [263, 199] on div "50 +1 Past month" at bounding box center [270, 191] width 193 height 31
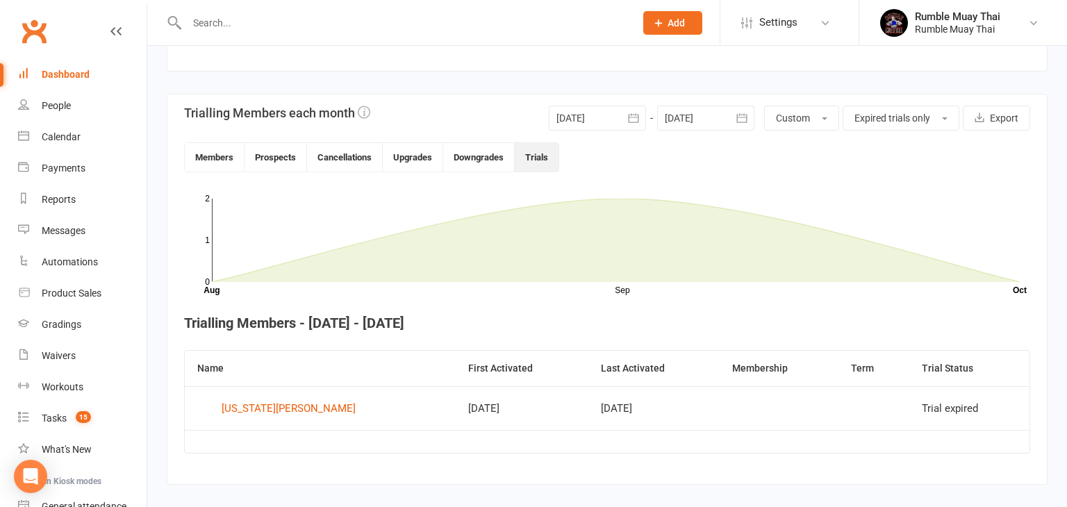
scroll to position [304, 0]
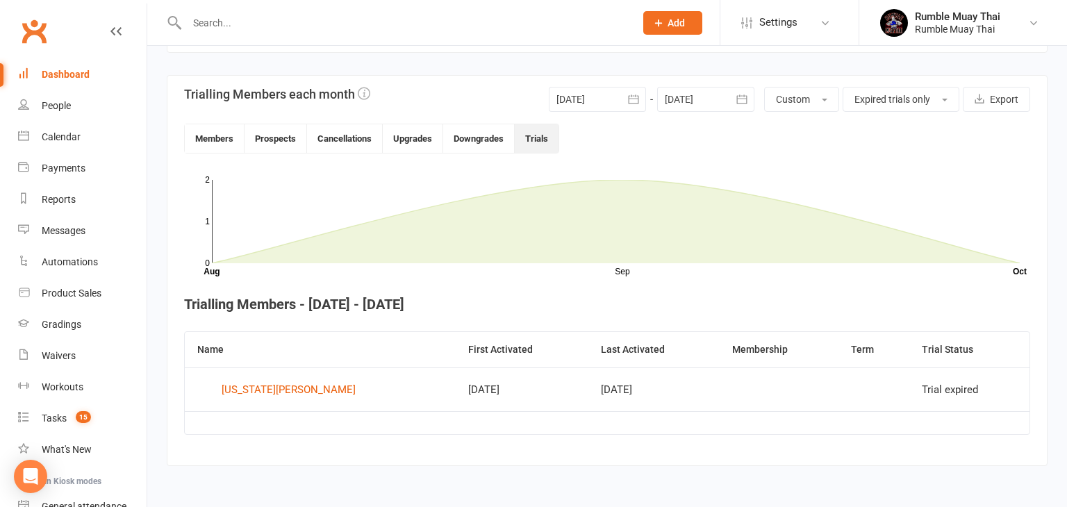
click at [155, 176] on div "108 total active / suspended members Last 6 Months [DATE]-[DATE]-[DATE]-[DATE]-…" at bounding box center [607, 115] width 920 height 747
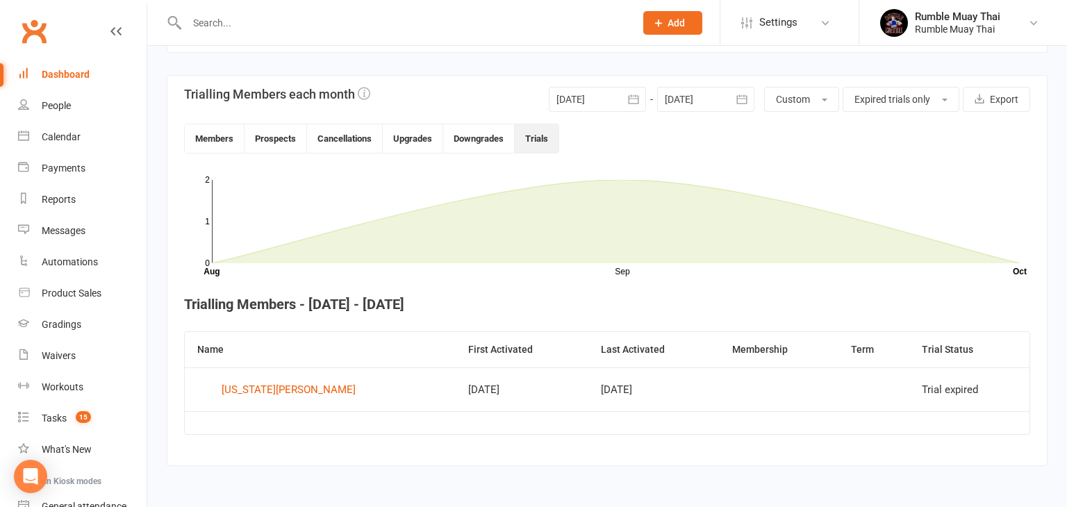
click at [154, 90] on div "108 total active / suspended members Last 6 Months [DATE]-[DATE]-[DATE]-[DATE]-…" at bounding box center [607, 115] width 920 height 747
click at [157, 252] on div "108 total active / suspended members Last 6 Months [DATE]-[DATE]-[DATE]-[DATE]-…" at bounding box center [607, 115] width 920 height 747
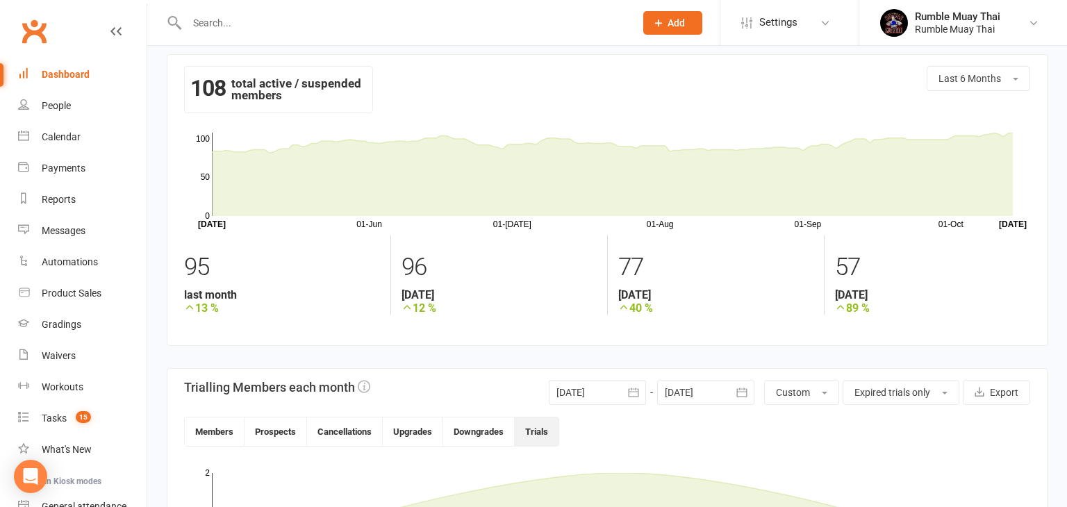
scroll to position [0, 0]
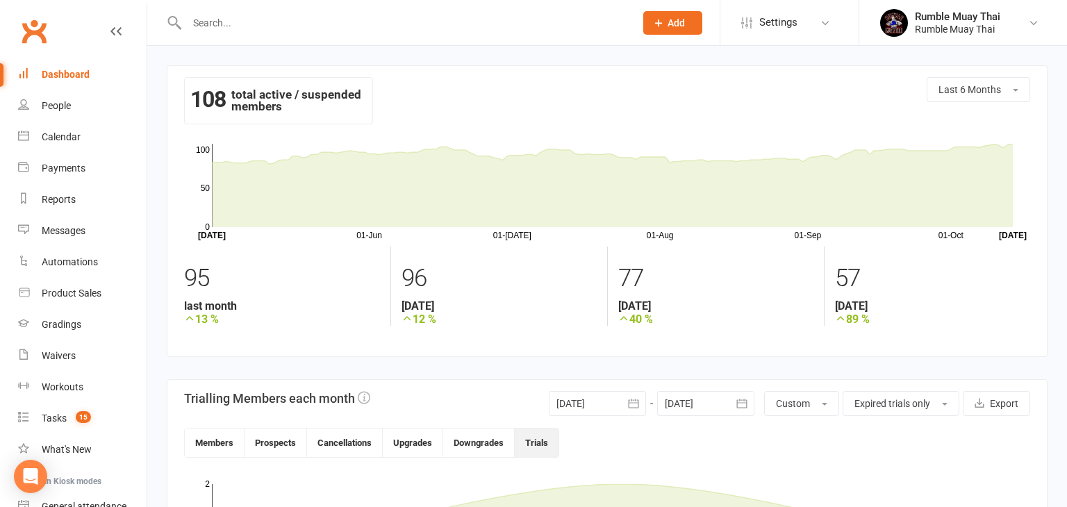
click at [155, 117] on div "108 total active / suspended members Last 6 Months [DATE]-[DATE]-[DATE]-[DATE]-…" at bounding box center [607, 419] width 920 height 747
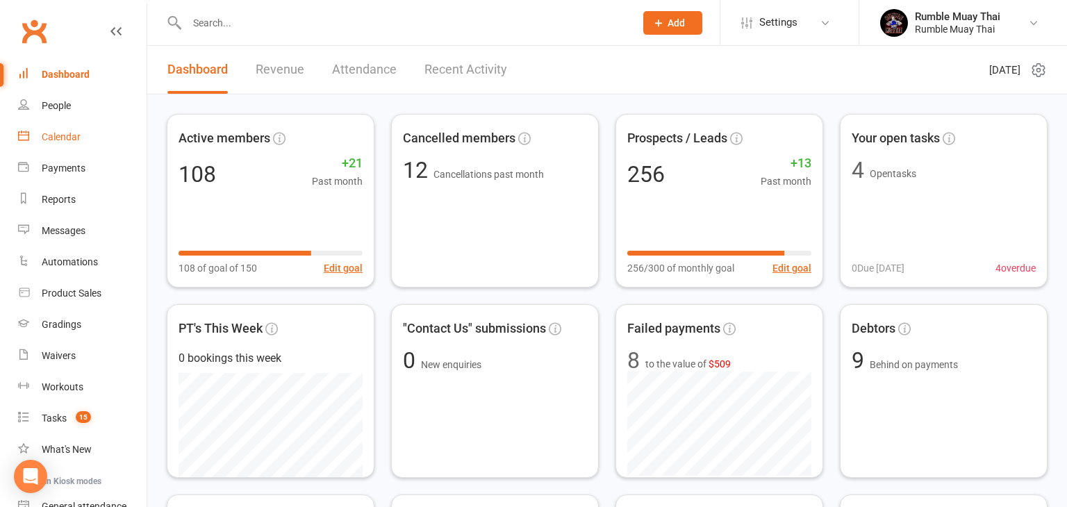
click at [54, 136] on div "Calendar" at bounding box center [61, 136] width 39 height 11
click at [0, 0] on div "Loading" at bounding box center [0, 0] width 0 height 0
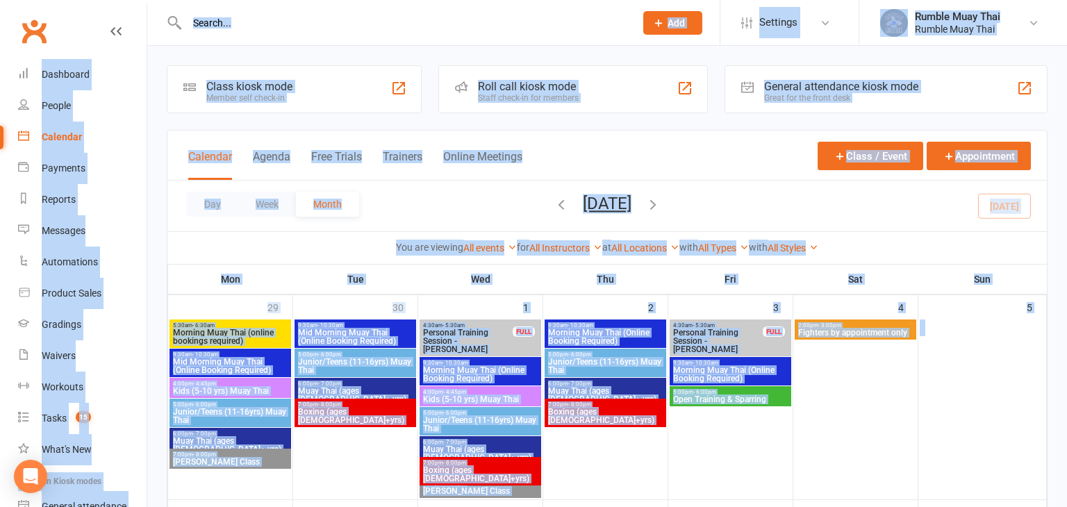
click at [477, 399] on span "Kids (5-10 yrs) Muay Thai" at bounding box center [480, 399] width 116 height 8
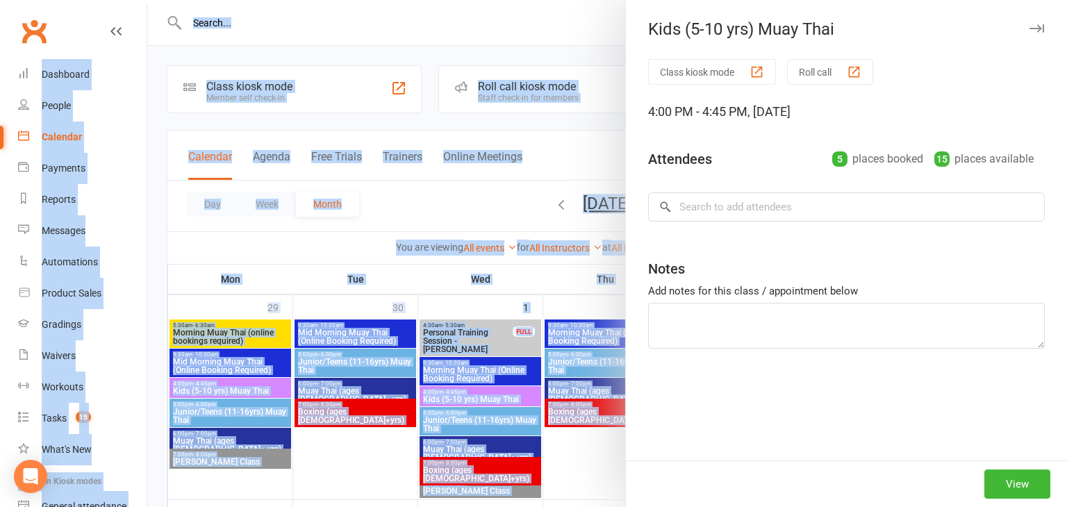
click at [477, 399] on div at bounding box center [607, 253] width 920 height 507
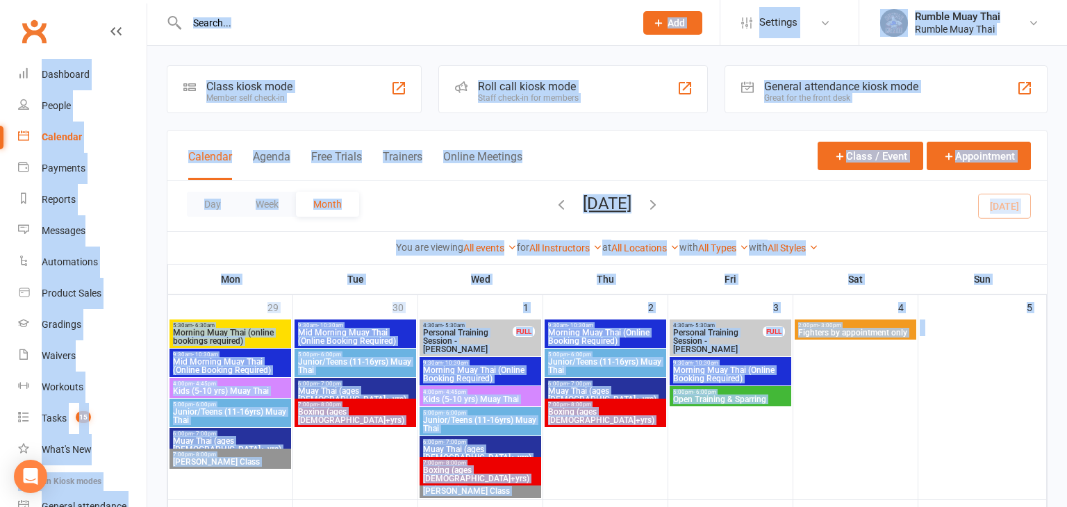
click at [477, 399] on span "Kids (5-10 yrs) Muay Thai" at bounding box center [480, 399] width 116 height 8
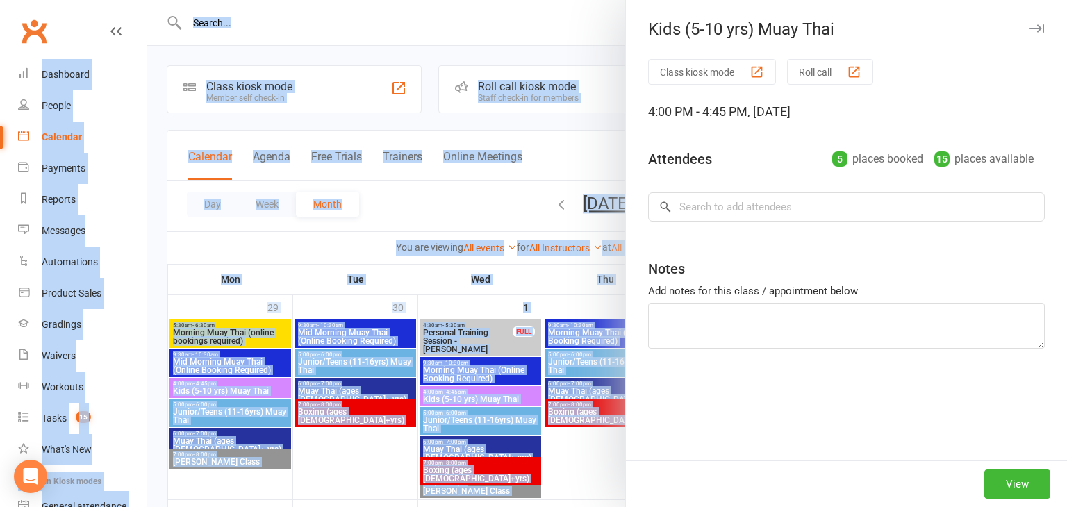
click at [477, 399] on div at bounding box center [607, 253] width 920 height 507
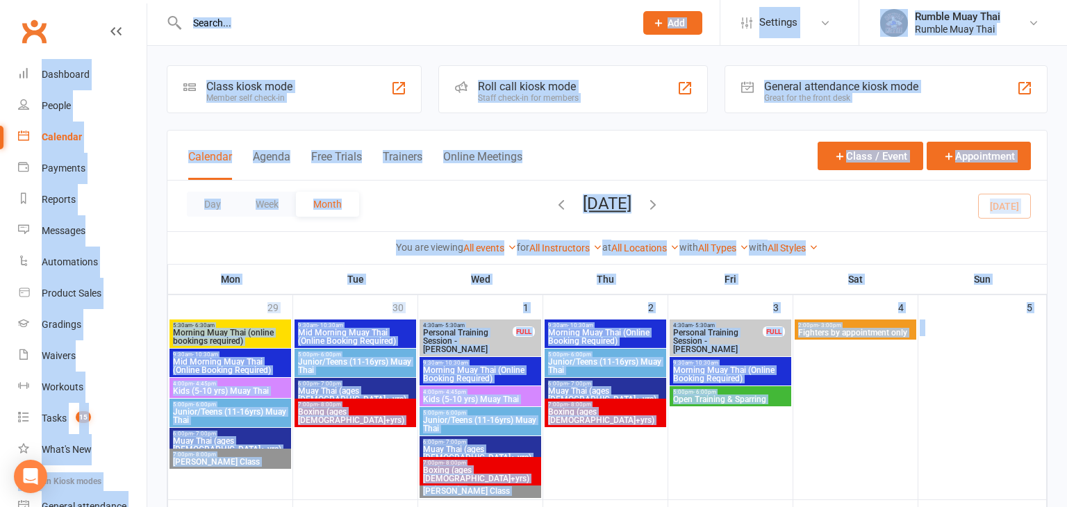
click at [477, 399] on span "Kids (5-10 yrs) Muay Thai" at bounding box center [480, 399] width 116 height 8
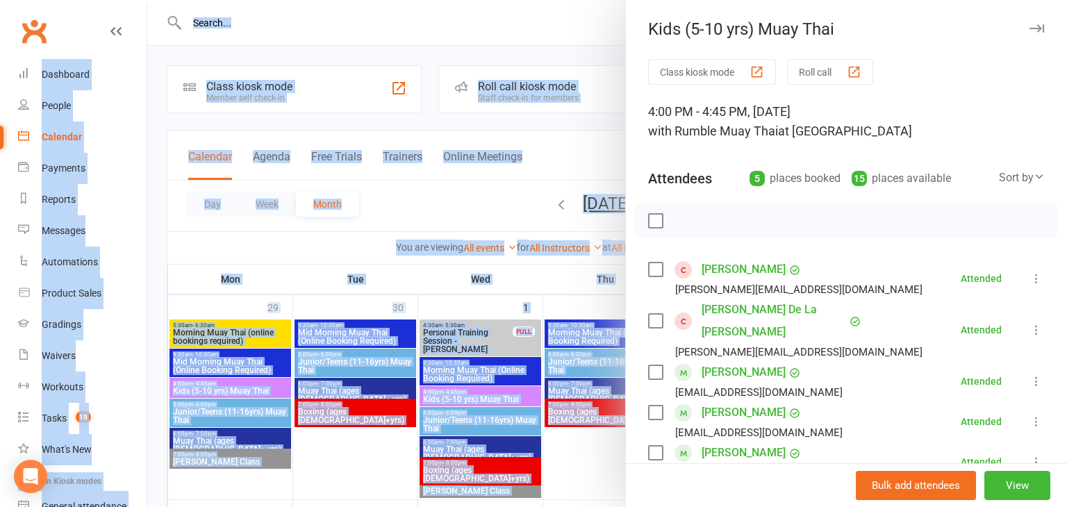
click at [477, 399] on div at bounding box center [607, 253] width 920 height 507
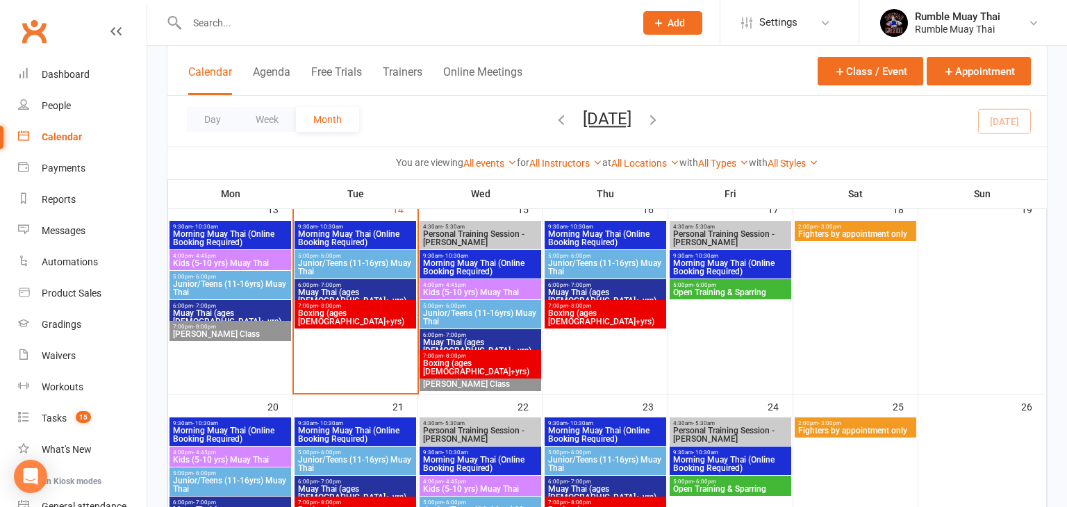
scroll to position [472, 0]
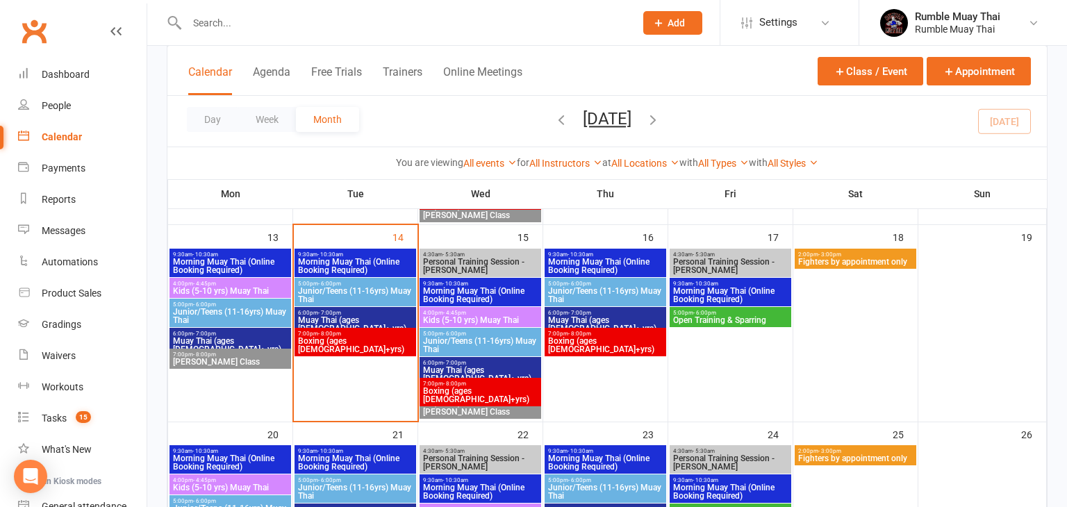
click at [501, 320] on span "Kids (5-10 yrs) Muay Thai" at bounding box center [480, 320] width 116 height 8
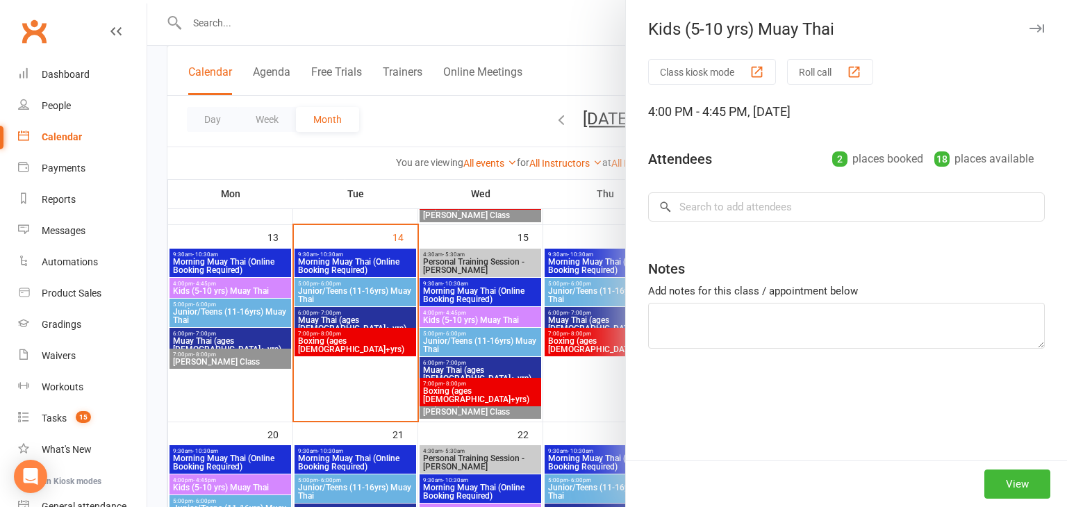
click at [501, 320] on div at bounding box center [607, 253] width 920 height 507
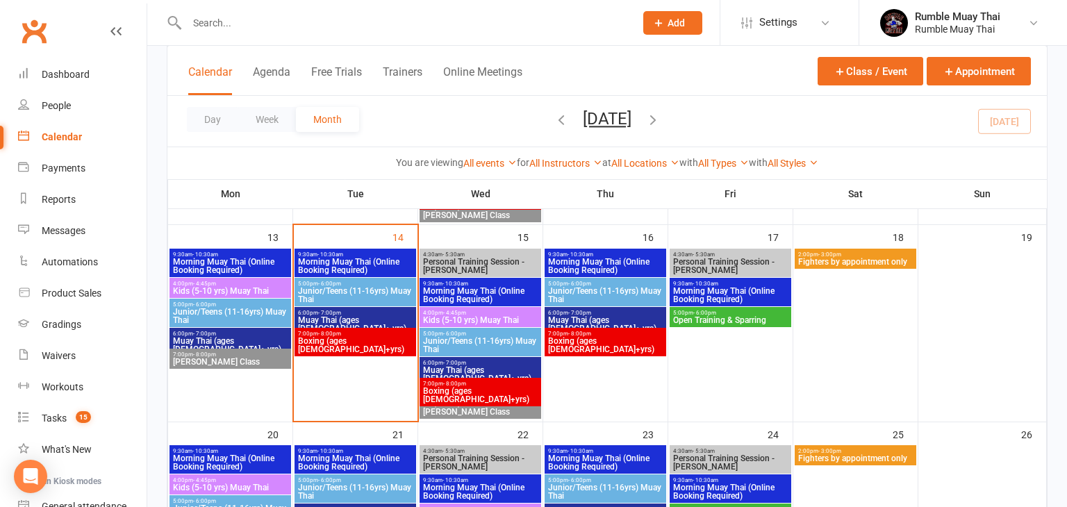
click at [501, 320] on span "Kids (5-10 yrs) Muay Thai" at bounding box center [480, 320] width 116 height 8
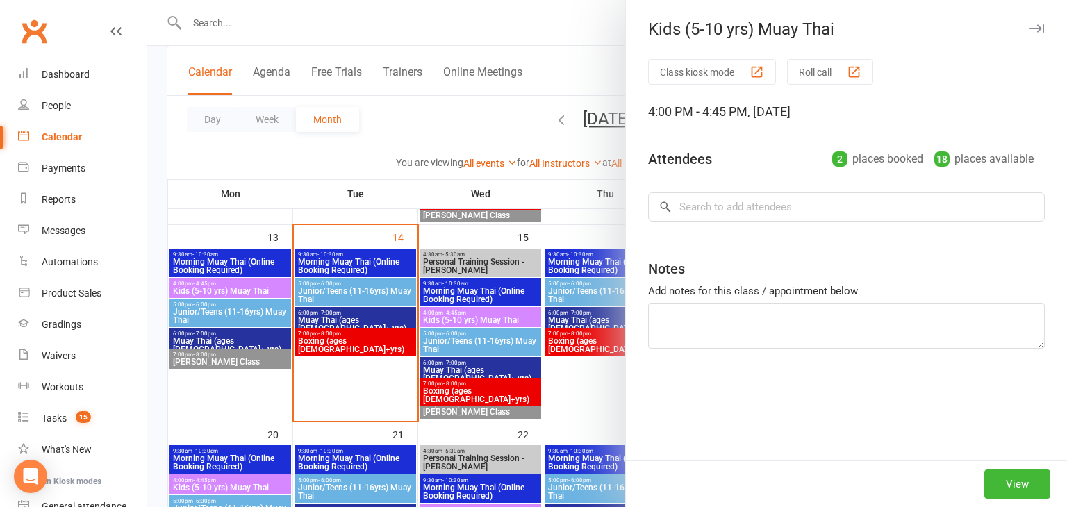
click at [501, 320] on div at bounding box center [607, 253] width 920 height 507
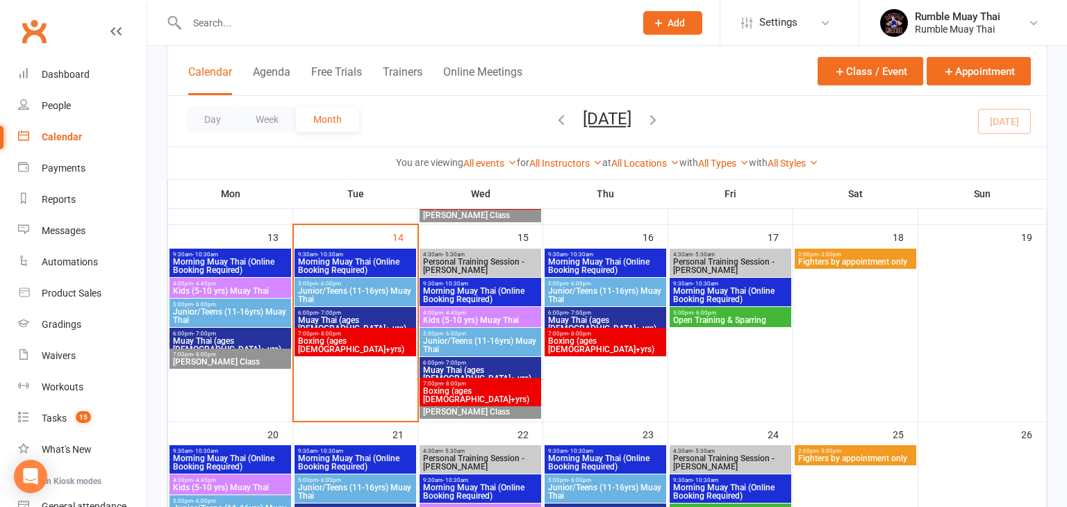
click at [501, 320] on span "Kids (5-10 yrs) Muay Thai" at bounding box center [480, 320] width 116 height 8
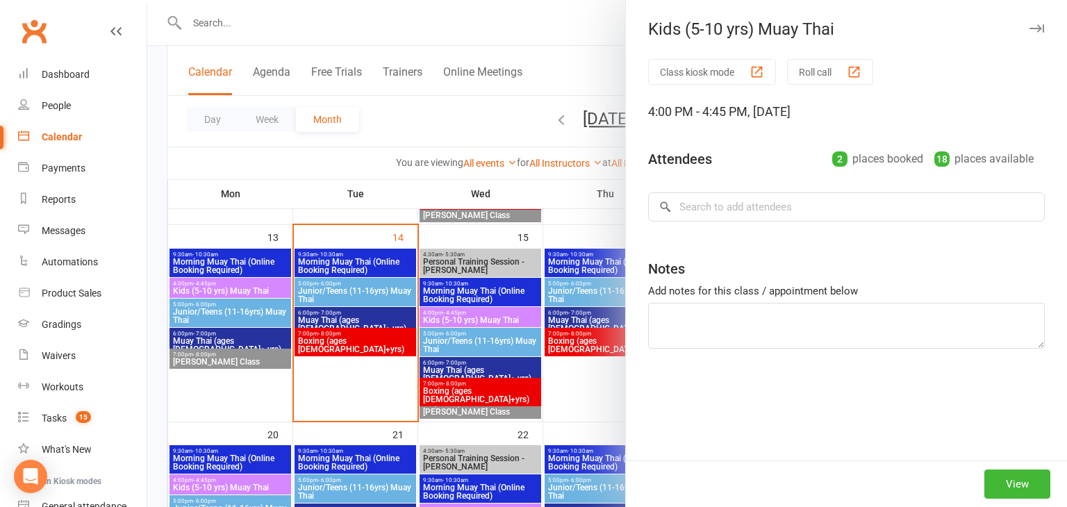
click at [235, 488] on div at bounding box center [607, 253] width 920 height 507
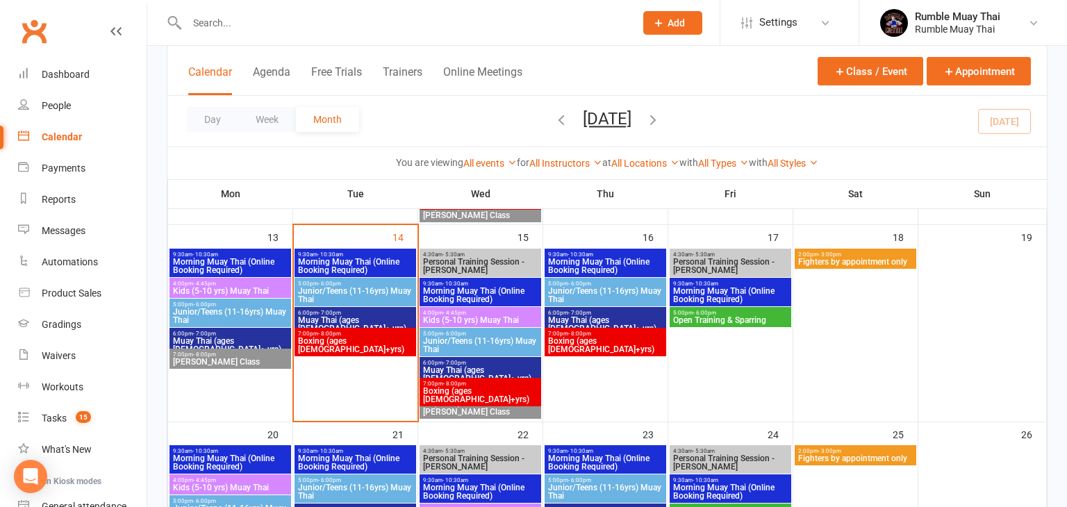
click at [235, 488] on div at bounding box center [607, 253] width 920 height 507
click at [235, 488] on span "Kids (5-10 yrs) Muay Thai" at bounding box center [230, 487] width 116 height 8
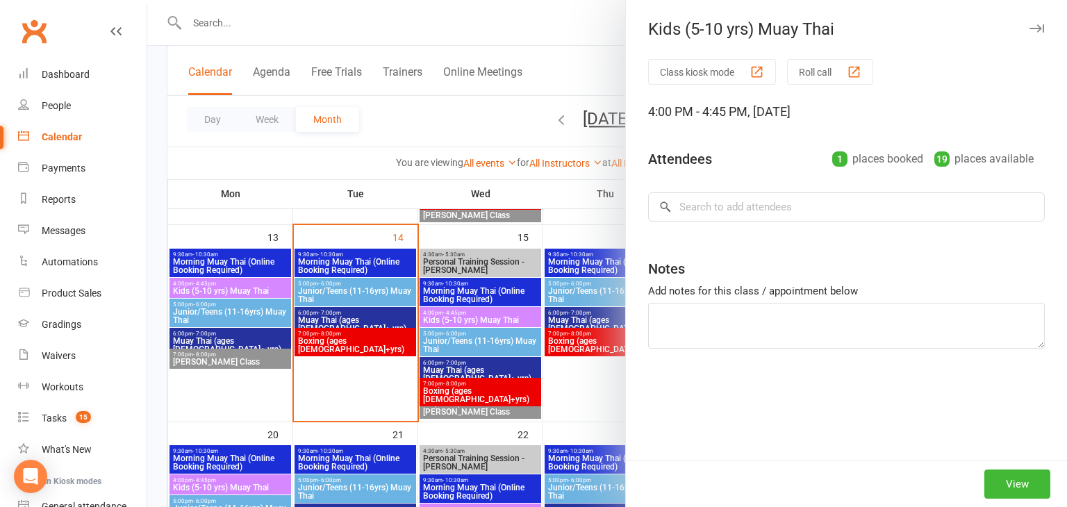
click at [235, 488] on div at bounding box center [607, 253] width 920 height 507
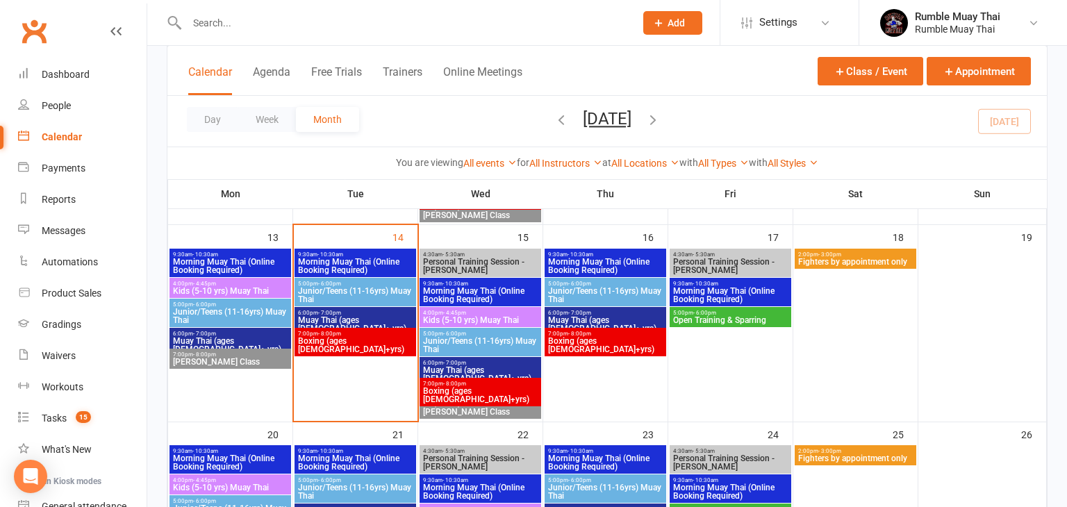
click at [475, 320] on span "Kids (5-10 yrs) Muay Thai" at bounding box center [480, 320] width 116 height 8
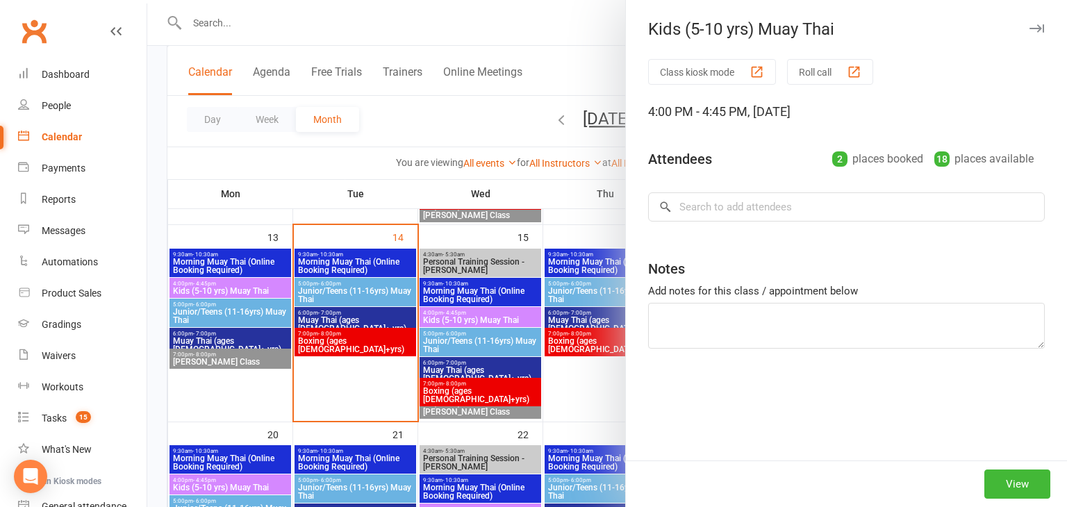
click at [475, 320] on div at bounding box center [607, 253] width 920 height 507
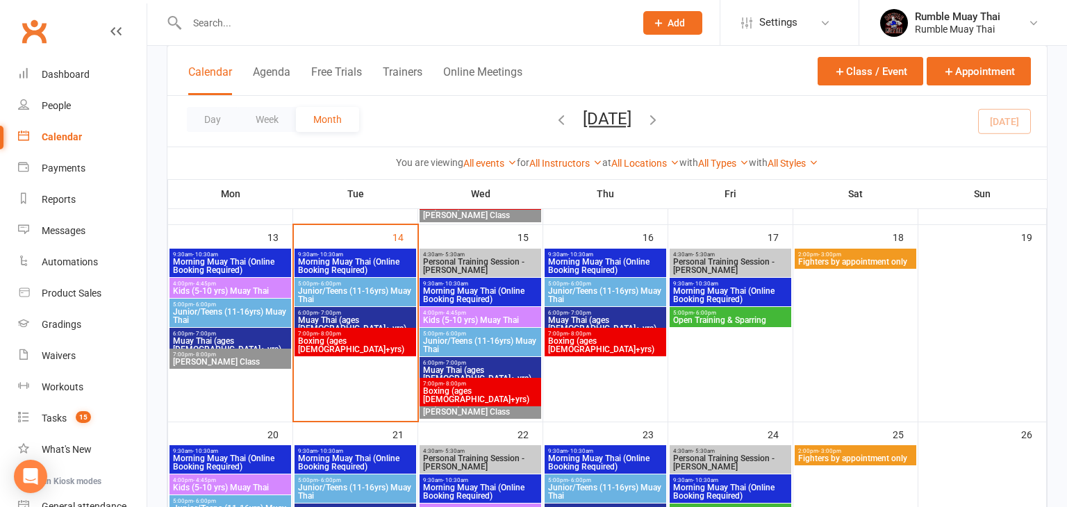
click at [475, 320] on span "Kids (5-10 yrs) Muay Thai" at bounding box center [480, 320] width 116 height 8
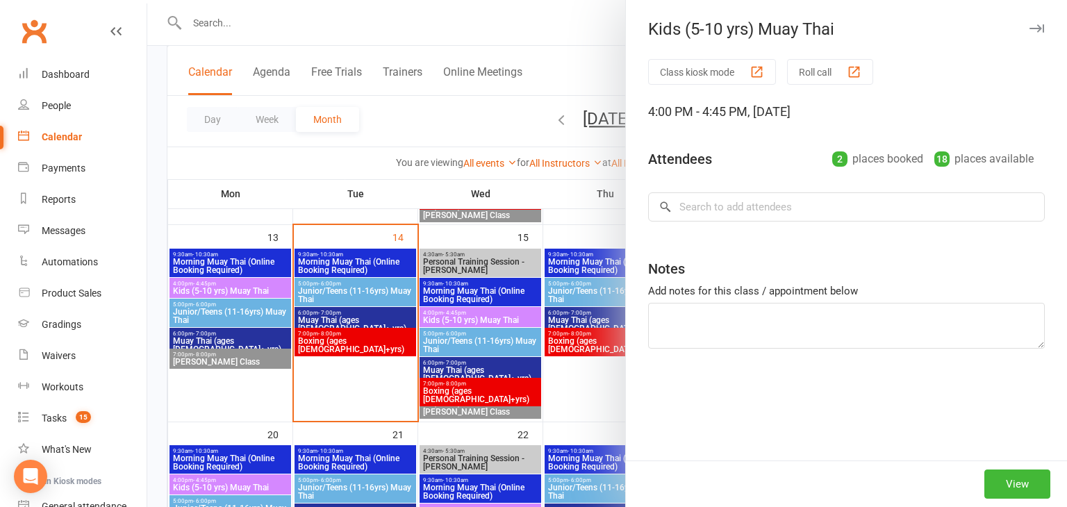
click at [574, 26] on div at bounding box center [607, 253] width 920 height 507
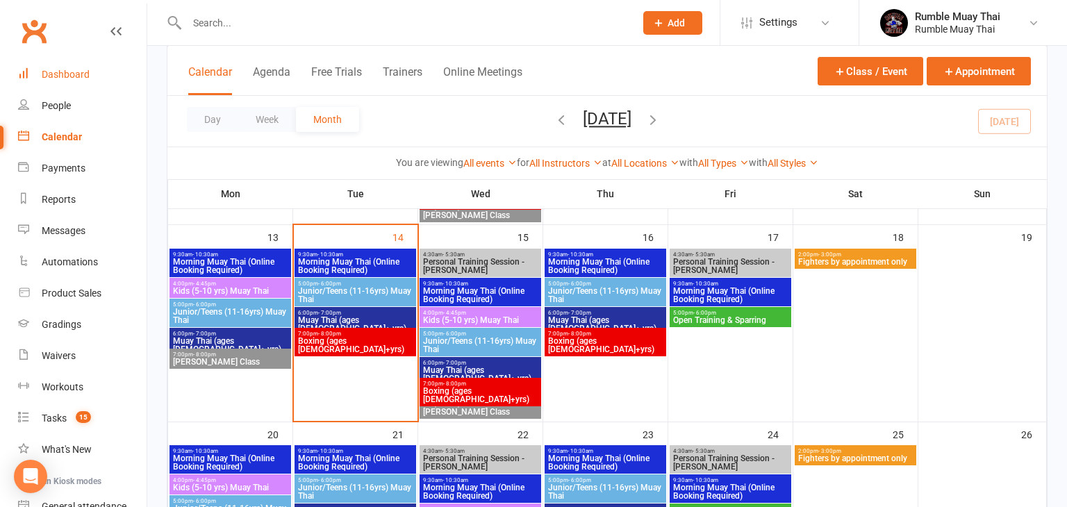
click at [67, 74] on div "Dashboard" at bounding box center [66, 74] width 48 height 11
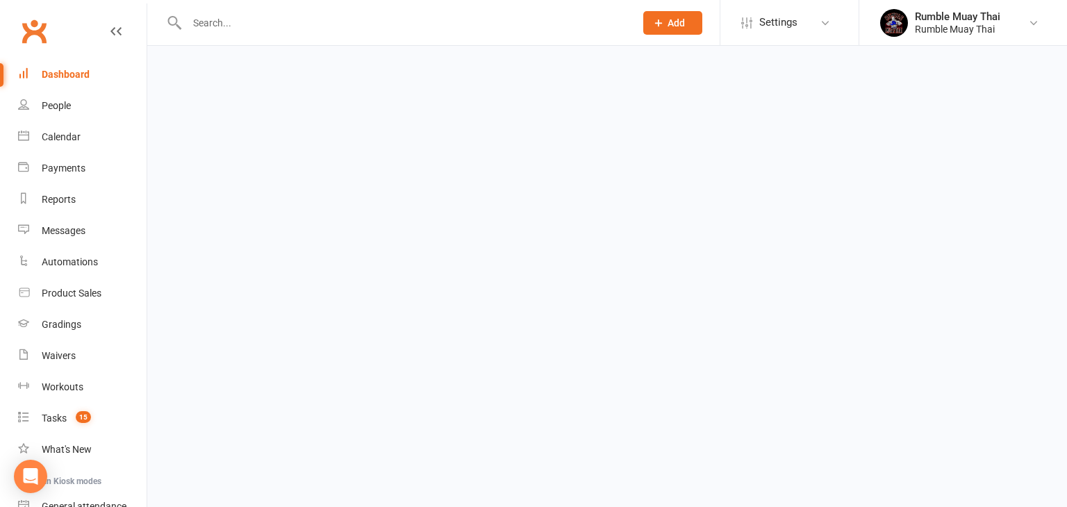
click at [67, 74] on div "Dashboard" at bounding box center [66, 74] width 48 height 11
click at [67, 71] on div "Dashboard" at bounding box center [66, 74] width 48 height 11
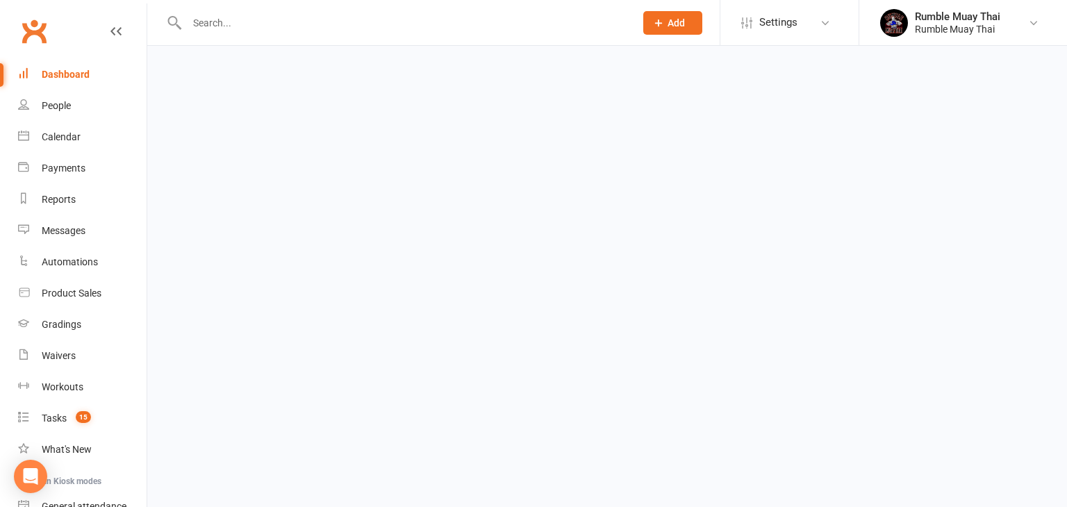
click at [67, 71] on div "Dashboard" at bounding box center [66, 74] width 48 height 11
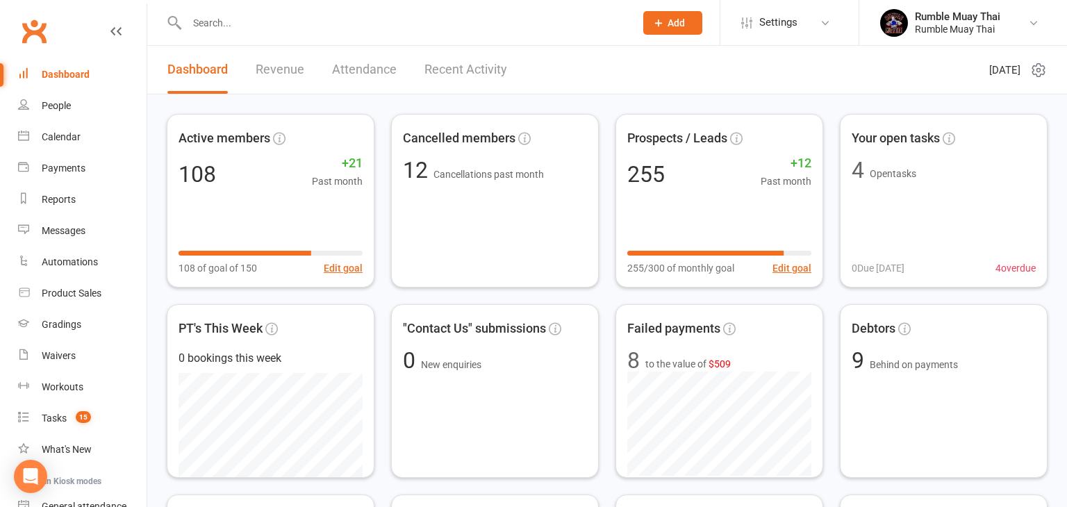
click at [272, 69] on link "Revenue" at bounding box center [280, 70] width 49 height 48
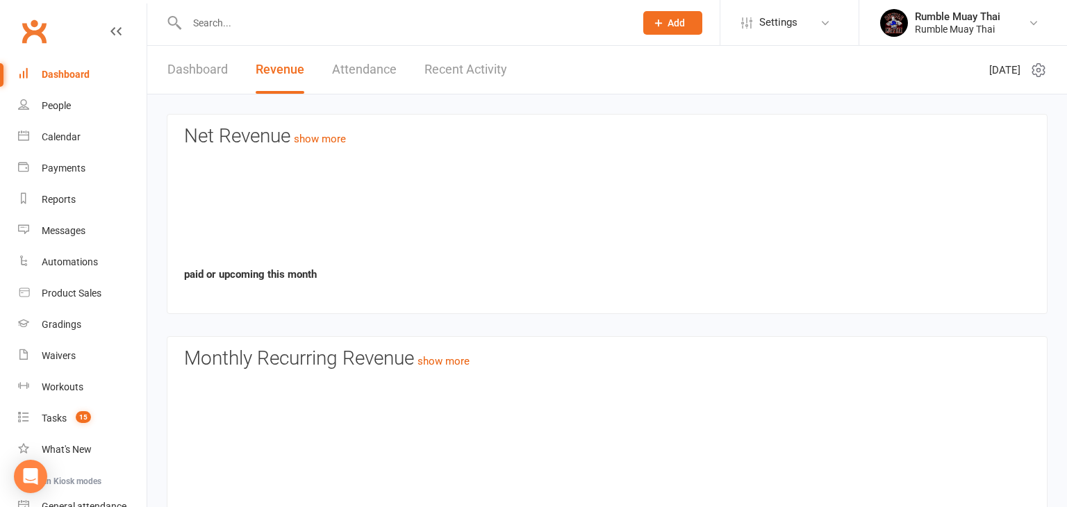
click at [272, 69] on link "Revenue" at bounding box center [280, 70] width 49 height 48
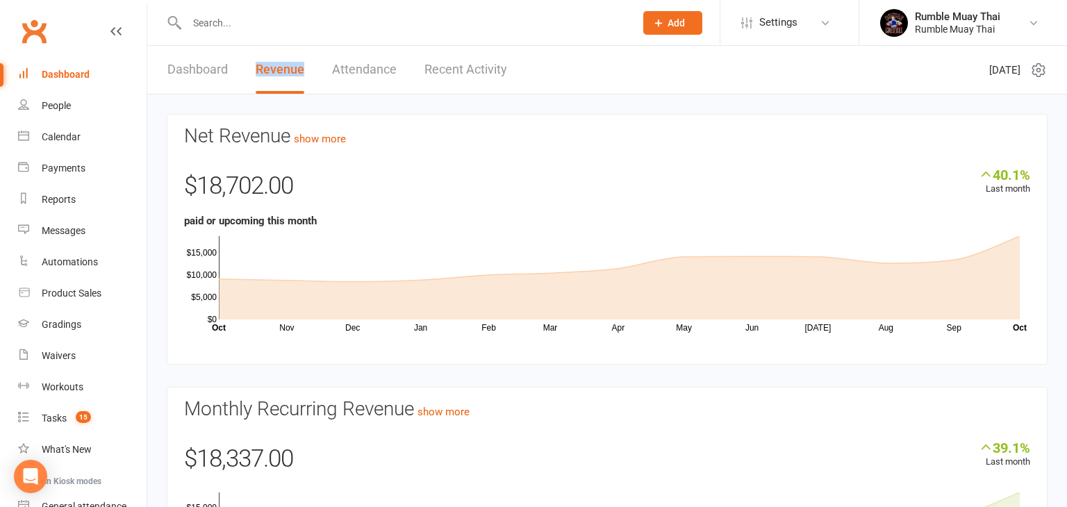
click at [197, 72] on link "Dashboard" at bounding box center [197, 70] width 60 height 48
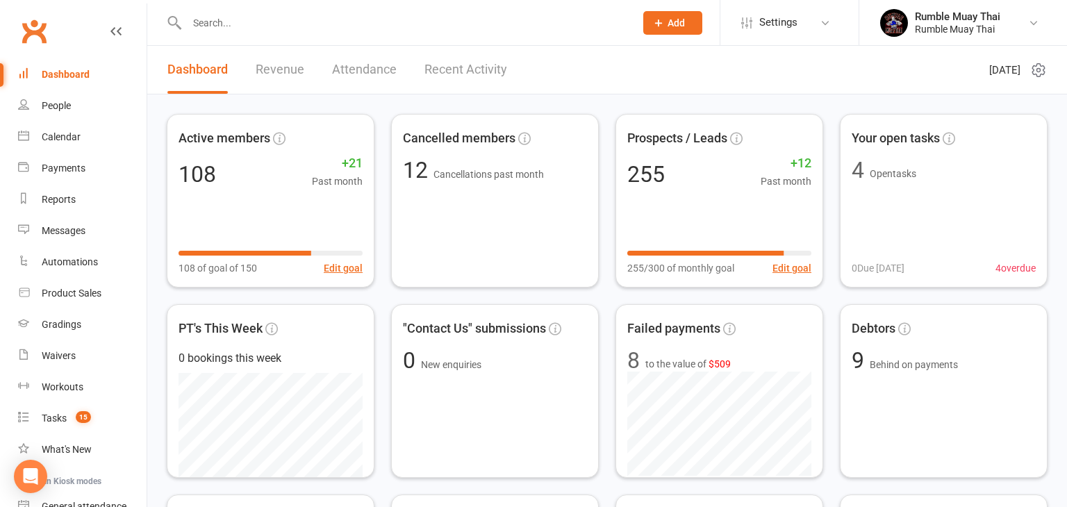
click at [197, 72] on link "Dashboard" at bounding box center [197, 70] width 60 height 48
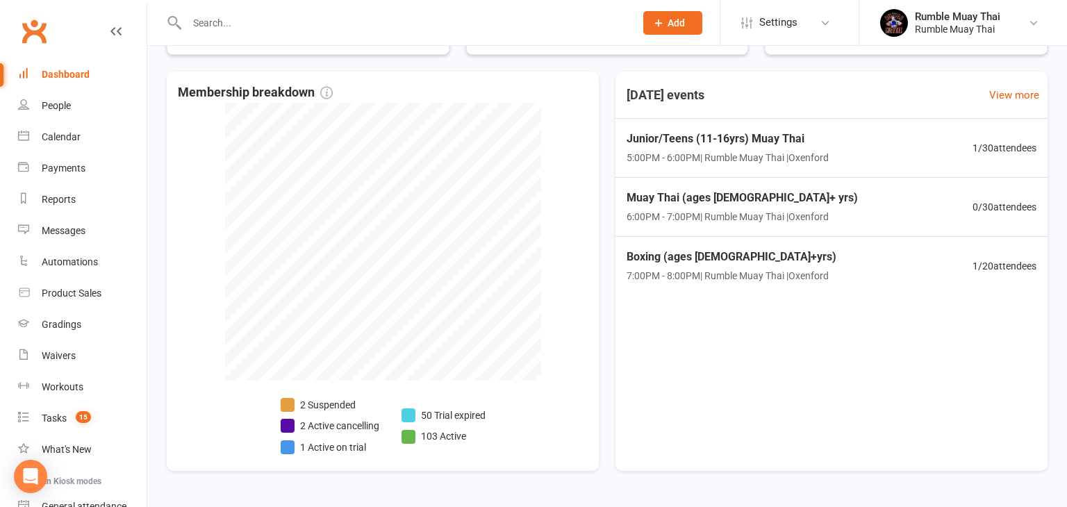
scroll to position [714, 0]
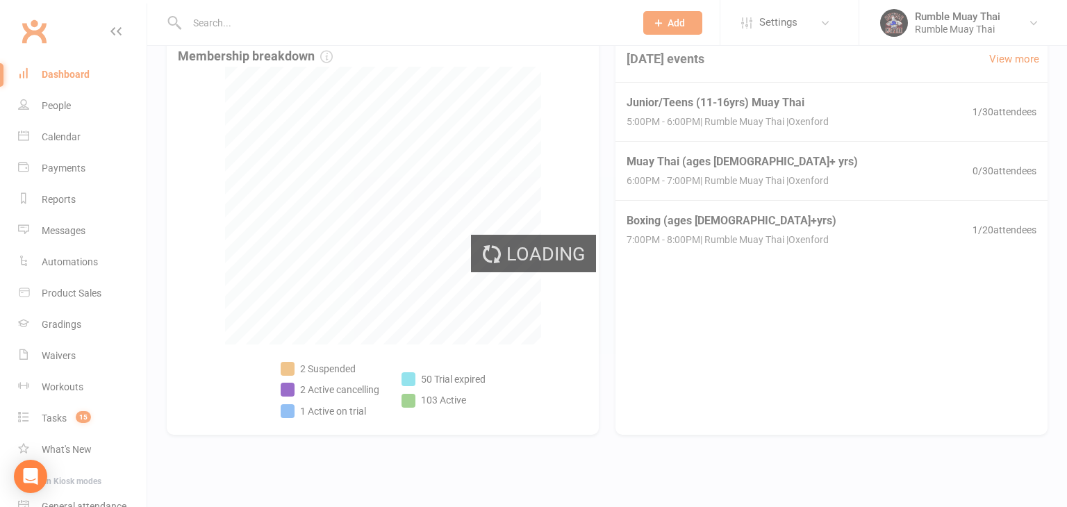
click at [484, 173] on div "Loading" at bounding box center [533, 253] width 1067 height 507
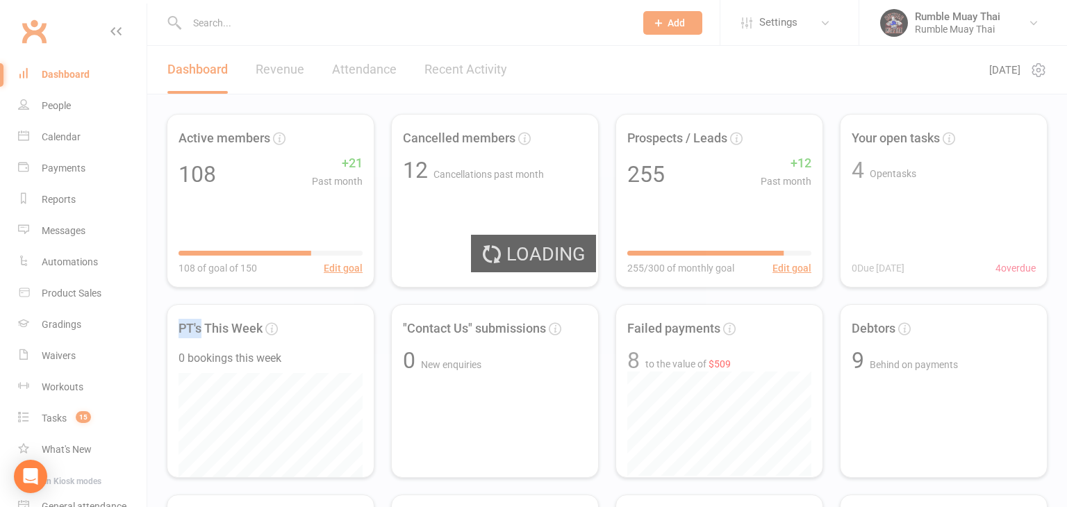
select select "trial_expired"
select select "100"
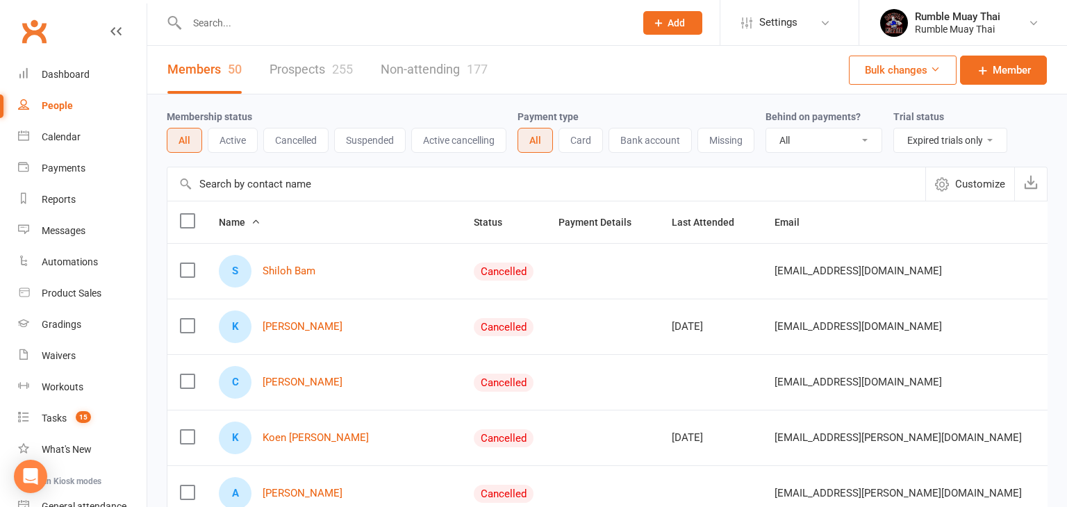
click at [181, 325] on label at bounding box center [187, 326] width 14 height 14
click at [181, 319] on input "checkbox" at bounding box center [187, 319] width 14 height 0
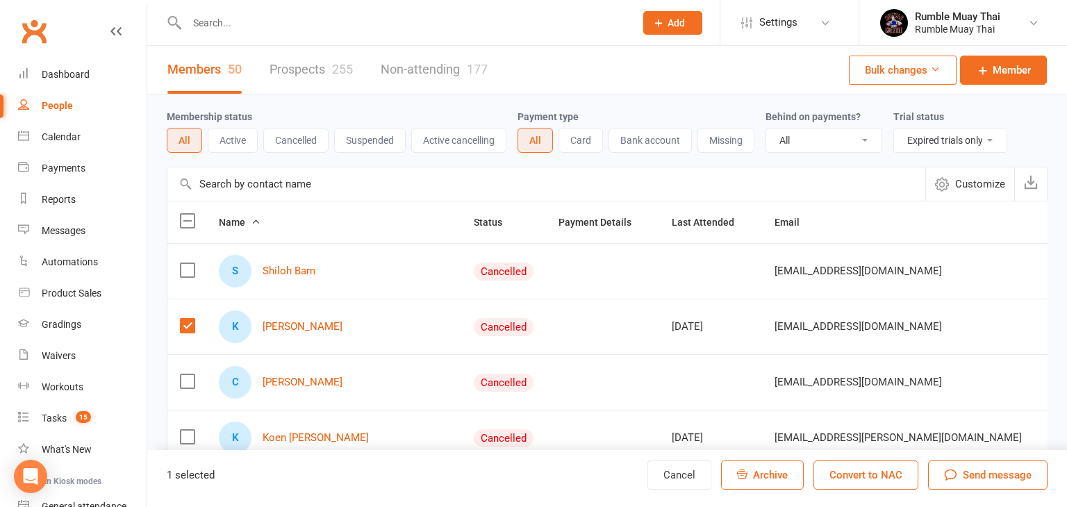
click at [65, 77] on div "Dashboard" at bounding box center [66, 74] width 48 height 11
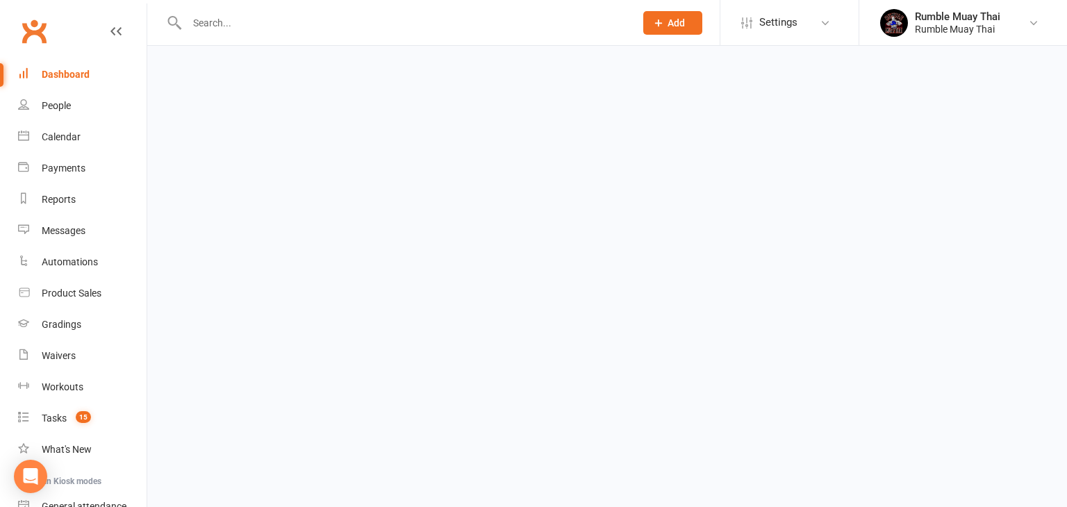
click at [65, 77] on div "Dashboard" at bounding box center [66, 74] width 48 height 11
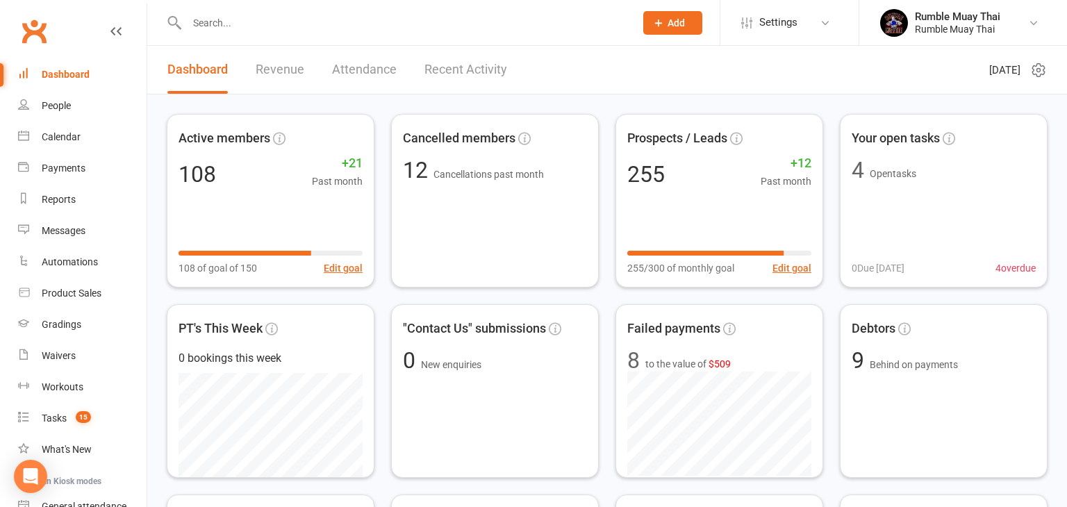
click at [272, 71] on link "Revenue" at bounding box center [280, 70] width 49 height 48
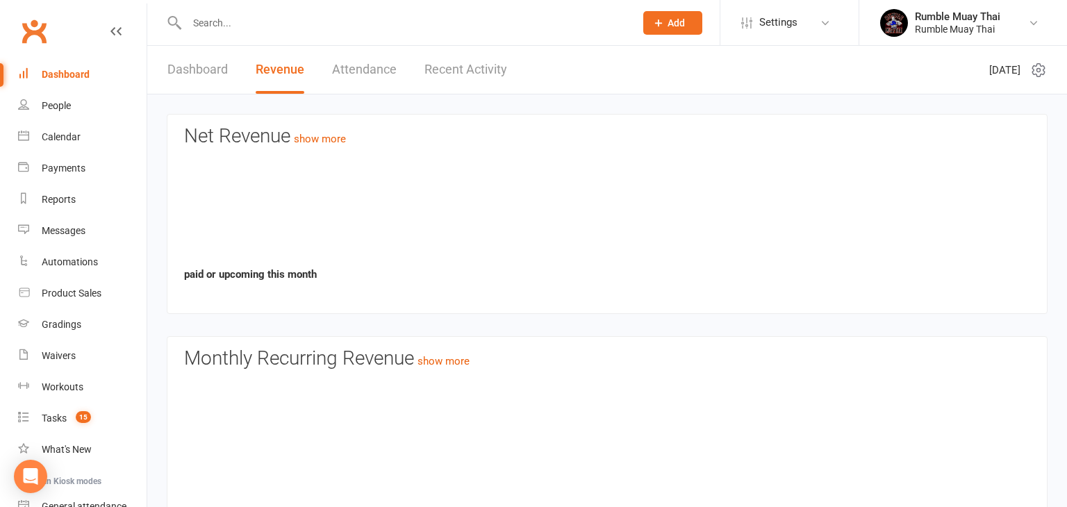
click at [272, 71] on link "Revenue" at bounding box center [280, 70] width 49 height 48
